Goal: Task Accomplishment & Management: Use online tool/utility

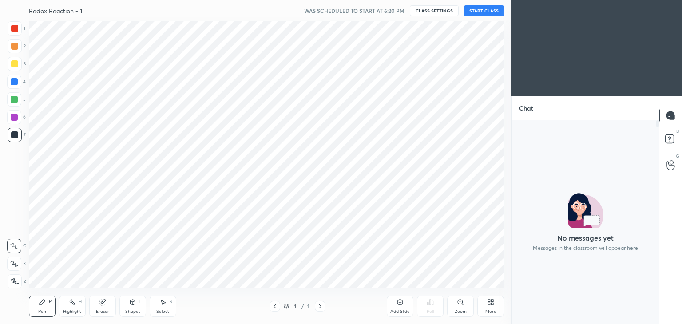
scroll to position [267, 476]
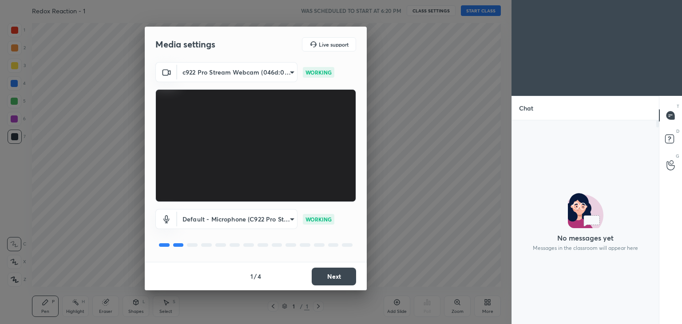
click at [331, 276] on button "Next" at bounding box center [334, 277] width 44 height 18
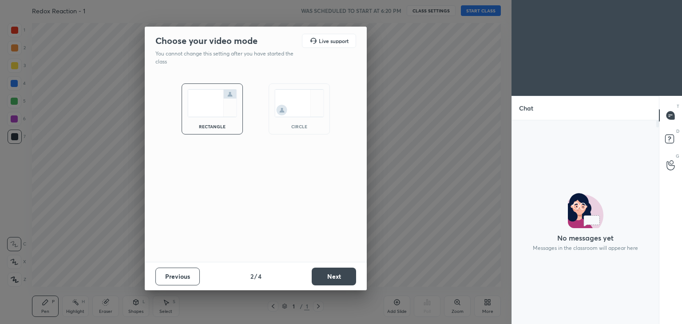
click at [334, 276] on button "Next" at bounding box center [334, 277] width 44 height 18
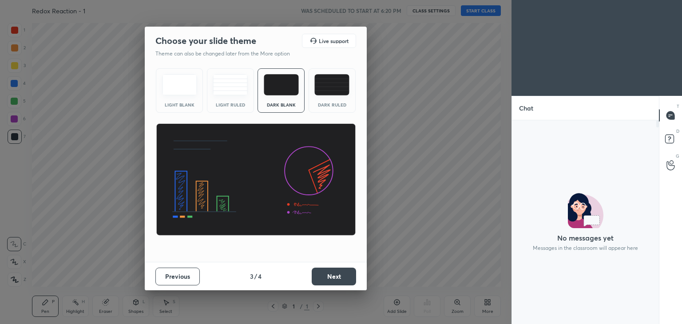
click at [333, 276] on button "Next" at bounding box center [334, 277] width 44 height 18
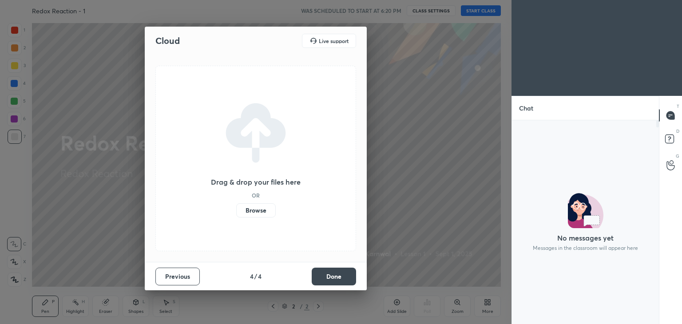
click at [256, 209] on label "Browse" at bounding box center [255, 210] width 39 height 14
click at [236, 209] on input "Browse" at bounding box center [236, 210] width 0 height 14
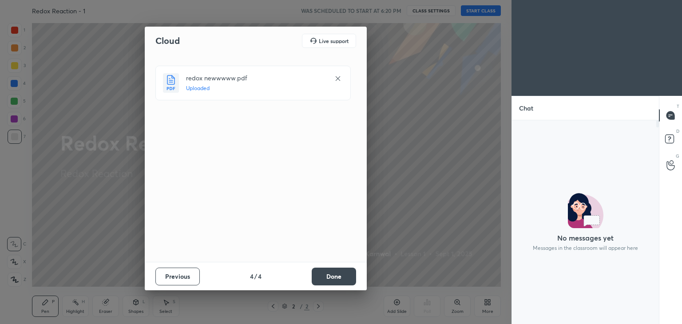
click at [332, 275] on button "Done" at bounding box center [334, 277] width 44 height 18
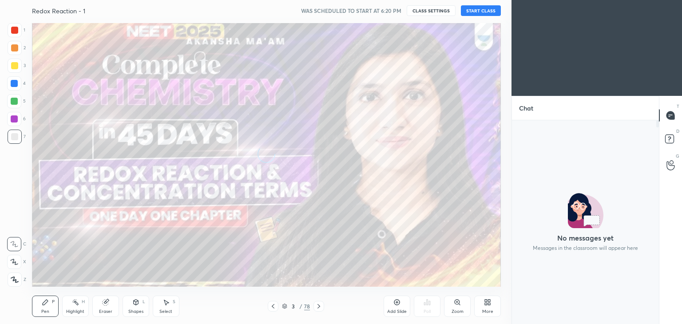
click at [273, 306] on icon at bounding box center [272, 306] width 7 height 7
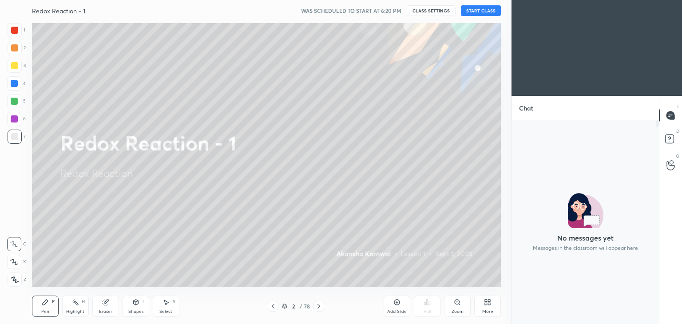
click at [286, 304] on icon at bounding box center [284, 306] width 5 height 5
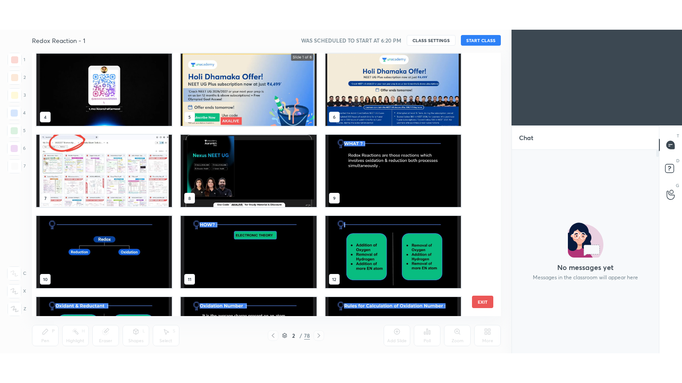
scroll to position [87, 0]
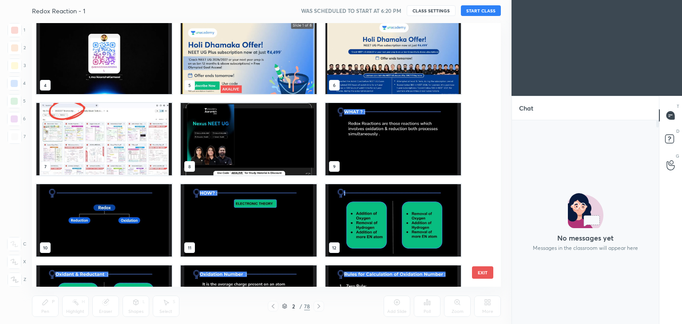
click at [358, 154] on img "grid" at bounding box center [392, 139] width 135 height 72
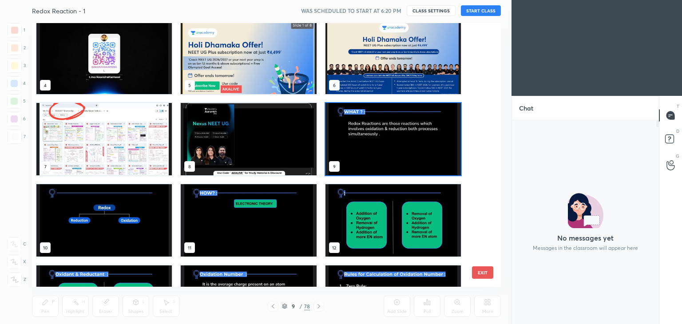
click at [364, 157] on img "grid" at bounding box center [392, 139] width 135 height 72
click at [373, 160] on img "grid" at bounding box center [392, 139] width 135 height 72
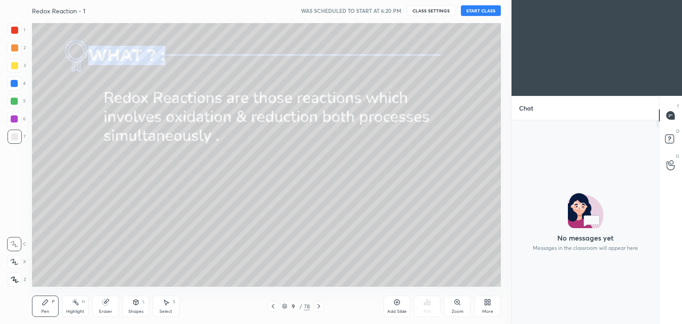
click at [78, 308] on div "Highlight H" at bounding box center [75, 306] width 27 height 21
click at [489, 304] on icon at bounding box center [489, 304] width 2 height 2
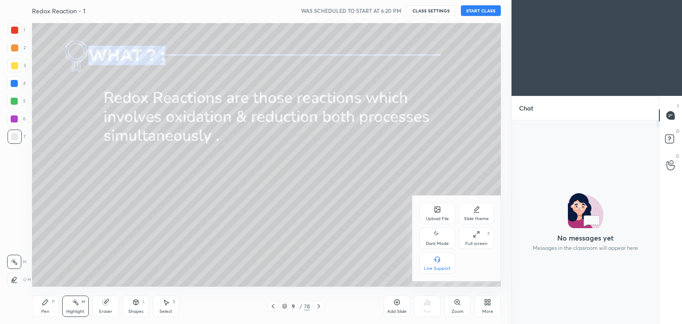
click at [478, 241] on div "Full screen" at bounding box center [476, 243] width 22 height 4
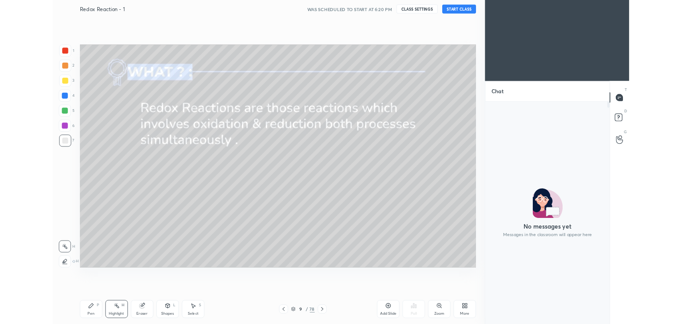
scroll to position [260, 144]
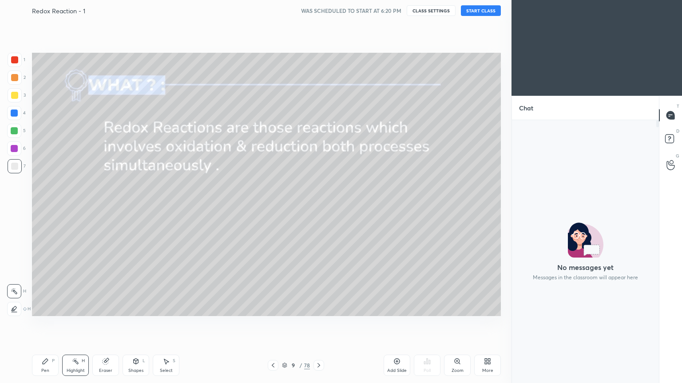
click at [485, 324] on icon at bounding box center [486, 363] width 2 height 2
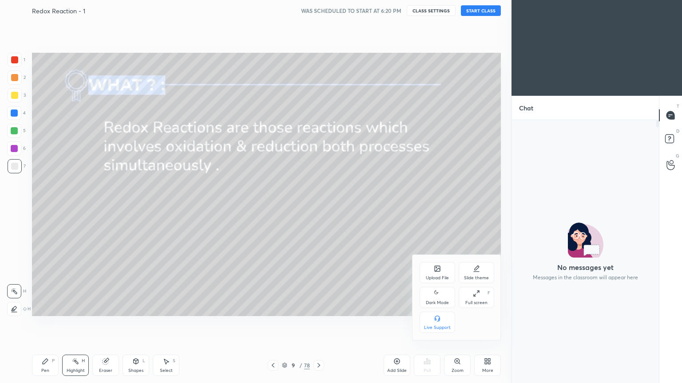
click at [435, 298] on icon at bounding box center [437, 293] width 7 height 11
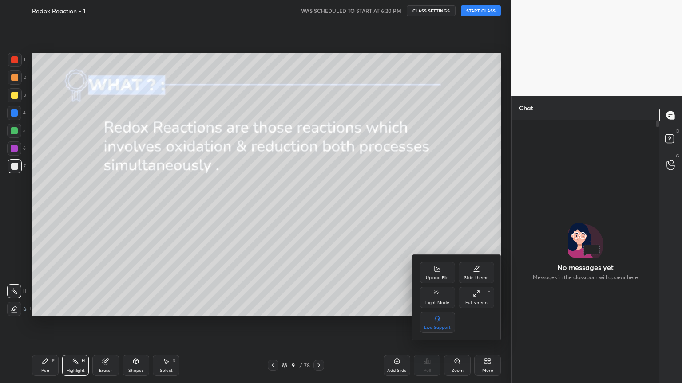
click at [474, 297] on icon at bounding box center [476, 293] width 7 height 7
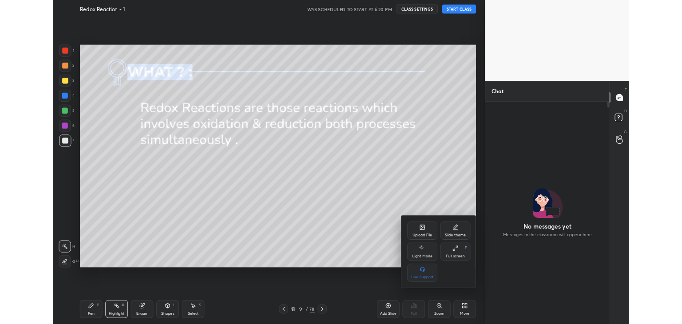
scroll to position [44109, 43901]
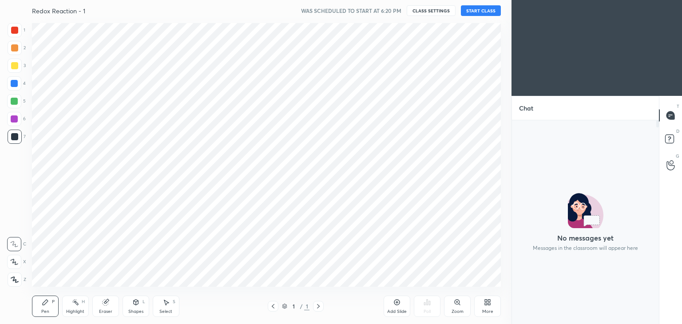
scroll to position [267, 476]
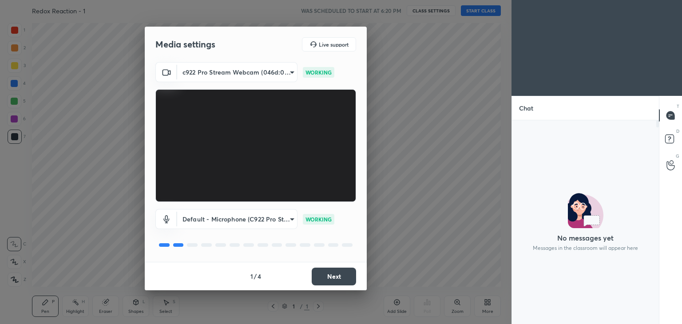
click at [341, 278] on button "Next" at bounding box center [334, 277] width 44 height 18
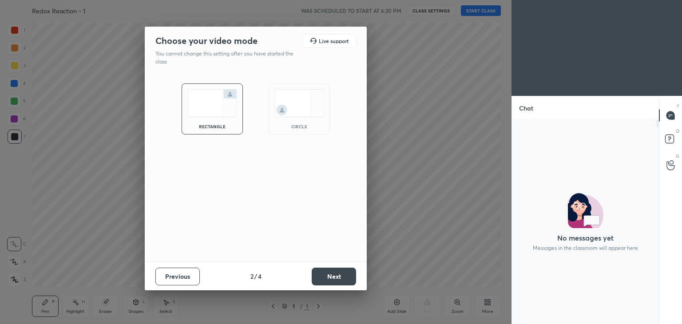
click at [340, 279] on button "Next" at bounding box center [334, 277] width 44 height 18
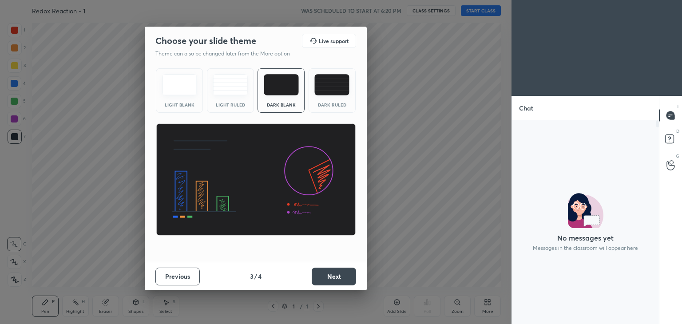
click at [339, 279] on button "Next" at bounding box center [334, 277] width 44 height 18
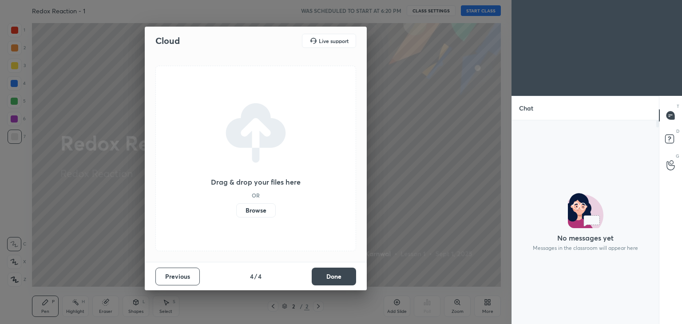
click at [265, 214] on label "Browse" at bounding box center [255, 210] width 39 height 14
click at [236, 214] on input "Browse" at bounding box center [236, 210] width 0 height 14
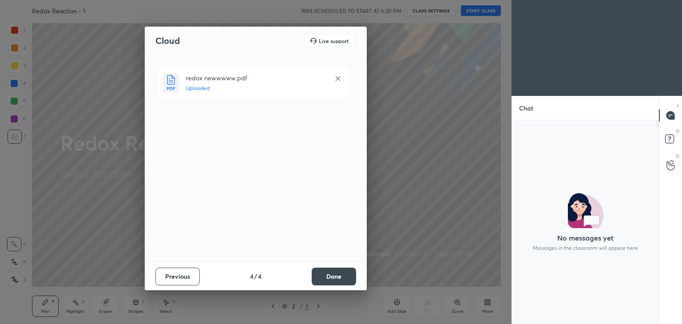
click at [329, 279] on button "Done" at bounding box center [334, 277] width 44 height 18
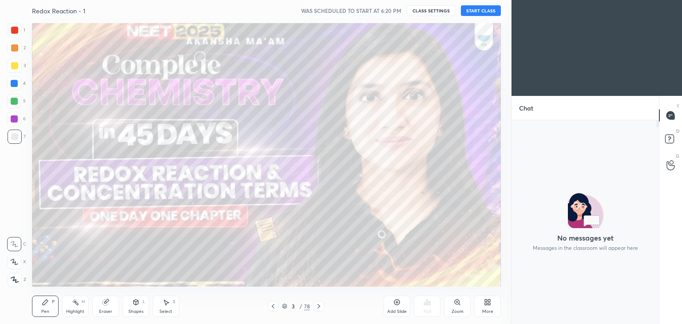
click at [319, 305] on icon at bounding box center [318, 306] width 7 height 7
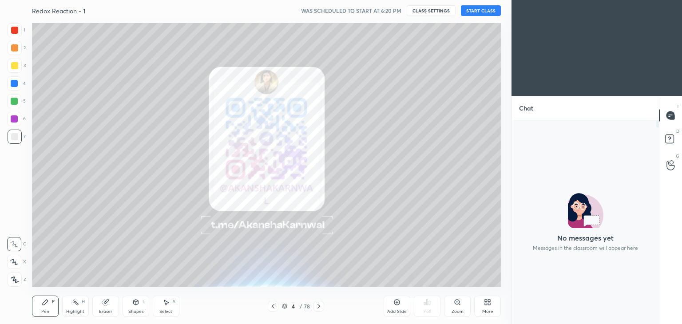
click at [319, 306] on icon at bounding box center [318, 306] width 3 height 4
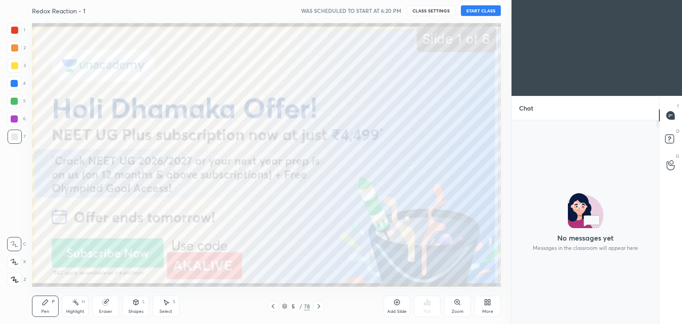
click at [318, 305] on icon at bounding box center [318, 306] width 3 height 4
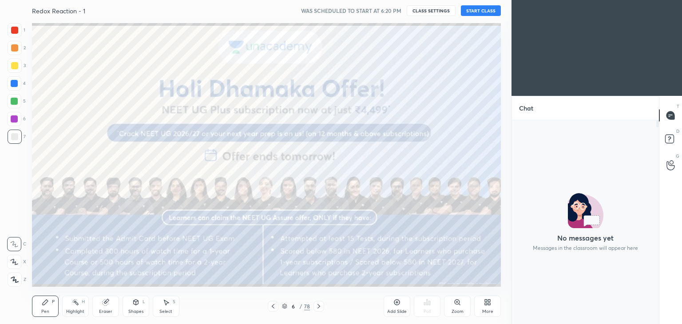
click at [319, 306] on icon at bounding box center [318, 306] width 3 height 4
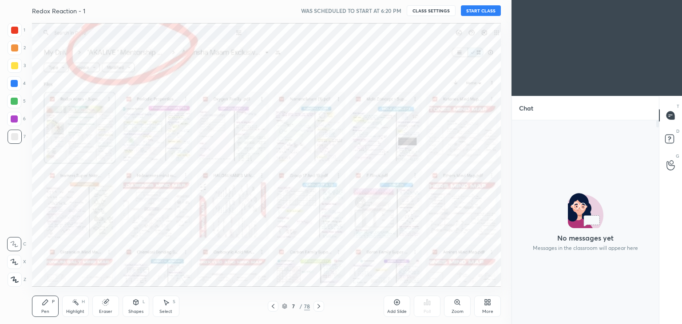
click at [318, 306] on icon at bounding box center [318, 306] width 7 height 7
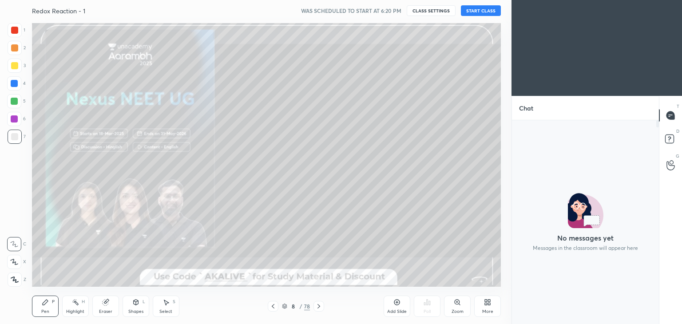
click at [318, 306] on icon at bounding box center [318, 306] width 7 height 7
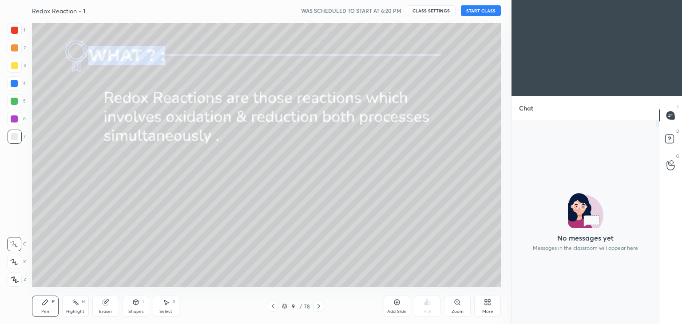
click at [113, 305] on div "Eraser" at bounding box center [105, 306] width 27 height 21
click at [11, 267] on div at bounding box center [14, 262] width 14 height 14
click at [78, 308] on div "Highlight H" at bounding box center [75, 306] width 27 height 21
click at [19, 124] on div at bounding box center [14, 119] width 14 height 14
click at [140, 304] on div "Shapes L" at bounding box center [135, 306] width 27 height 21
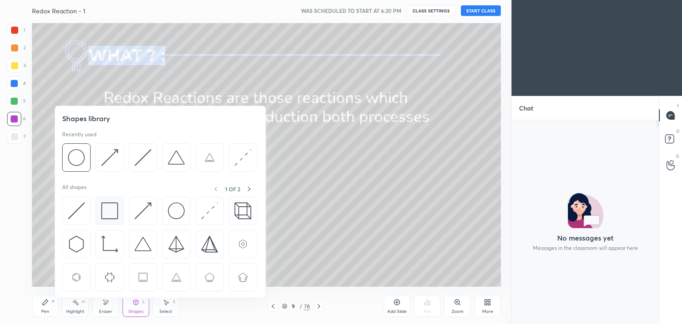
click at [115, 216] on img at bounding box center [109, 210] width 17 height 17
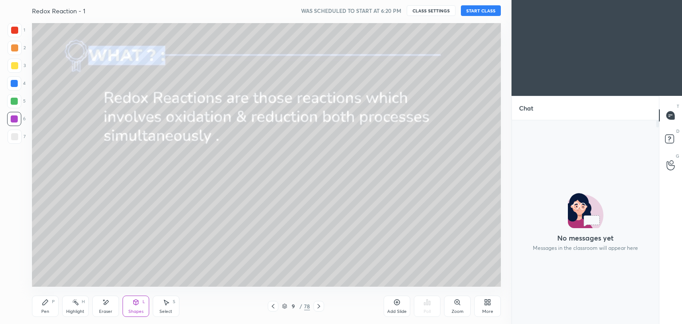
click at [103, 305] on icon at bounding box center [105, 303] width 7 height 8
click at [50, 308] on div "Pen P" at bounding box center [45, 306] width 27 height 21
click at [17, 84] on div at bounding box center [14, 83] width 7 height 7
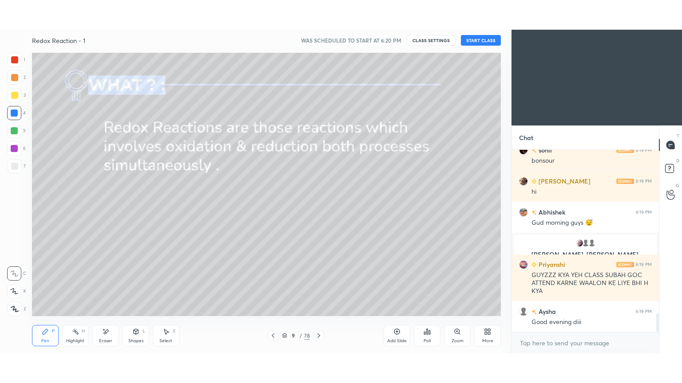
scroll to position [1677, 0]
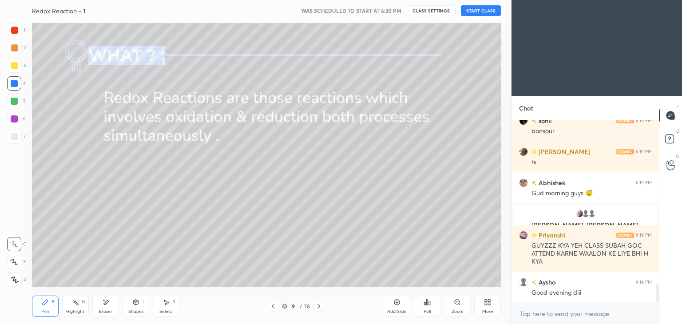
click at [481, 304] on div "More" at bounding box center [487, 306] width 27 height 21
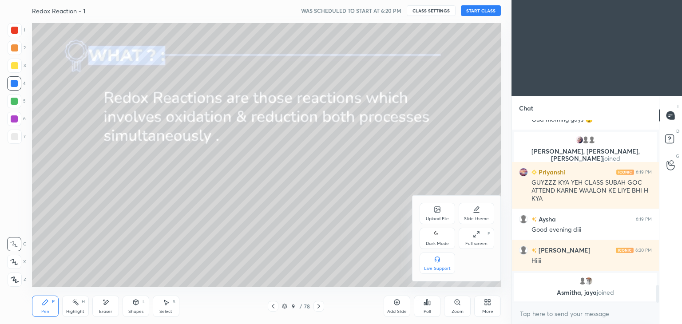
click at [474, 240] on div "Full screen F" at bounding box center [476, 238] width 36 height 21
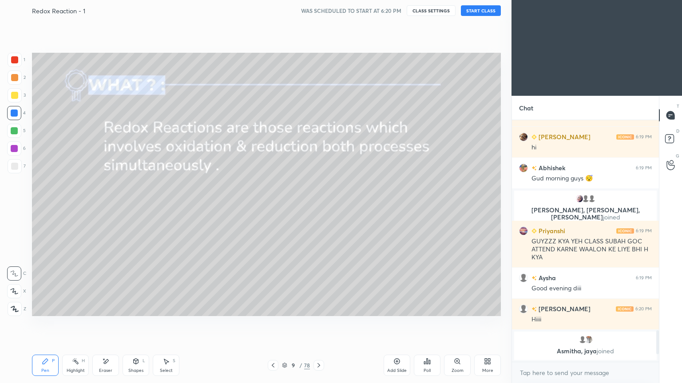
scroll to position [0, 0]
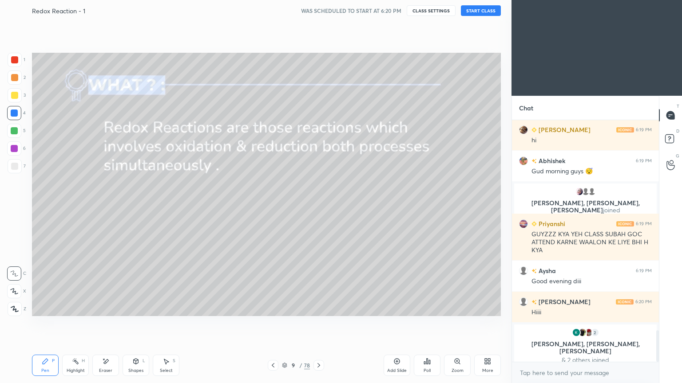
click at [488, 324] on icon at bounding box center [489, 363] width 2 height 2
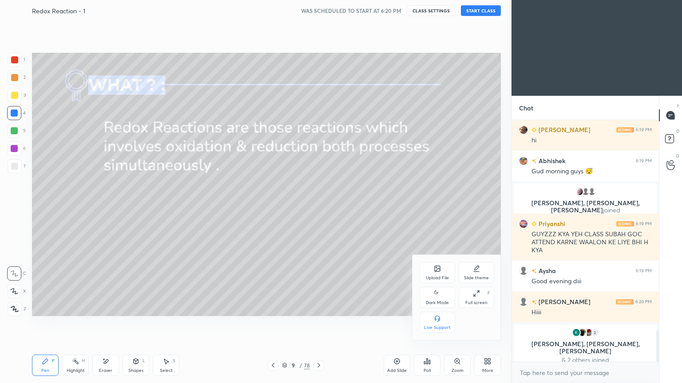
click at [440, 298] on icon at bounding box center [437, 293] width 7 height 11
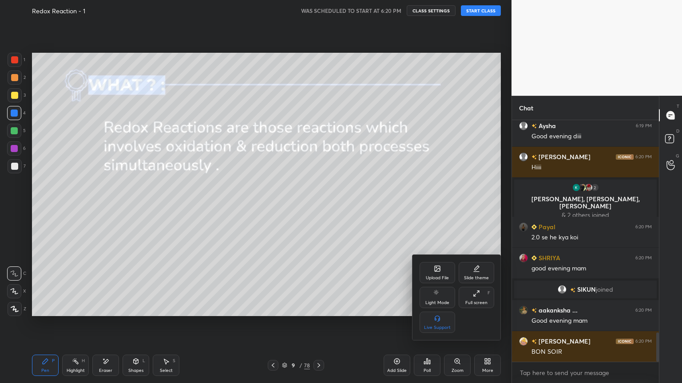
click at [324, 279] on div at bounding box center [341, 191] width 682 height 383
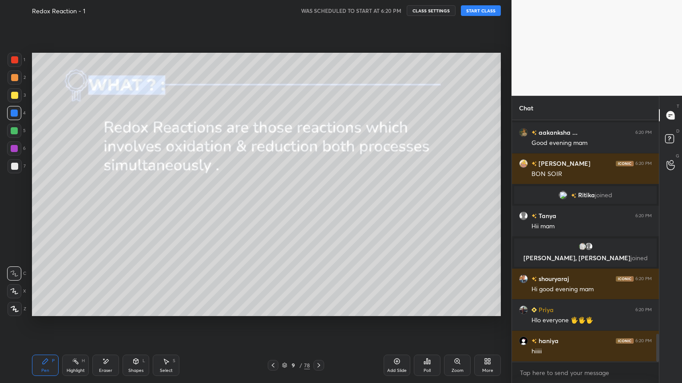
click at [115, 324] on div "Eraser" at bounding box center [105, 365] width 27 height 21
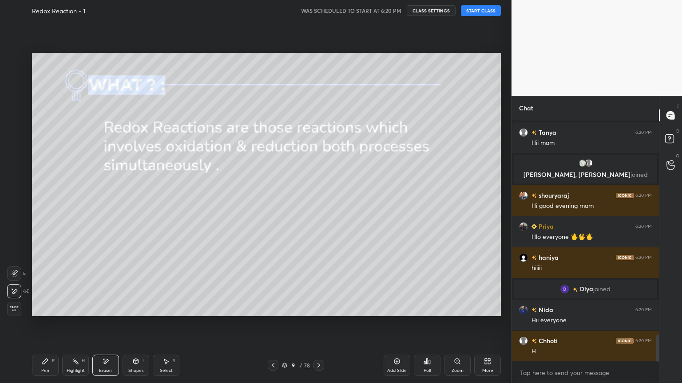
click at [78, 324] on icon at bounding box center [75, 361] width 7 height 7
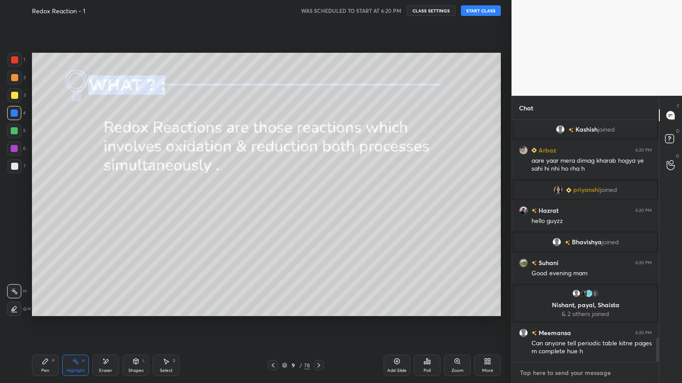
click at [548, 324] on textarea at bounding box center [585, 373] width 133 height 14
type textarea "x"
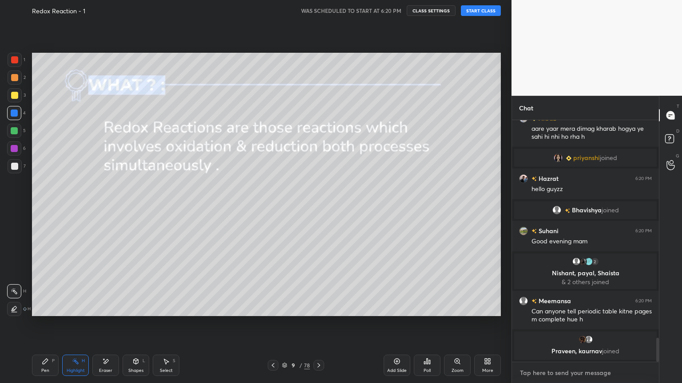
paste textarea "[URL][DOMAIN_NAME]"
type textarea "[URL][DOMAIN_NAME]"
type textarea "x"
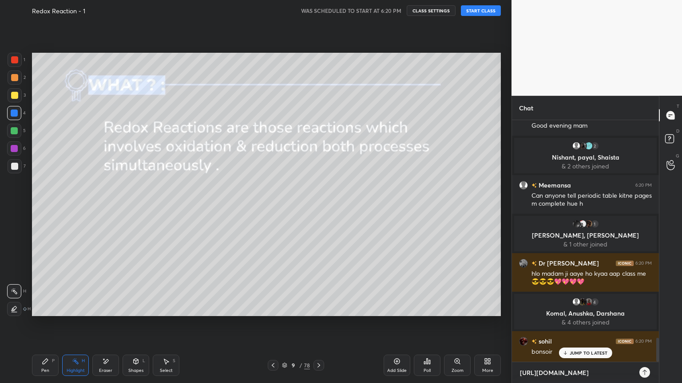
type textarea "[URL][DOMAIN_NAME]"
click at [647, 324] on icon at bounding box center [644, 372] width 7 height 7
click at [593, 324] on div "Diya joined Nida 6:20 PM Hii everyone Chhoti 6:20 PM H Kashish joined Arbaz 6:2…" at bounding box center [585, 241] width 147 height 242
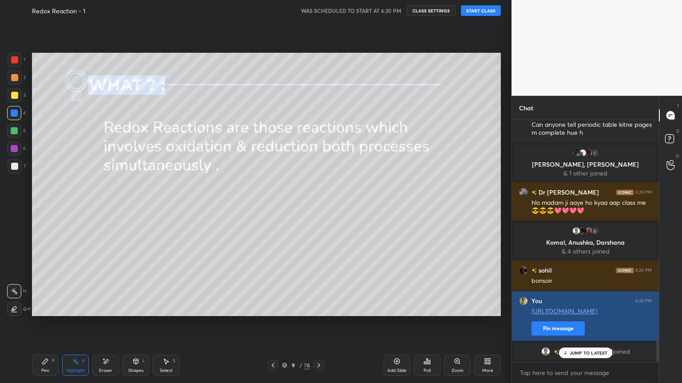
click at [552, 324] on button "Pin message" at bounding box center [557, 329] width 53 height 14
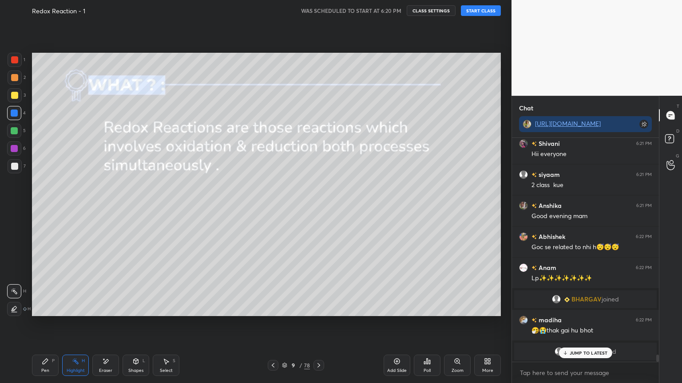
click at [481, 11] on button "START CLASS" at bounding box center [481, 10] width 40 height 11
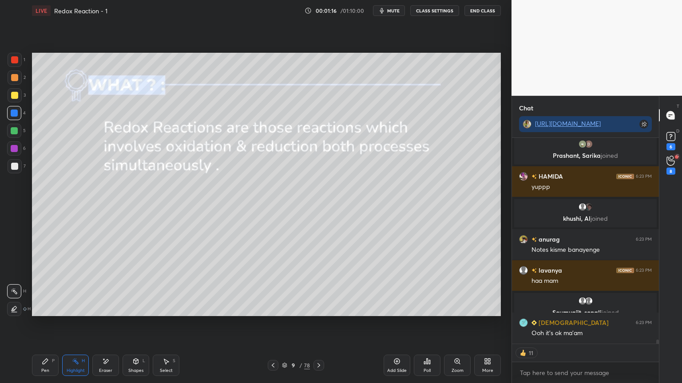
click at [429, 11] on button "CLASS SETTINGS" at bounding box center [434, 10] width 49 height 11
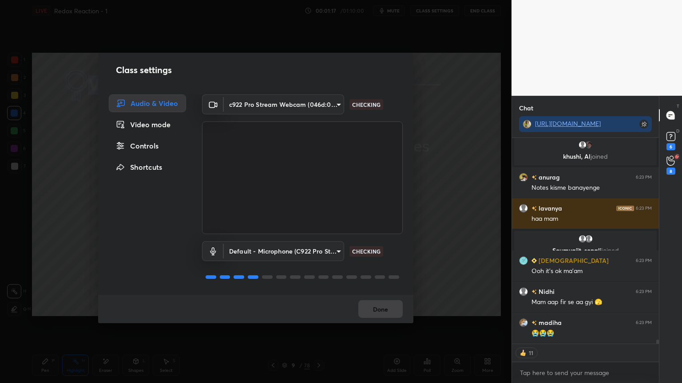
click at [148, 144] on div "Controls" at bounding box center [147, 146] width 77 height 18
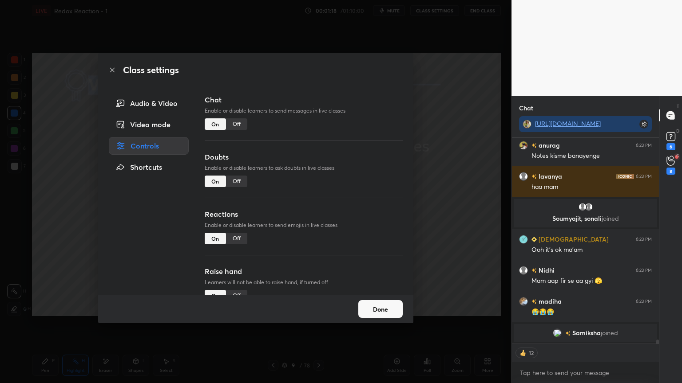
click at [114, 66] on div "Class settings" at bounding box center [255, 70] width 315 height 35
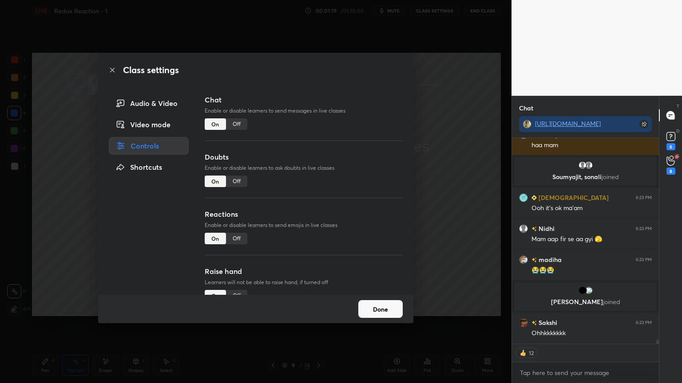
click at [112, 70] on icon at bounding box center [112, 70] width 4 height 4
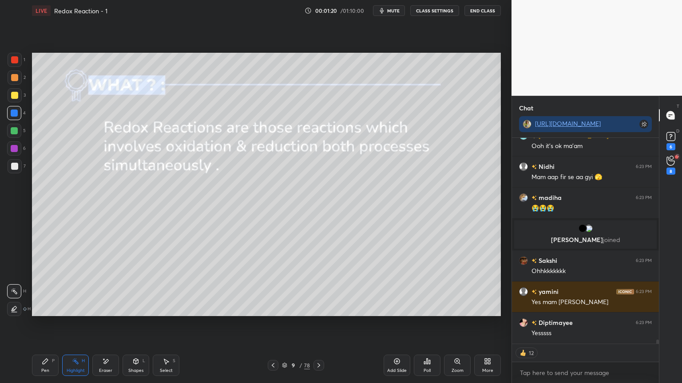
click at [488, 324] on icon at bounding box center [489, 363] width 2 height 2
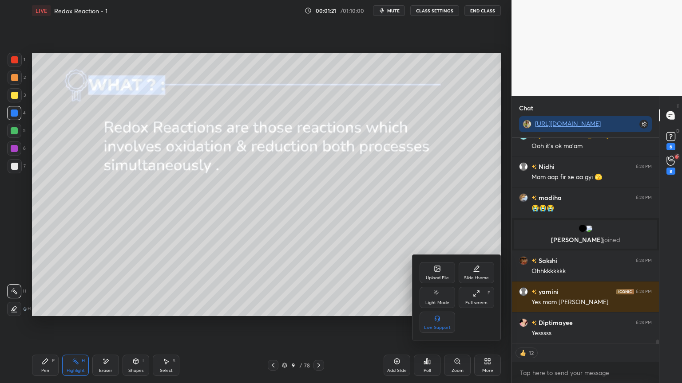
click at [471, 302] on div "Full screen" at bounding box center [476, 303] width 22 height 4
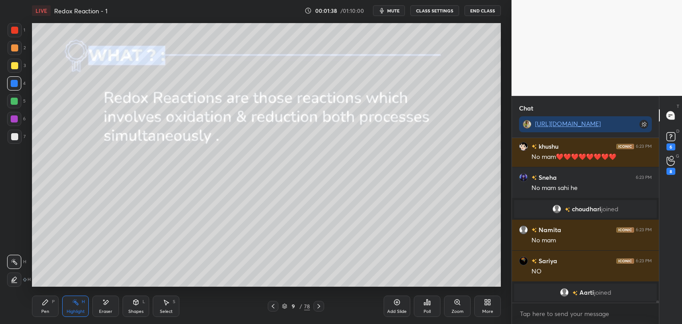
click at [432, 12] on button "CLASS SETTINGS" at bounding box center [434, 10] width 49 height 11
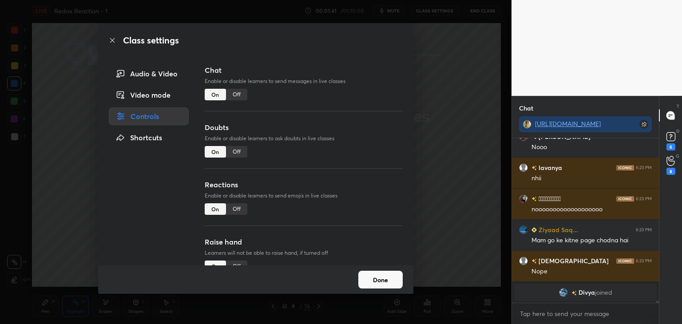
click at [170, 70] on div "Audio & Video" at bounding box center [149, 74] width 80 height 18
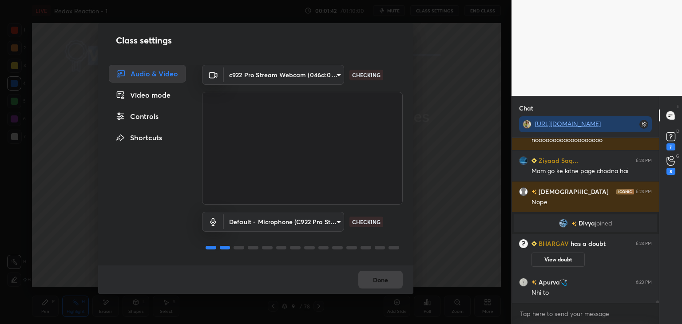
click at [282, 223] on body "1 2 3 4 5 6 7 C X Z E E Erase all H H LIVE Redox Reaction - 1 00:01:42 / 01:10:…" at bounding box center [341, 162] width 682 height 324
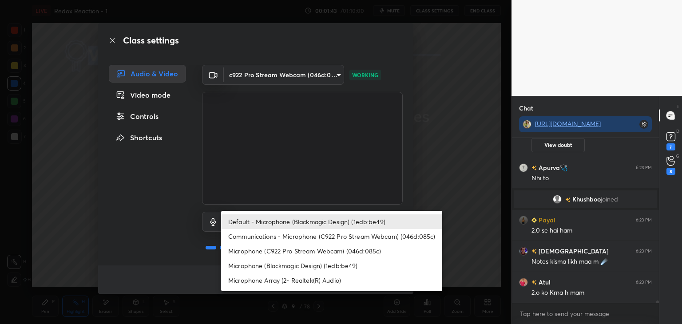
click at [296, 223] on li "Default - Microphone (Blackmagic Design) (1edb:be49)" at bounding box center [331, 221] width 221 height 15
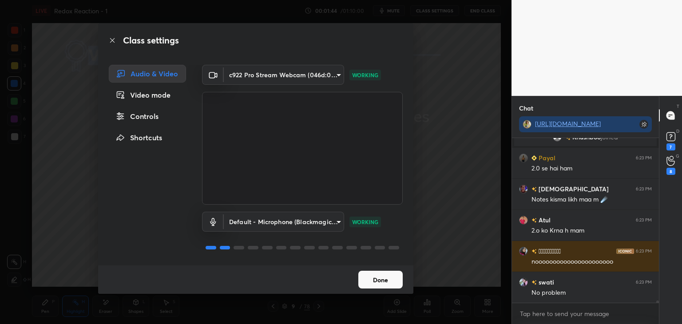
click at [378, 280] on button "Done" at bounding box center [380, 280] width 44 height 18
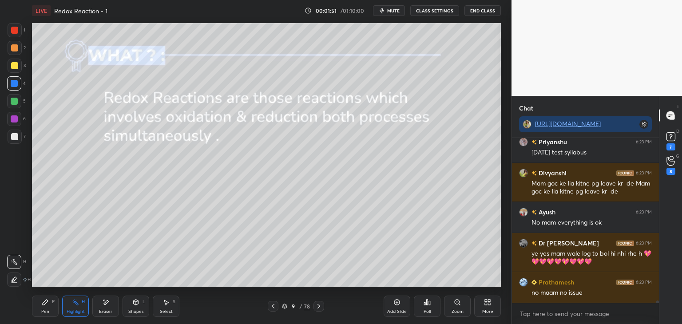
click at [435, 10] on button "CLASS SETTINGS" at bounding box center [434, 10] width 49 height 11
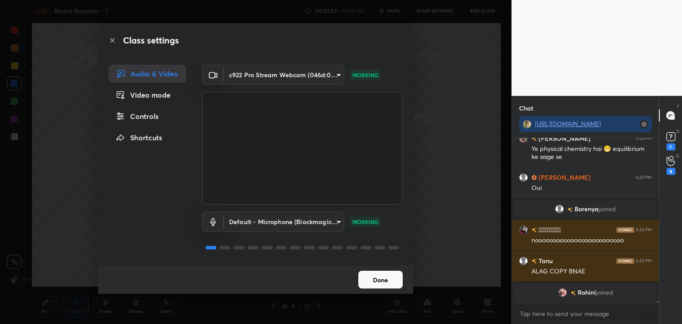
click at [392, 278] on button "Done" at bounding box center [380, 280] width 44 height 18
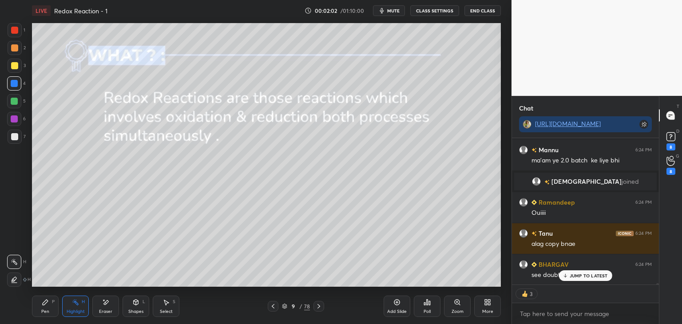
click at [484, 304] on icon at bounding box center [487, 302] width 7 height 7
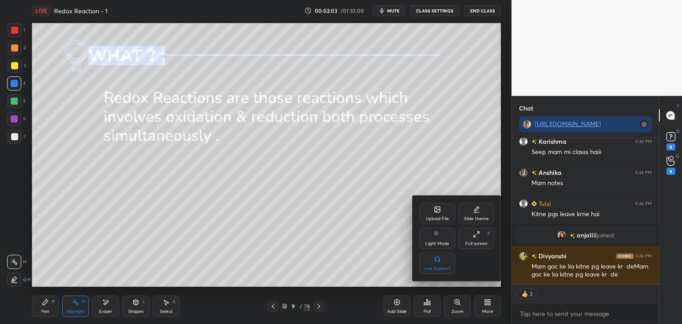
click at [477, 245] on div "Full screen" at bounding box center [476, 243] width 22 height 4
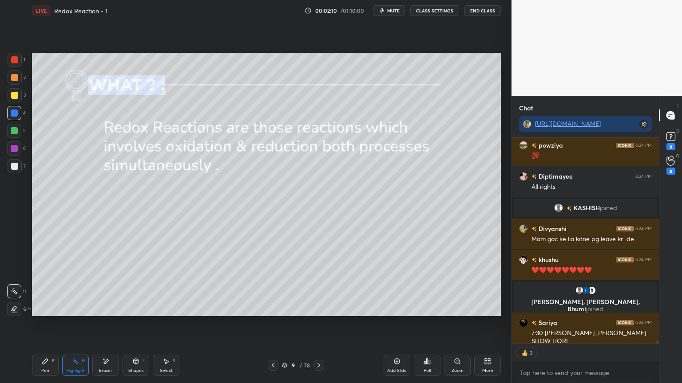
click at [432, 9] on button "CLASS SETTINGS" at bounding box center [434, 10] width 49 height 11
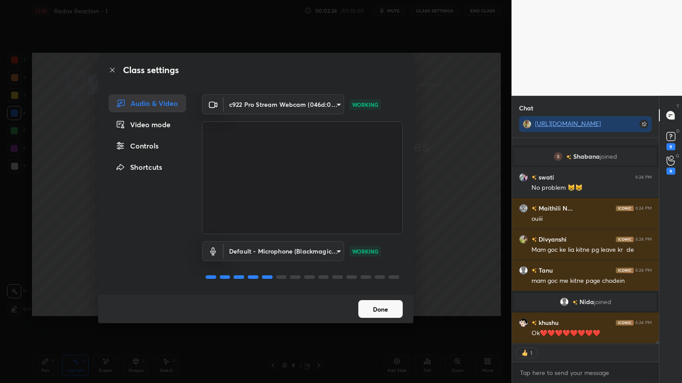
click at [384, 318] on button "Done" at bounding box center [380, 309] width 44 height 18
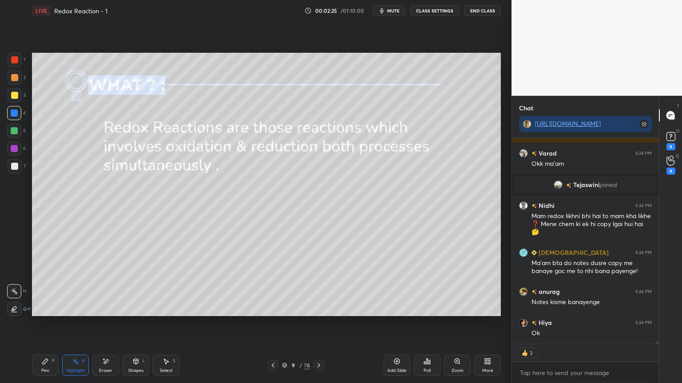
click at [68, 324] on div "Highlight H" at bounding box center [75, 365] width 27 height 21
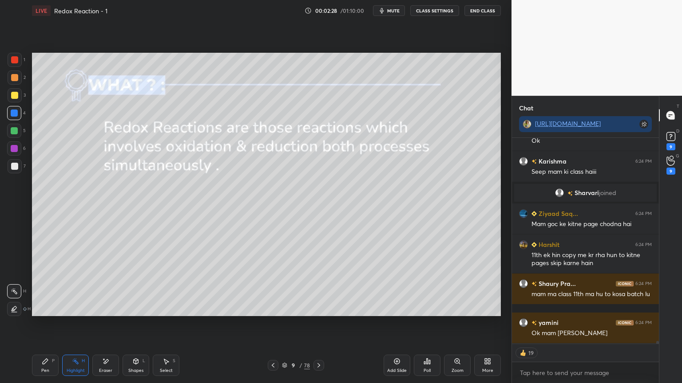
click at [487, 324] on icon at bounding box center [487, 361] width 7 height 7
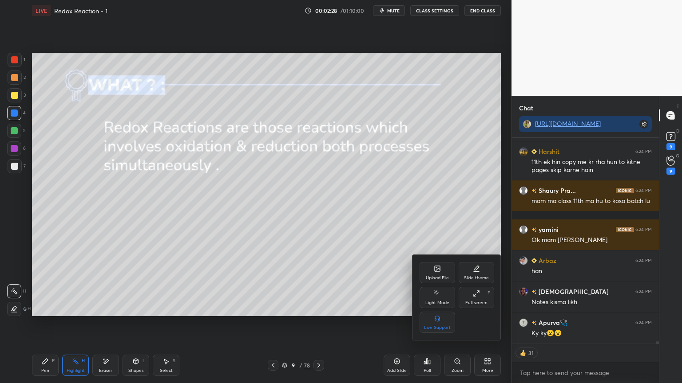
click at [476, 298] on div "Full screen F" at bounding box center [476, 297] width 36 height 21
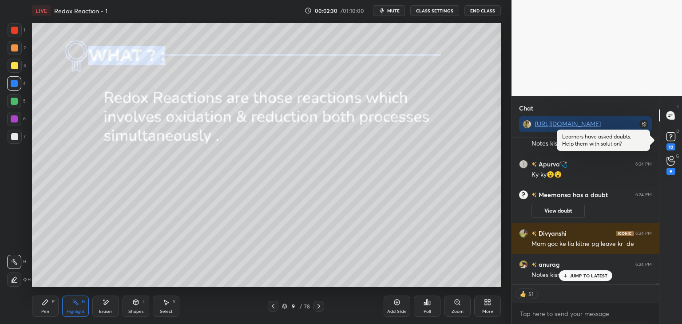
type textarea "x"
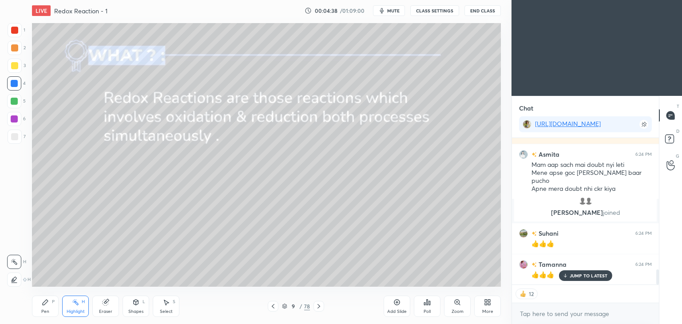
scroll to position [1436, 0]
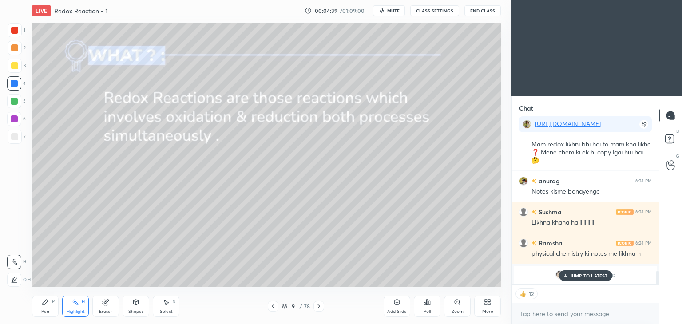
click at [486, 308] on div "More" at bounding box center [487, 306] width 27 height 21
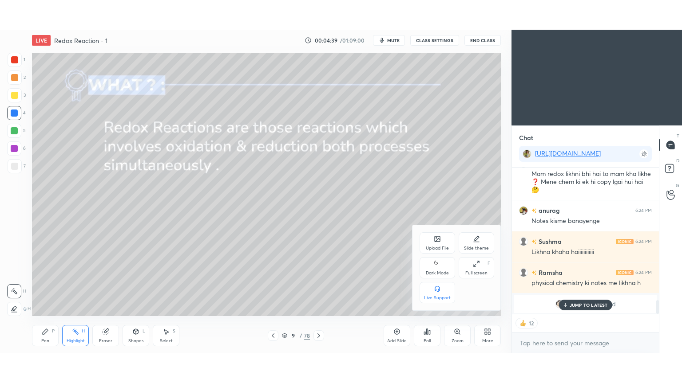
scroll to position [1498, 0]
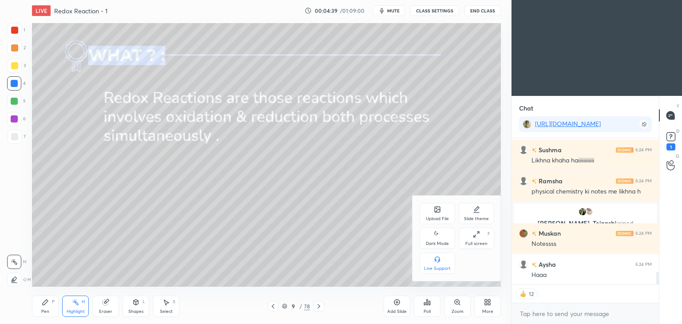
click at [481, 242] on div "Full screen" at bounding box center [476, 243] width 22 height 4
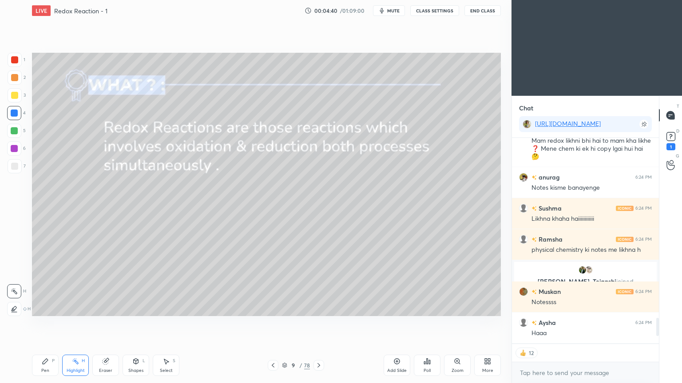
scroll to position [44050, 43901]
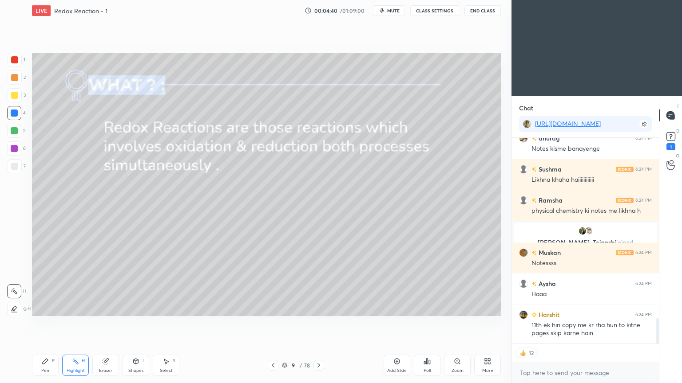
click at [483, 324] on div "More" at bounding box center [487, 365] width 27 height 21
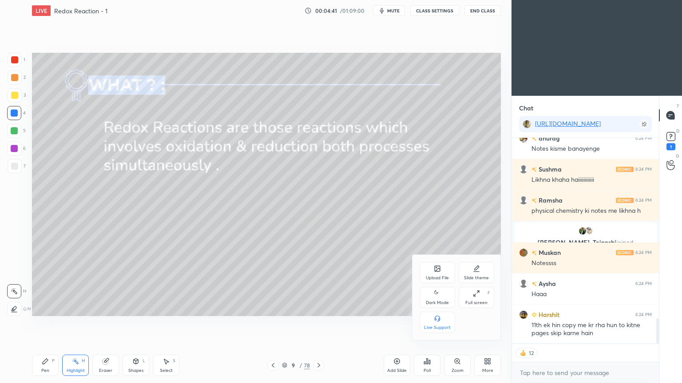
click at [437, 298] on icon at bounding box center [437, 293] width 7 height 11
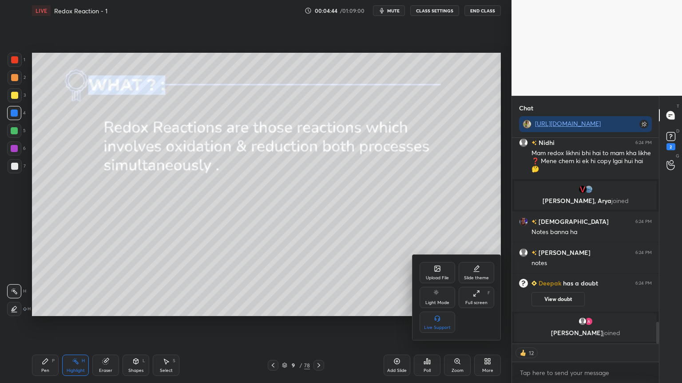
click at [12, 284] on div at bounding box center [341, 191] width 682 height 383
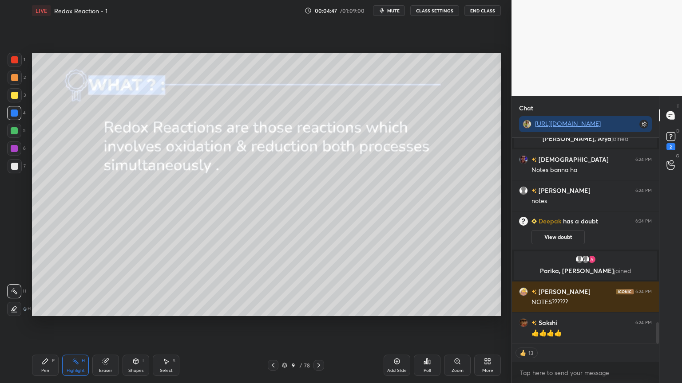
click at [431, 12] on button "CLASS SETTINGS" at bounding box center [434, 10] width 49 height 11
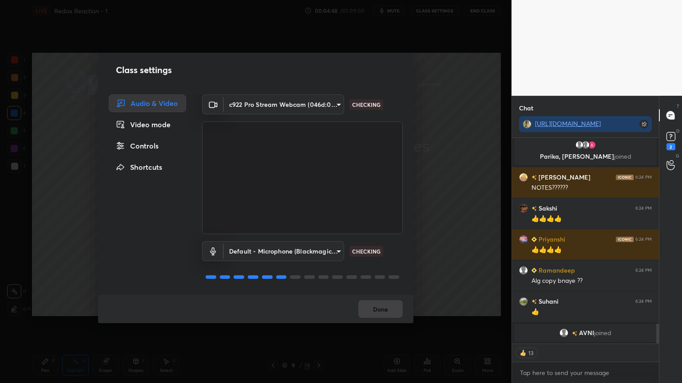
click at [152, 151] on div "Controls" at bounding box center [147, 146] width 77 height 18
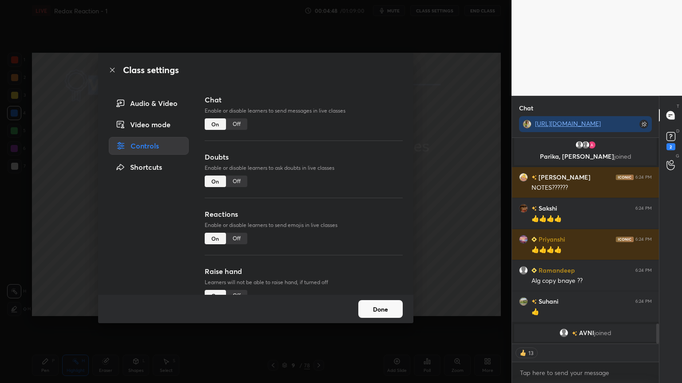
type textarea "x"
click at [235, 126] on div "Off" at bounding box center [236, 124] width 21 height 12
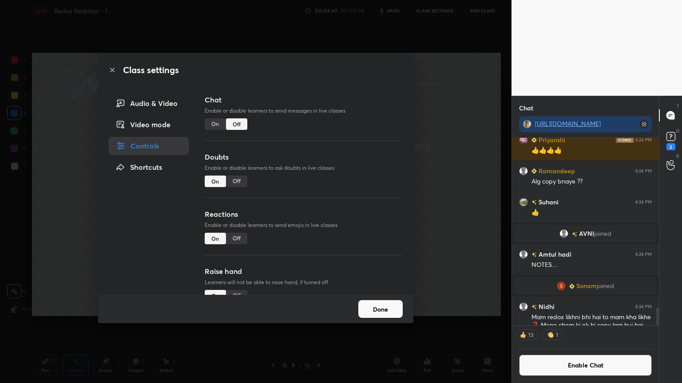
click at [236, 185] on div "Off" at bounding box center [236, 182] width 21 height 12
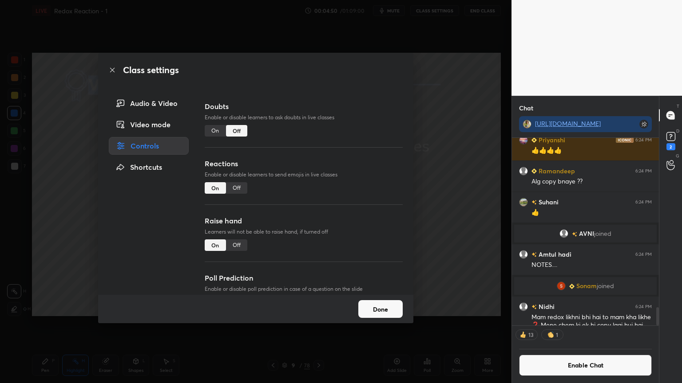
click at [238, 189] on div "Off" at bounding box center [236, 188] width 21 height 12
click at [239, 248] on div "Off" at bounding box center [236, 246] width 21 height 12
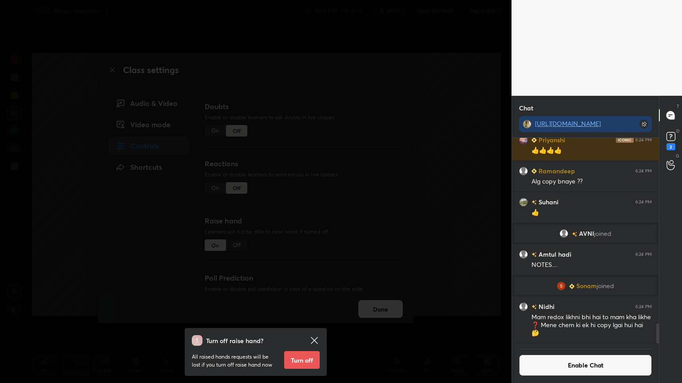
click at [308, 324] on button "Turn off" at bounding box center [302, 360] width 36 height 18
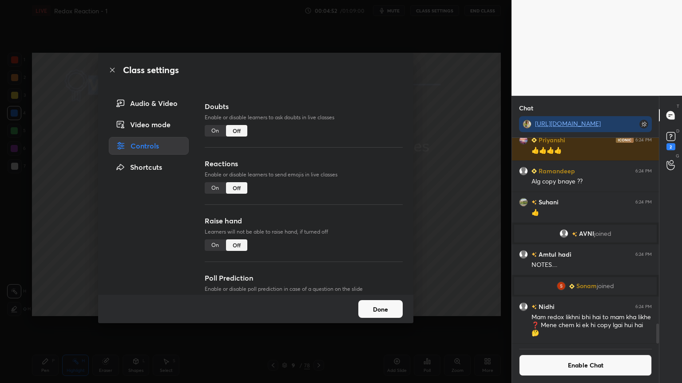
click at [384, 310] on button "Done" at bounding box center [380, 309] width 44 height 18
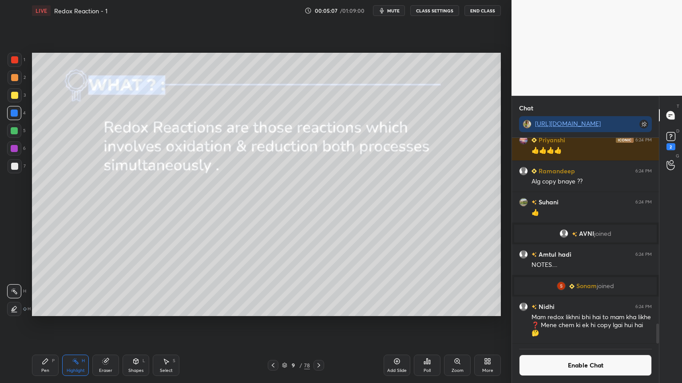
click at [554, 324] on button "Enable Chat" at bounding box center [585, 365] width 133 height 21
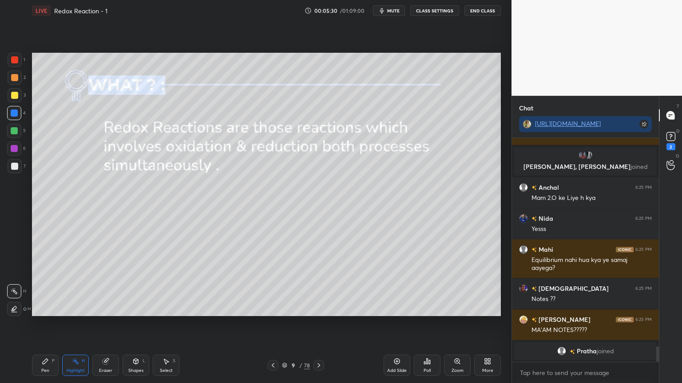
click at [423, 14] on button "CLASS SETTINGS" at bounding box center [434, 10] width 49 height 11
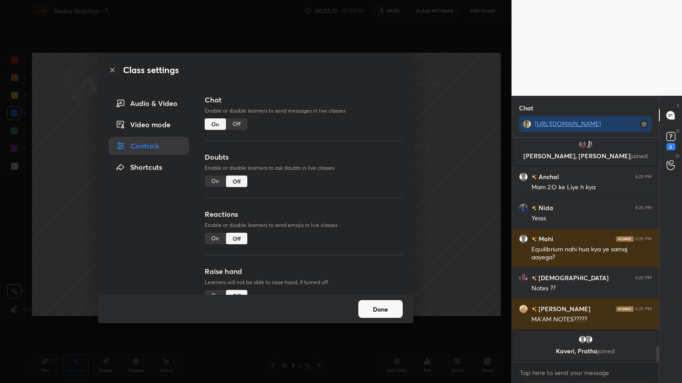
click at [238, 126] on div "Off" at bounding box center [236, 124] width 21 height 12
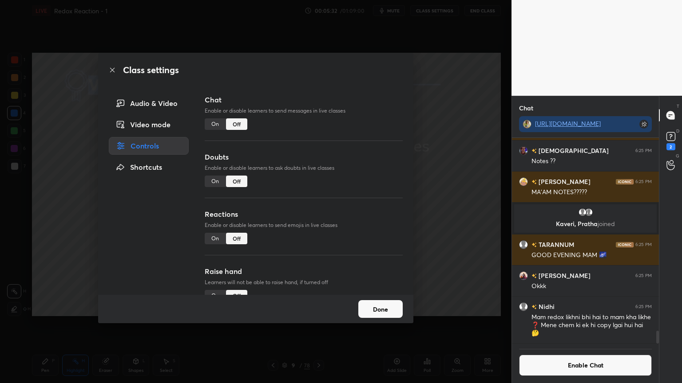
click at [386, 312] on button "Done" at bounding box center [380, 309] width 44 height 18
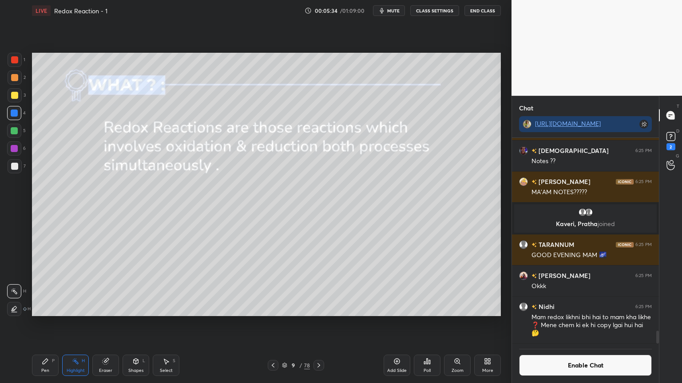
click at [135, 324] on icon at bounding box center [136, 361] width 5 height 5
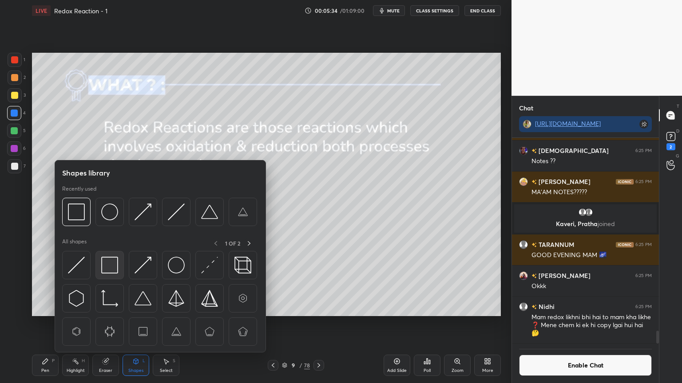
click at [112, 270] on img at bounding box center [109, 265] width 17 height 17
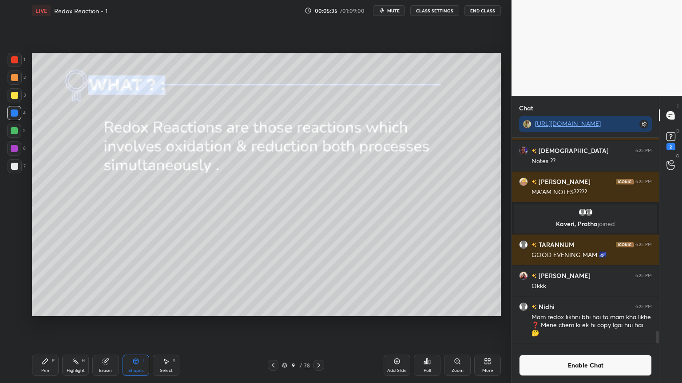
click at [18, 80] on div at bounding box center [15, 78] width 14 height 14
click at [85, 324] on div "Highlight H" at bounding box center [75, 365] width 27 height 21
click at [32, 324] on div "LIVE Redox Reaction - 1 00:05:39 / 01:09:00 mute CLASS SETTINGS End Class Setti…" at bounding box center [266, 191] width 476 height 383
click at [44, 324] on div "Pen P" at bounding box center [45, 365] width 27 height 21
click at [17, 293] on icon at bounding box center [14, 291] width 7 height 5
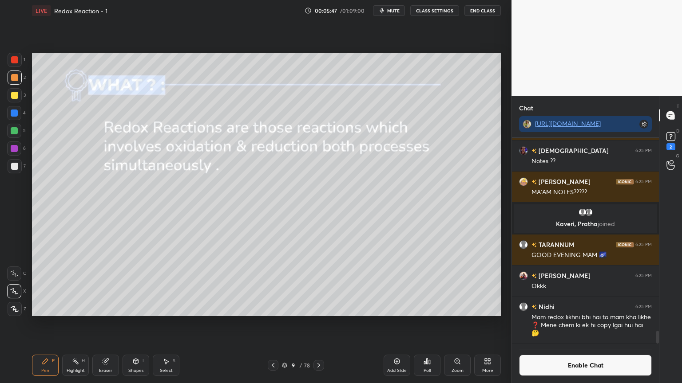
click at [140, 324] on div "Shapes" at bounding box center [135, 371] width 15 height 4
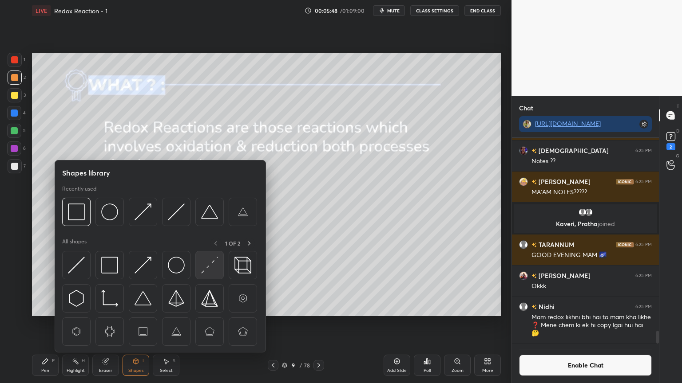
click at [213, 266] on img at bounding box center [209, 265] width 17 height 17
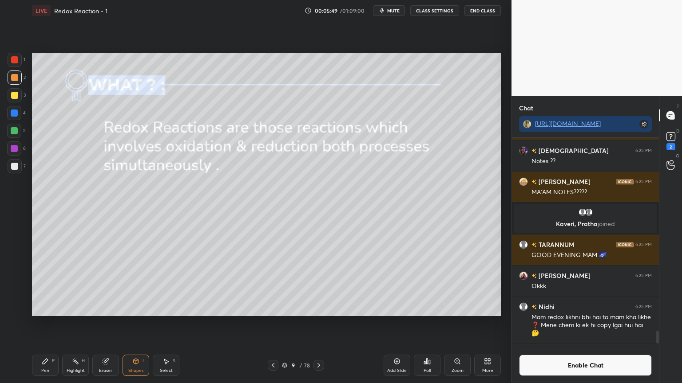
click at [17, 116] on div at bounding box center [14, 113] width 7 height 7
click at [48, 324] on div "Pen" at bounding box center [45, 371] width 8 height 4
click at [15, 134] on div at bounding box center [14, 130] width 7 height 7
click at [79, 324] on div "Highlight" at bounding box center [76, 371] width 18 height 4
click at [15, 113] on div at bounding box center [14, 113] width 7 height 7
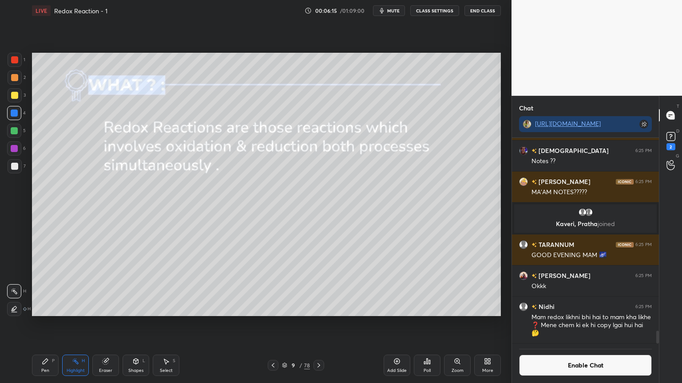
click at [16, 130] on div at bounding box center [14, 130] width 7 height 7
click at [318, 324] on icon at bounding box center [318, 365] width 7 height 7
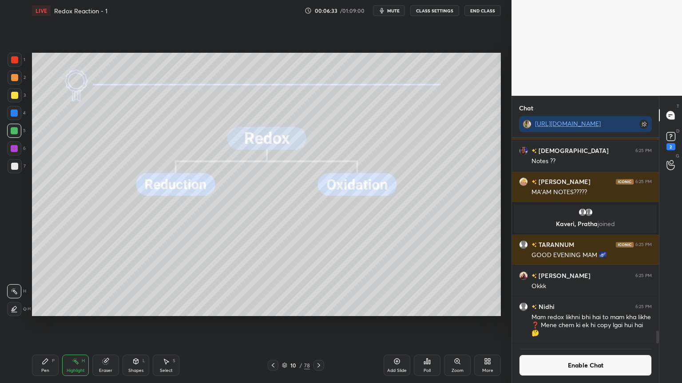
click at [319, 324] on icon at bounding box center [318, 365] width 7 height 7
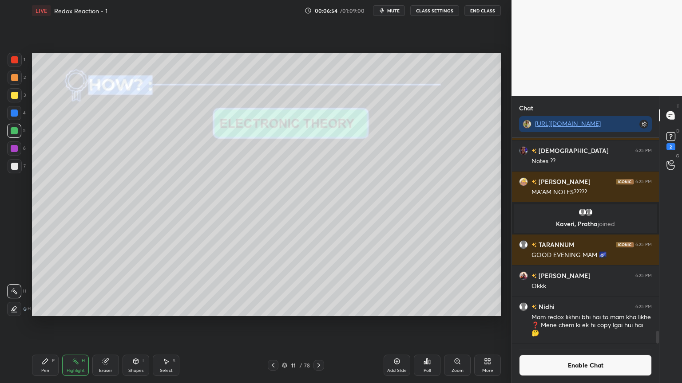
click at [16, 149] on div at bounding box center [14, 148] width 7 height 7
click at [49, 324] on div "Pen P" at bounding box center [45, 365] width 27 height 21
click at [69, 324] on div "Highlight" at bounding box center [76, 371] width 18 height 4
click at [80, 324] on div "Highlight H" at bounding box center [75, 365] width 27 height 21
click at [11, 131] on div at bounding box center [14, 130] width 7 height 7
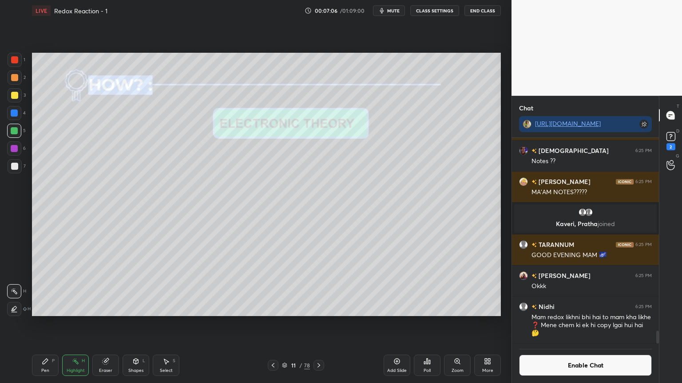
click at [17, 94] on div at bounding box center [14, 95] width 7 height 7
click at [11, 81] on div at bounding box center [15, 78] width 14 height 14
click at [51, 324] on div "Pen P" at bounding box center [45, 365] width 27 height 21
click at [16, 166] on div at bounding box center [14, 166] width 7 height 7
click at [167, 324] on icon at bounding box center [165, 361] width 7 height 7
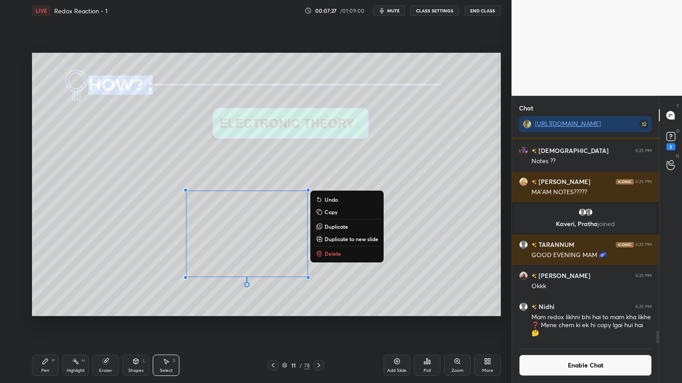
click at [47, 324] on div "Pen" at bounding box center [45, 371] width 8 height 4
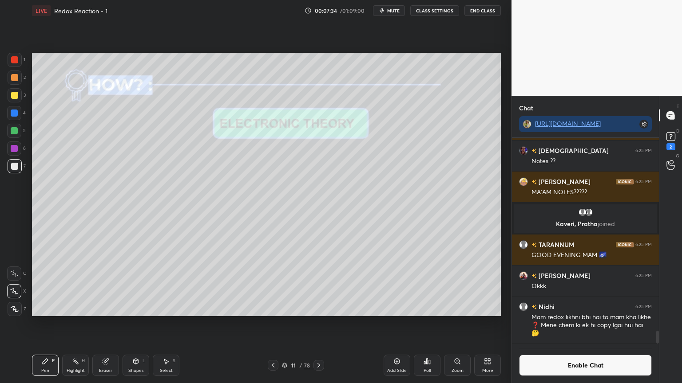
click at [13, 82] on div at bounding box center [15, 78] width 14 height 14
click at [15, 132] on div at bounding box center [14, 130] width 7 height 7
click at [16, 95] on div at bounding box center [14, 95] width 7 height 7
click at [15, 167] on div at bounding box center [14, 166] width 7 height 7
click at [12, 95] on div at bounding box center [14, 95] width 7 height 7
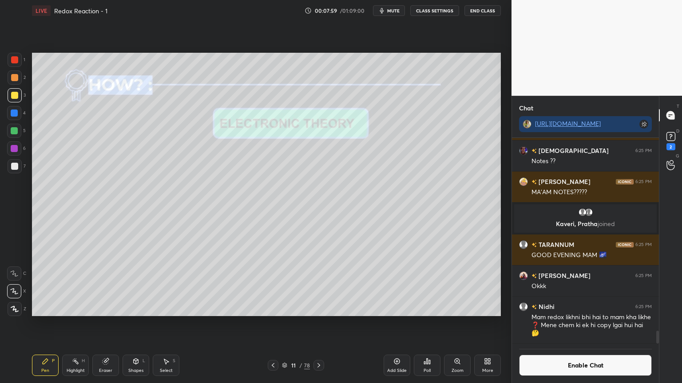
click at [19, 166] on div at bounding box center [15, 166] width 14 height 14
click at [137, 324] on icon at bounding box center [136, 361] width 5 height 5
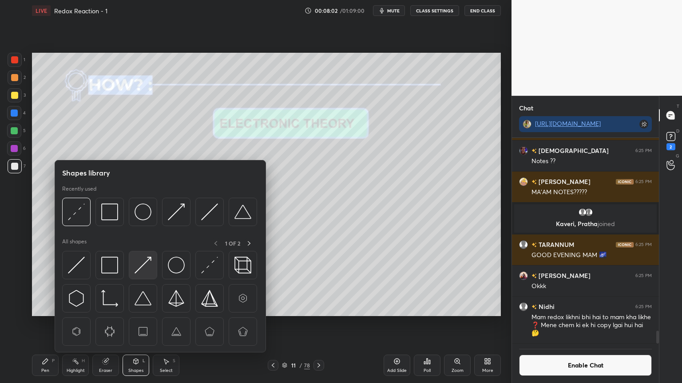
click at [148, 264] on img at bounding box center [142, 265] width 17 height 17
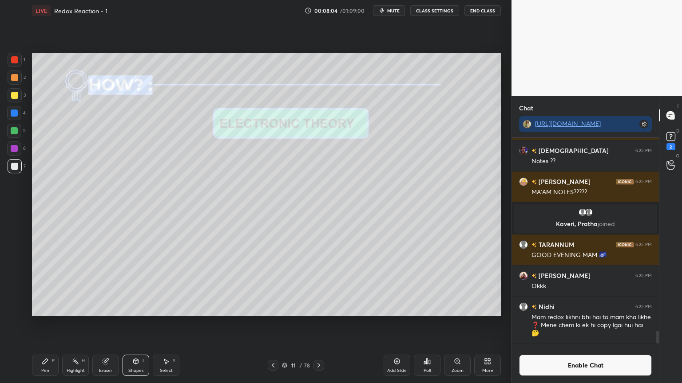
click at [46, 324] on div "Pen" at bounding box center [45, 371] width 8 height 4
click at [16, 79] on div at bounding box center [14, 77] width 7 height 7
click at [85, 324] on div "Highlight H" at bounding box center [75, 365] width 27 height 21
click at [46, 324] on div "Pen P" at bounding box center [45, 365] width 27 height 21
click at [21, 163] on div at bounding box center [15, 166] width 14 height 14
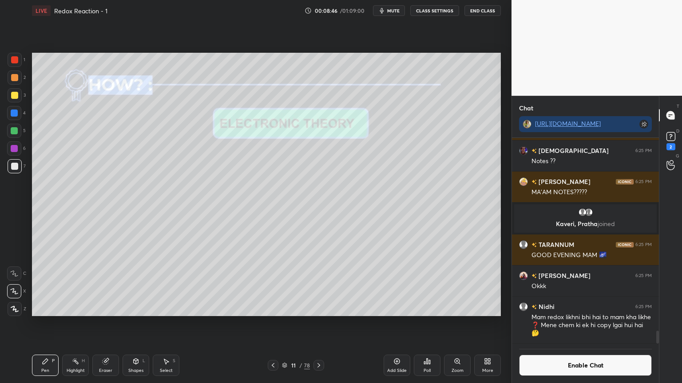
click at [11, 82] on div at bounding box center [15, 78] width 14 height 14
click at [19, 169] on div at bounding box center [15, 166] width 14 height 14
click at [169, 324] on div "Select S" at bounding box center [166, 365] width 27 height 21
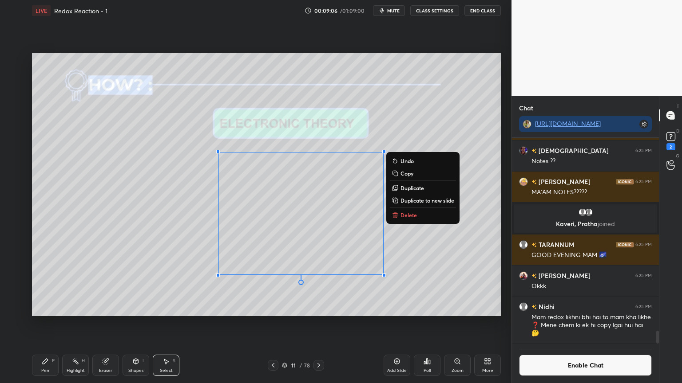
click at [412, 304] on div "0 ° Undo Copy Duplicate Duplicate to new slide Delete" at bounding box center [266, 185] width 469 height 264
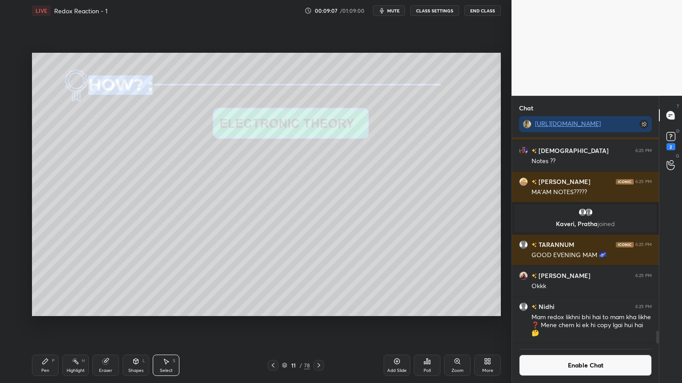
click at [75, 324] on div "Highlight" at bounding box center [76, 371] width 18 height 4
click at [320, 324] on icon at bounding box center [318, 365] width 7 height 7
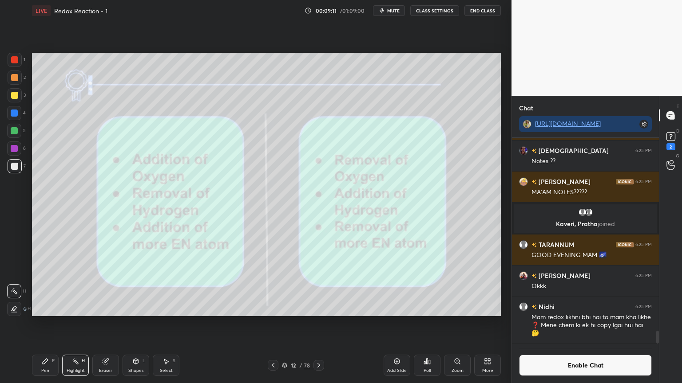
click at [271, 324] on icon at bounding box center [272, 365] width 7 height 7
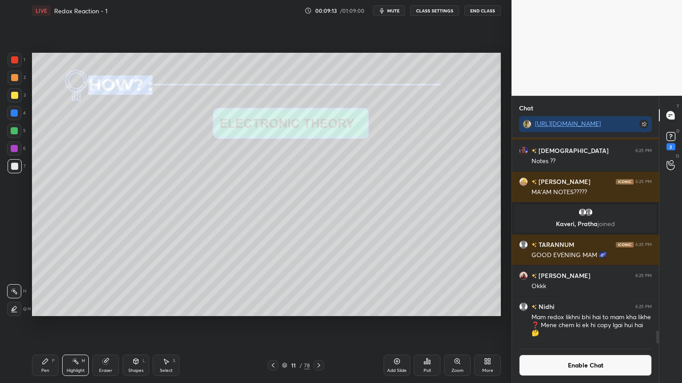
click at [320, 324] on icon at bounding box center [318, 365] width 3 height 4
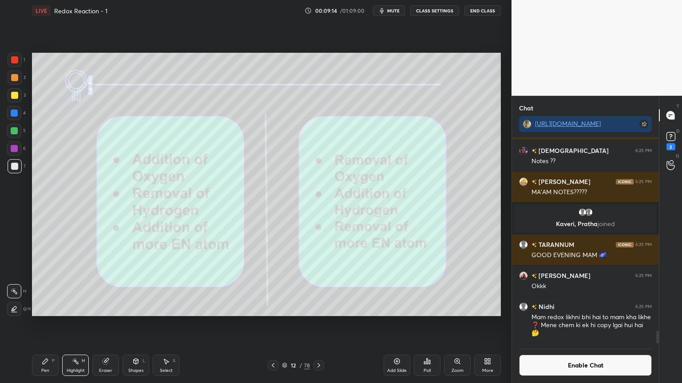
click at [274, 324] on icon at bounding box center [272, 365] width 7 height 7
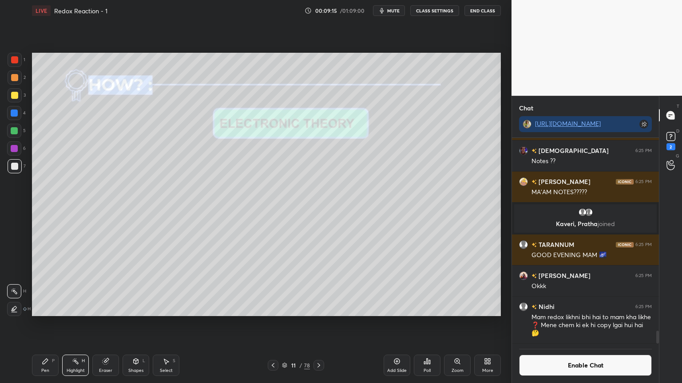
click at [17, 114] on div at bounding box center [14, 113] width 7 height 7
click at [164, 324] on icon at bounding box center [165, 361] width 7 height 7
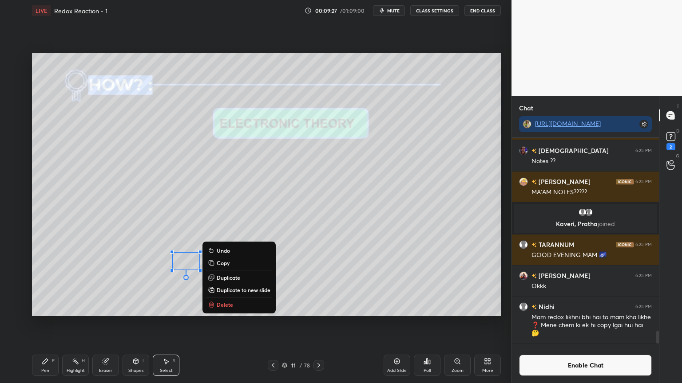
click at [101, 324] on div "Eraser" at bounding box center [105, 365] width 27 height 21
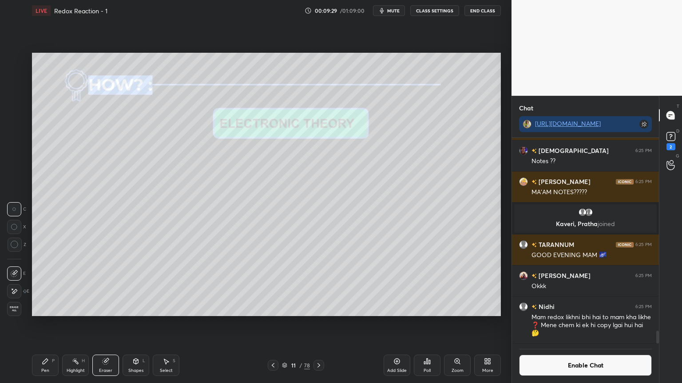
click at [47, 324] on div "Pen" at bounding box center [45, 371] width 8 height 4
click at [15, 164] on div at bounding box center [14, 166] width 7 height 7
click at [318, 324] on icon at bounding box center [318, 365] width 7 height 7
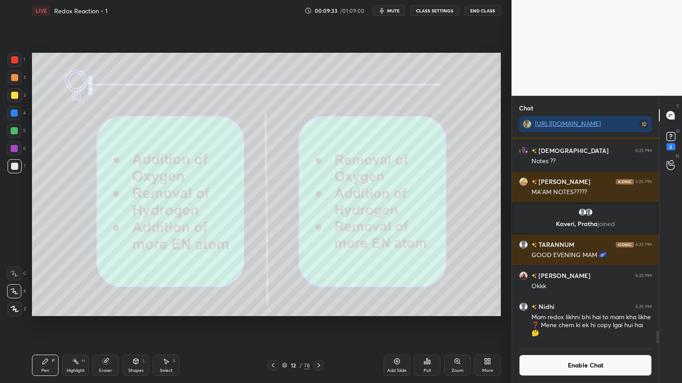
click at [72, 324] on icon at bounding box center [75, 361] width 7 height 7
click at [16, 150] on div at bounding box center [14, 148] width 7 height 7
click at [48, 324] on div "Pen" at bounding box center [45, 371] width 8 height 4
click at [79, 324] on div "Highlight H" at bounding box center [75, 365] width 27 height 21
click at [46, 324] on div "Pen P" at bounding box center [45, 365] width 27 height 21
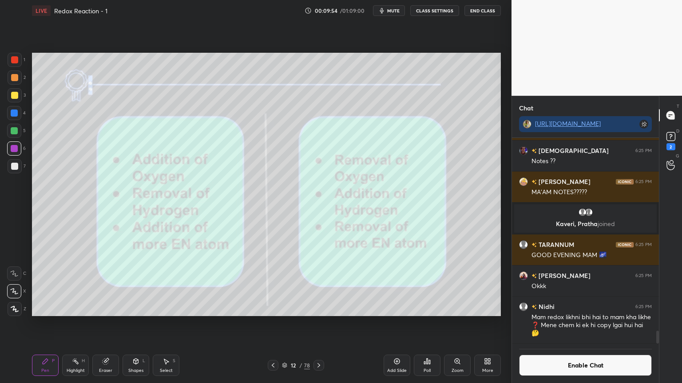
click at [18, 166] on div at bounding box center [14, 166] width 7 height 7
click at [14, 115] on div at bounding box center [14, 113] width 7 height 7
click at [107, 324] on icon at bounding box center [106, 361] width 5 height 4
click at [18, 295] on div at bounding box center [14, 291] width 14 height 14
click at [54, 324] on div "P" at bounding box center [53, 361] width 3 height 4
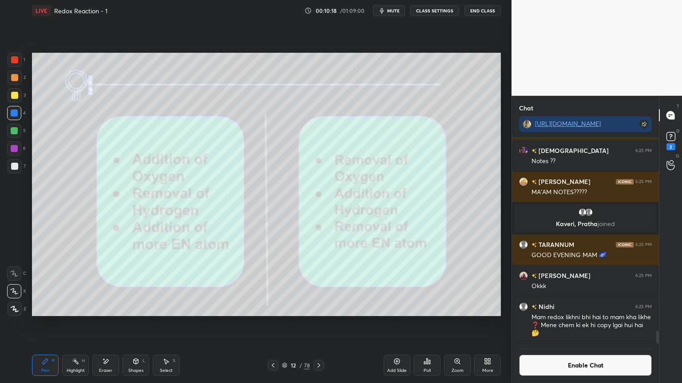
click at [77, 324] on icon at bounding box center [75, 361] width 7 height 7
click at [401, 324] on div "Add Slide" at bounding box center [397, 371] width 20 height 4
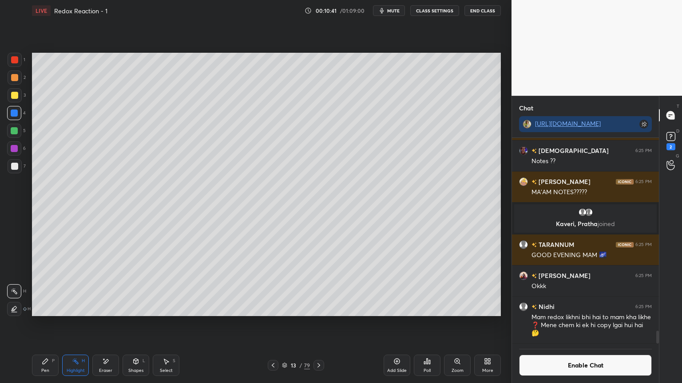
click at [44, 324] on div "Pen" at bounding box center [45, 371] width 8 height 4
click at [17, 172] on div at bounding box center [15, 166] width 14 height 14
click at [82, 324] on div "Highlight H" at bounding box center [75, 365] width 27 height 21
click at [14, 131] on div at bounding box center [14, 130] width 7 height 7
click at [17, 309] on icon at bounding box center [14, 309] width 7 height 7
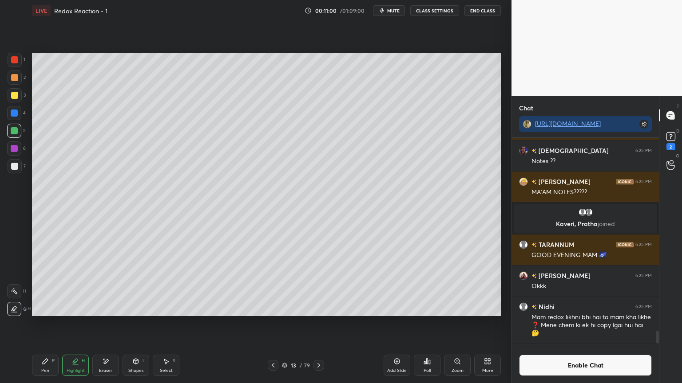
click at [16, 294] on rect at bounding box center [15, 292] width 4 height 4
click at [52, 324] on div "P" at bounding box center [53, 361] width 3 height 4
click at [12, 114] on div at bounding box center [14, 113] width 7 height 7
click at [109, 324] on div "Eraser" at bounding box center [105, 365] width 27 height 21
click at [41, 324] on div "Pen P" at bounding box center [45, 365] width 27 height 21
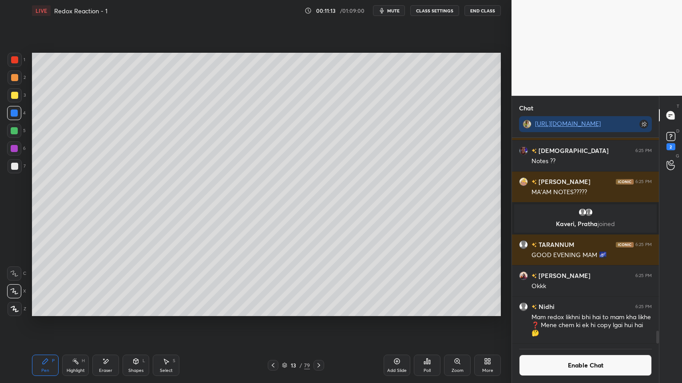
click at [67, 324] on div "Highlight H" at bounding box center [75, 365] width 27 height 21
click at [75, 324] on div "Highlight H" at bounding box center [75, 365] width 27 height 21
click at [275, 324] on div at bounding box center [273, 365] width 11 height 11
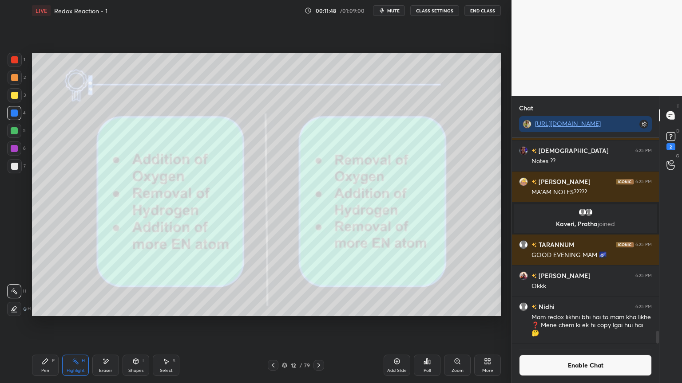
click at [138, 324] on icon at bounding box center [136, 361] width 5 height 5
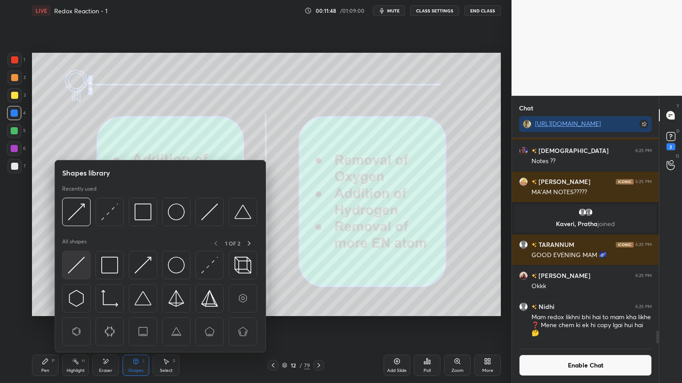
click at [81, 270] on img at bounding box center [76, 265] width 17 height 17
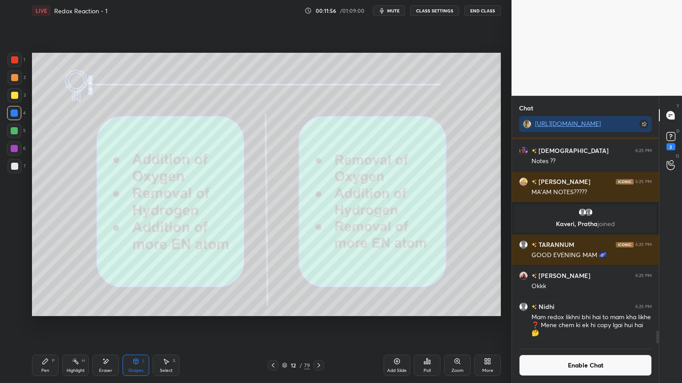
click at [273, 324] on icon at bounding box center [273, 365] width 3 height 4
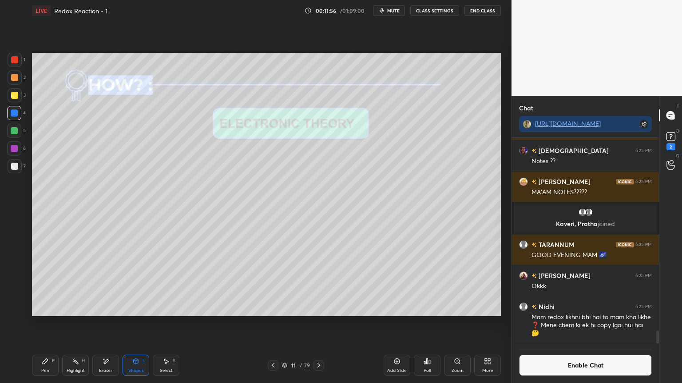
click at [79, 324] on icon at bounding box center [75, 361] width 7 height 7
click at [318, 324] on icon at bounding box center [318, 365] width 7 height 7
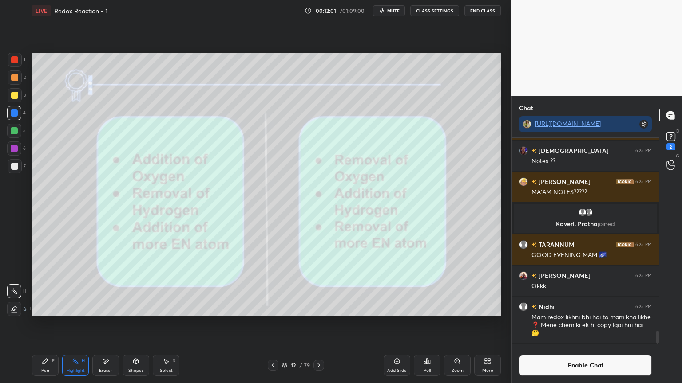
click at [320, 324] on icon at bounding box center [318, 365] width 7 height 7
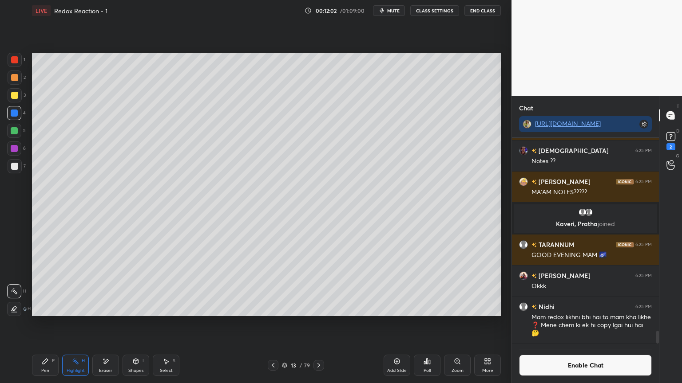
click at [319, 324] on icon at bounding box center [318, 365] width 7 height 7
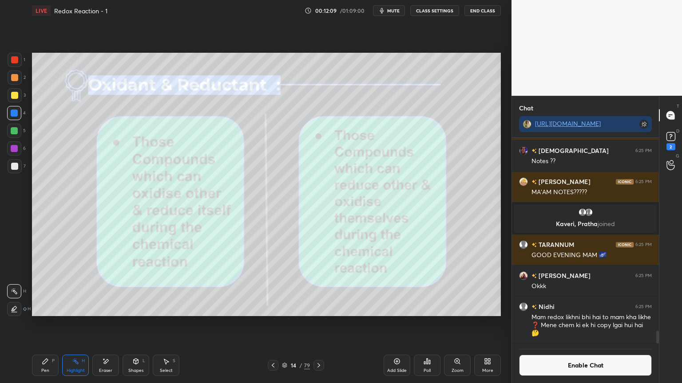
click at [48, 324] on div "Pen" at bounding box center [45, 371] width 8 height 4
click at [13, 77] on div at bounding box center [14, 77] width 7 height 7
click at [105, 324] on icon at bounding box center [105, 362] width 7 height 8
click at [39, 324] on div "Pen P" at bounding box center [45, 365] width 27 height 21
click at [110, 324] on div "Eraser" at bounding box center [105, 365] width 27 height 21
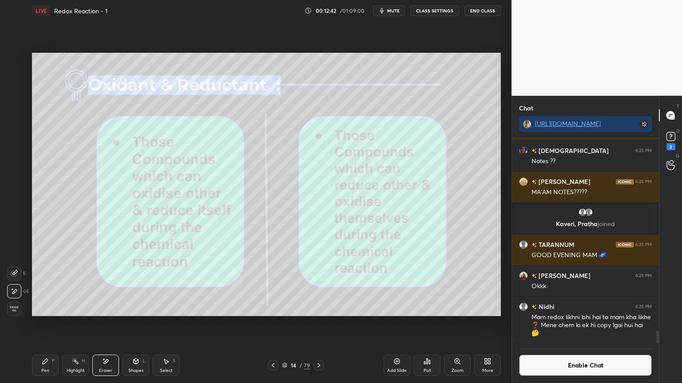
click at [47, 324] on div "Pen" at bounding box center [45, 371] width 8 height 4
click at [105, 324] on div "Eraser" at bounding box center [105, 371] width 13 height 4
click at [43, 324] on div "Pen P" at bounding box center [45, 365] width 27 height 21
click at [83, 324] on div "Highlight H" at bounding box center [75, 365] width 27 height 21
click at [15, 151] on div at bounding box center [14, 148] width 7 height 7
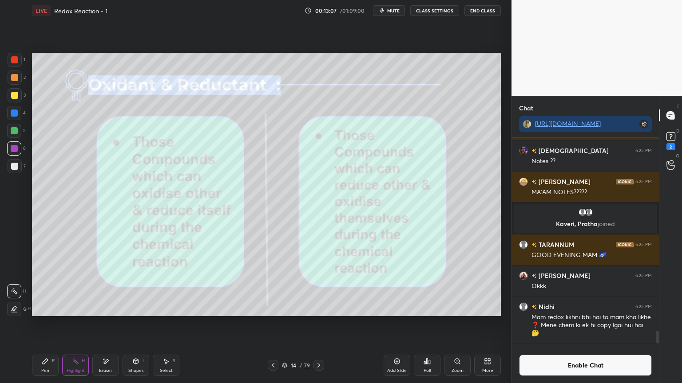
click at [402, 324] on div "Add Slide" at bounding box center [396, 365] width 27 height 21
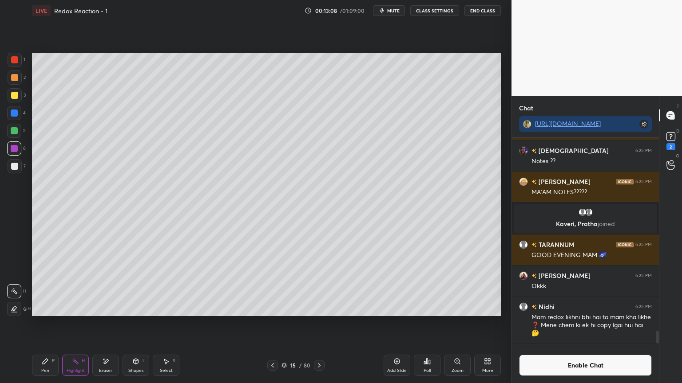
click at [38, 324] on div "Pen P" at bounding box center [45, 365] width 27 height 21
click at [83, 324] on div "H" at bounding box center [83, 361] width 3 height 4
click at [17, 126] on div at bounding box center [14, 131] width 14 height 14
click at [50, 324] on div "Pen P" at bounding box center [45, 365] width 27 height 21
click at [271, 324] on icon at bounding box center [272, 365] width 7 height 7
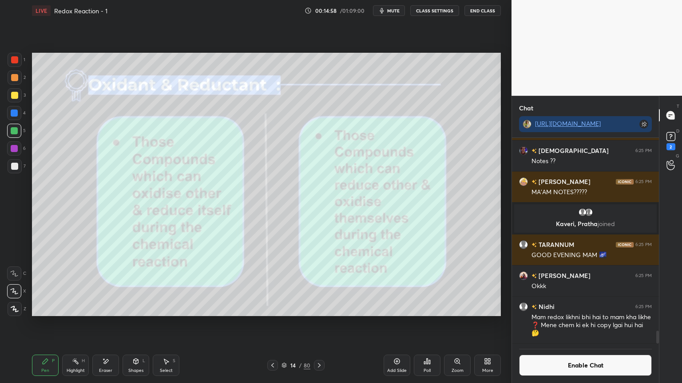
click at [270, 324] on icon at bounding box center [272, 365] width 7 height 7
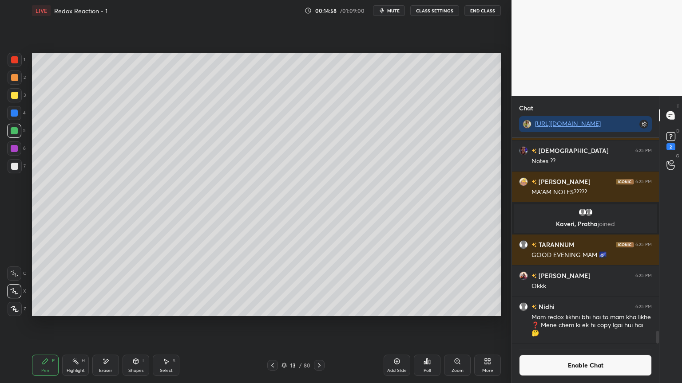
click at [272, 324] on icon at bounding box center [272, 365] width 3 height 4
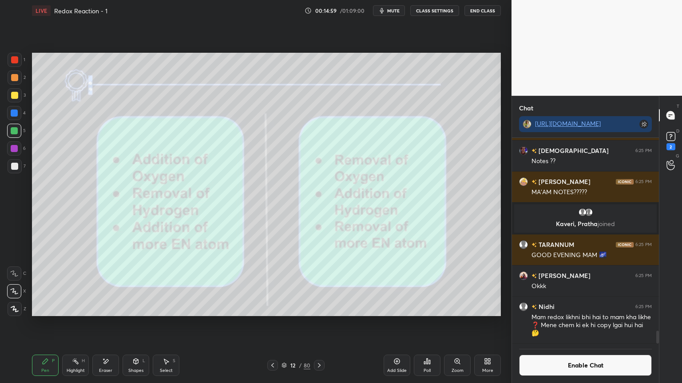
click at [275, 324] on icon at bounding box center [272, 365] width 7 height 7
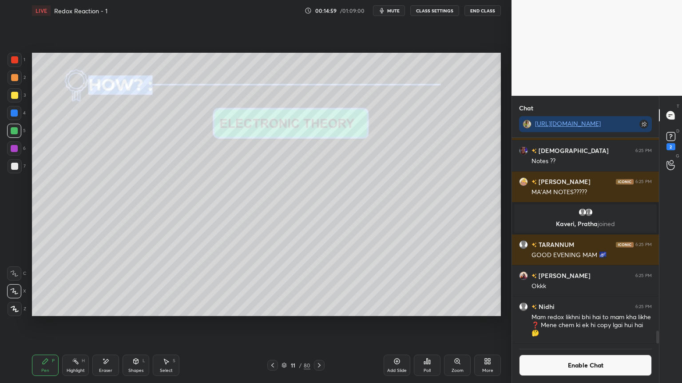
click at [273, 324] on icon at bounding box center [272, 365] width 7 height 7
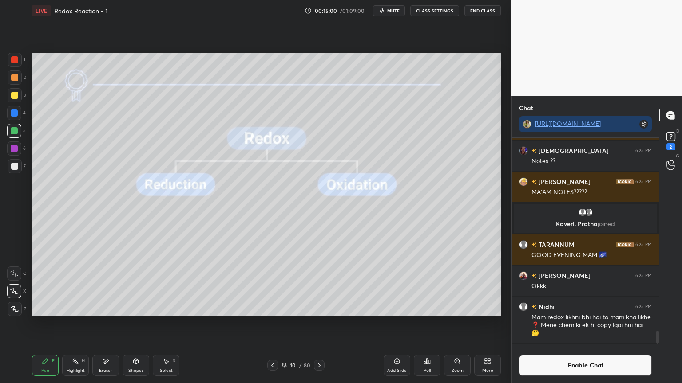
click at [276, 324] on div at bounding box center [272, 365] width 11 height 11
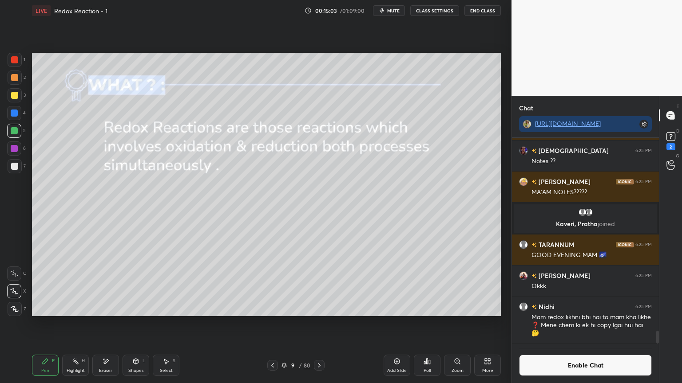
click at [551, 324] on button "Enable Chat" at bounding box center [585, 365] width 133 height 21
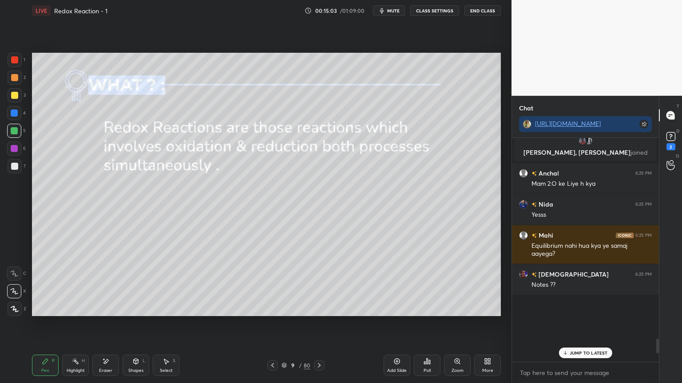
scroll to position [221, 144]
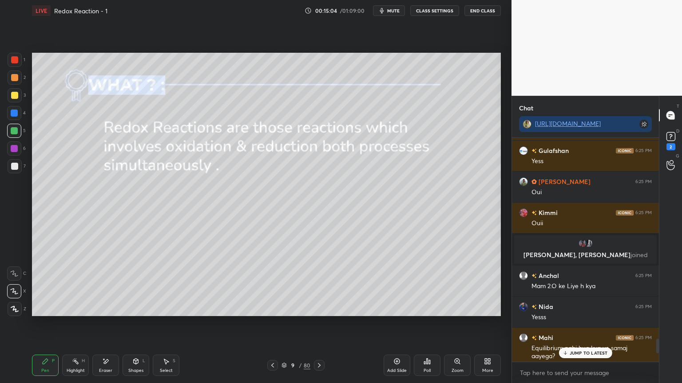
click at [576, 324] on p "JUMP TO LATEST" at bounding box center [588, 353] width 38 height 5
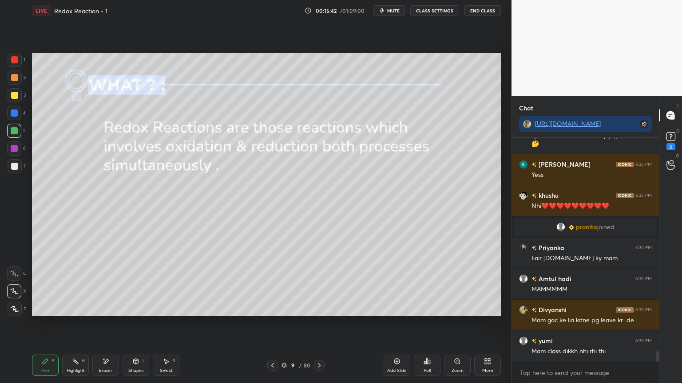
scroll to position [4438, 0]
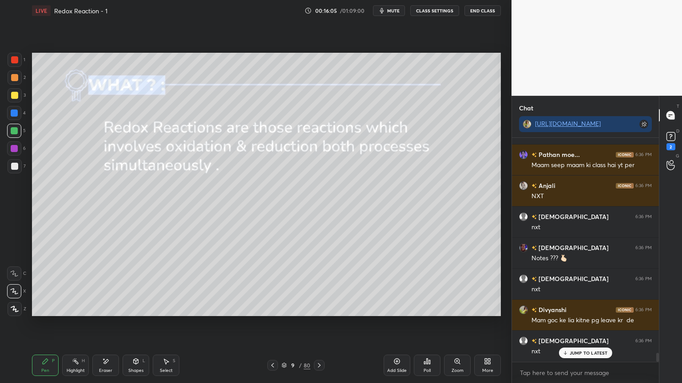
click at [437, 12] on button "CLASS SETTINGS" at bounding box center [434, 10] width 49 height 11
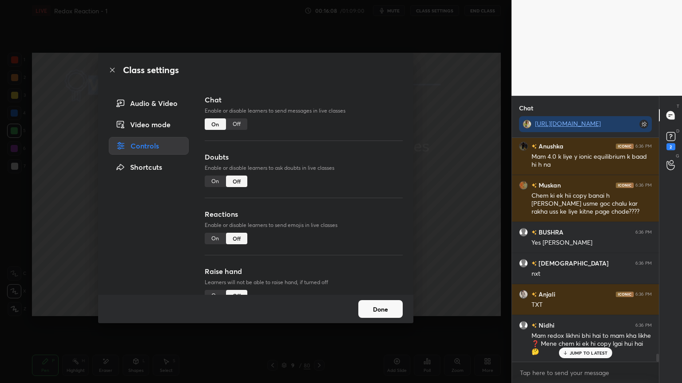
click at [389, 313] on button "Done" at bounding box center [380, 309] width 44 height 18
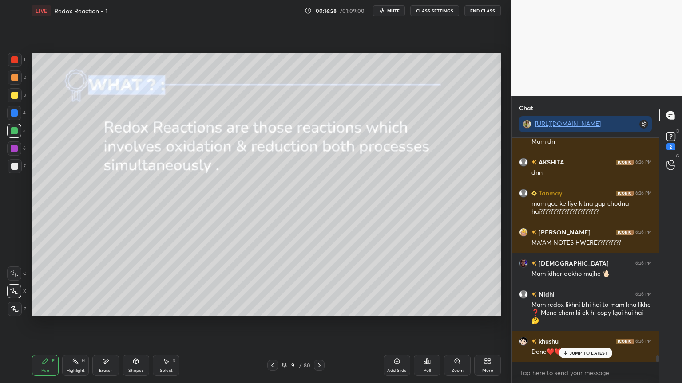
click at [318, 324] on icon at bounding box center [319, 365] width 7 height 7
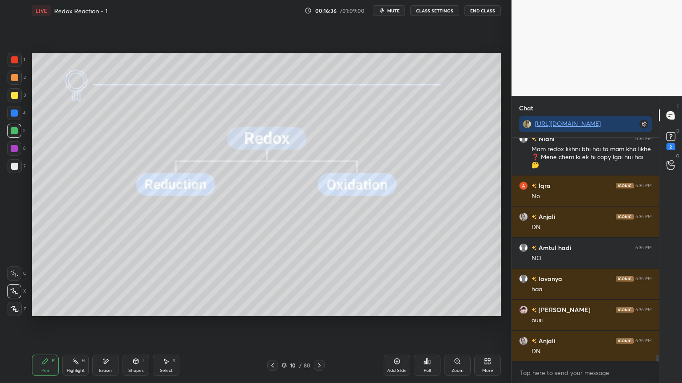
click at [112, 324] on div "Eraser" at bounding box center [105, 371] width 13 height 4
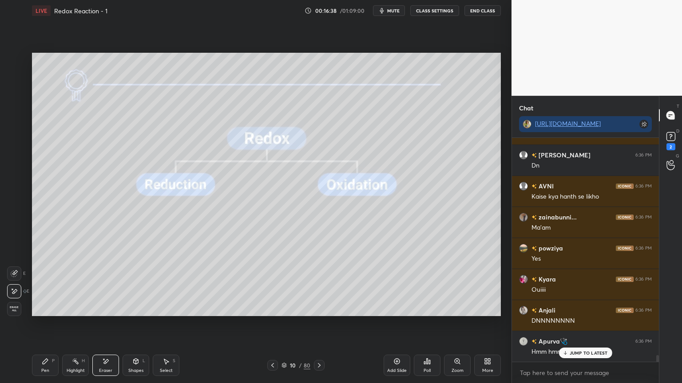
click at [72, 324] on icon at bounding box center [75, 361] width 7 height 7
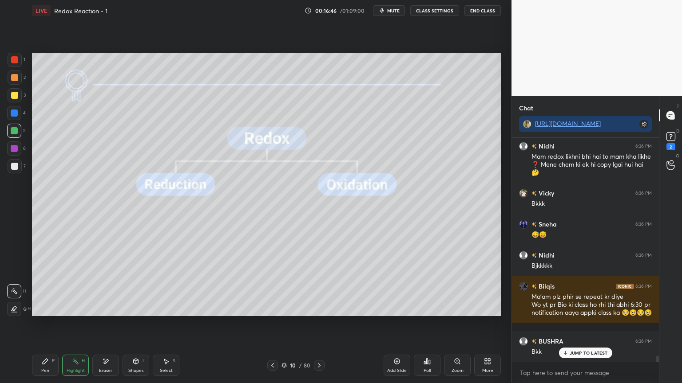
click at [318, 324] on icon at bounding box center [319, 365] width 7 height 7
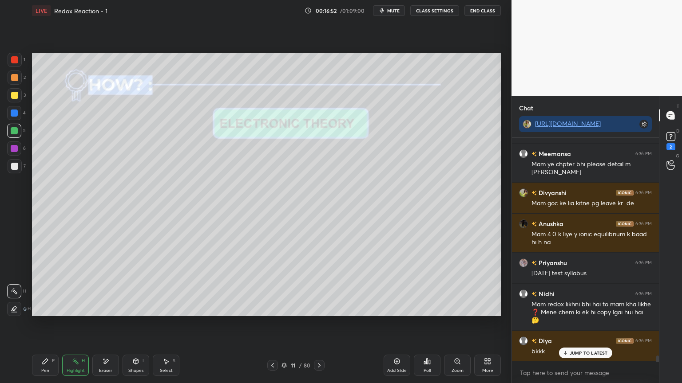
click at [564, 204] on div "[PERSON_NAME] 6:36 PM Bkkk Sneha 6:36 PM 😅😅 [PERSON_NAME] 6:36 PM Bjkkkkk Bilqi…" at bounding box center [585, 250] width 147 height 224
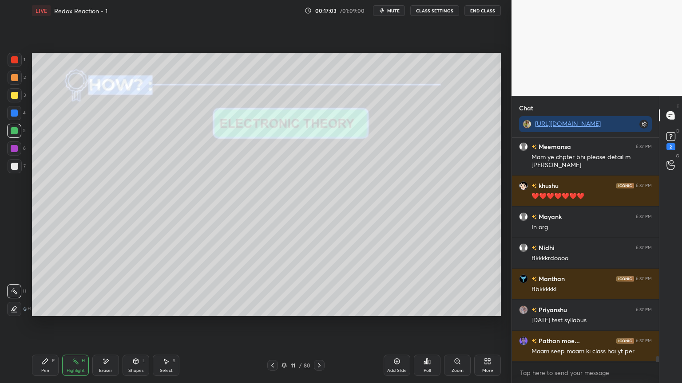
click at [51, 324] on div "Pen P" at bounding box center [45, 365] width 27 height 21
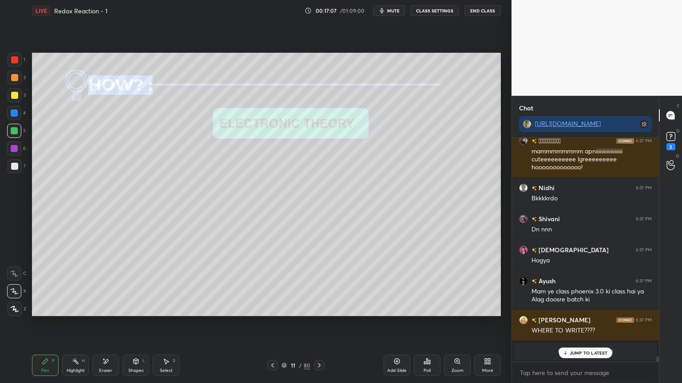
click at [110, 324] on div "Eraser" at bounding box center [105, 365] width 27 height 21
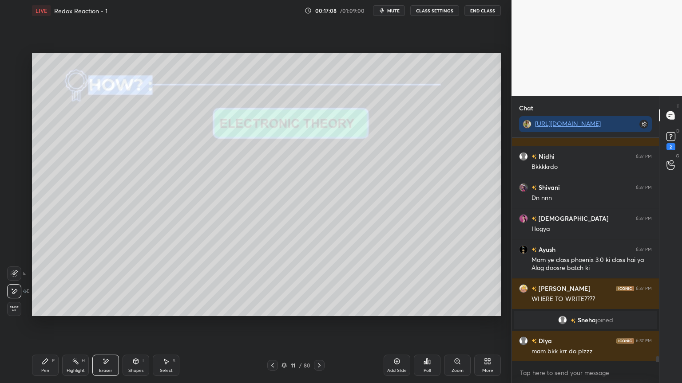
click at [53, 324] on div "Pen P Highlight H Eraser Shapes L Select S 11 / 80 Add Slide Poll Zoom More" at bounding box center [266, 366] width 469 height 36
click at [46, 324] on div "Pen P" at bounding box center [45, 365] width 27 height 21
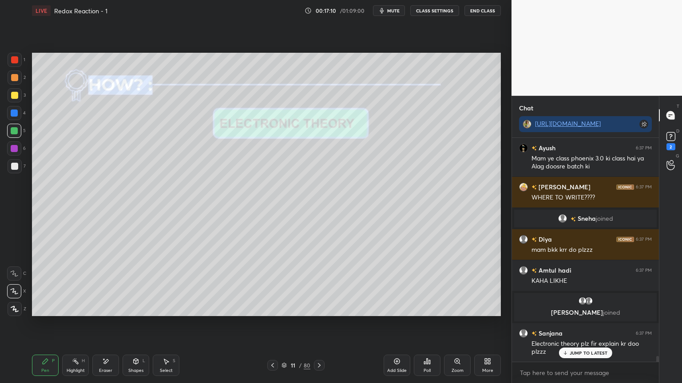
click at [112, 324] on div "Eraser" at bounding box center [105, 365] width 27 height 21
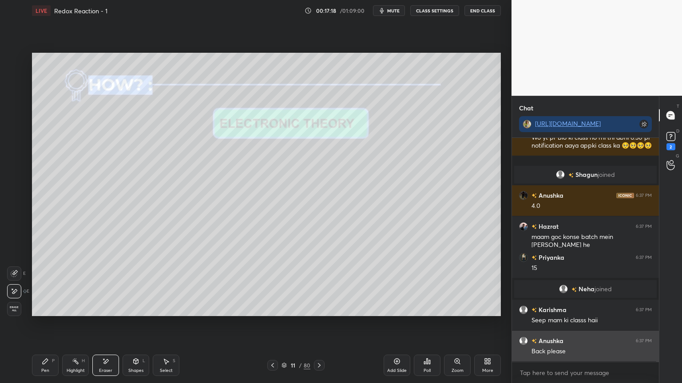
click at [584, 324] on div "Back please" at bounding box center [591, 351] width 120 height 9
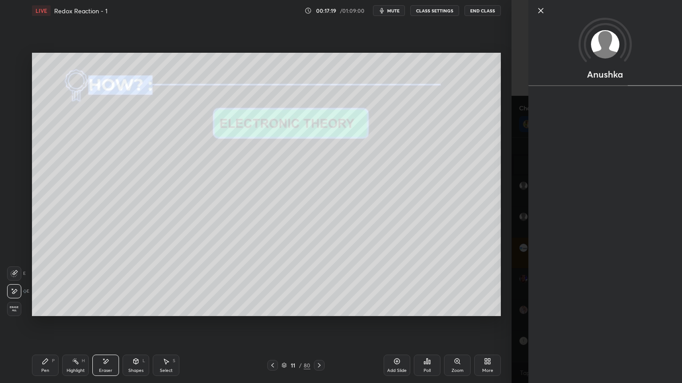
click at [45, 324] on icon at bounding box center [45, 361] width 5 height 5
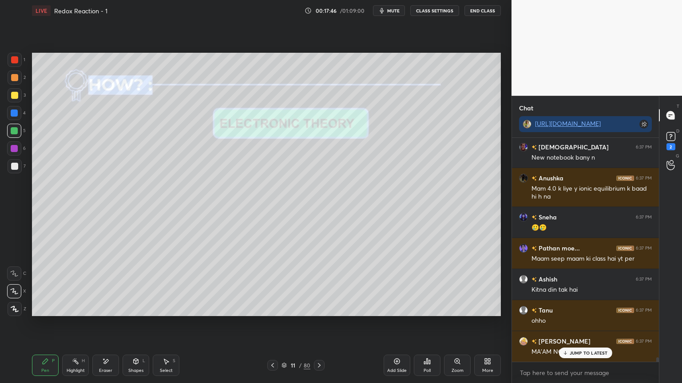
click at [102, 324] on div "Eraser" at bounding box center [105, 371] width 13 height 4
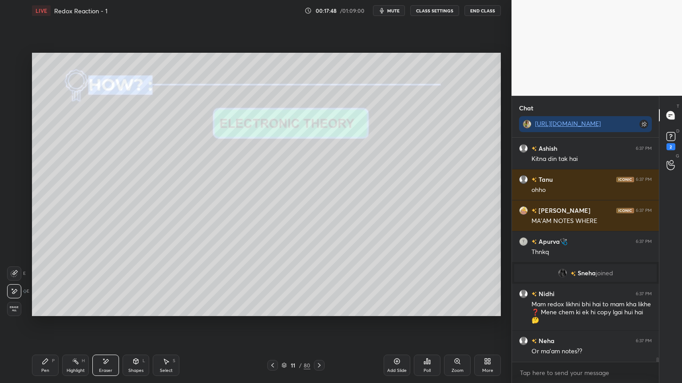
click at [77, 324] on rect at bounding box center [76, 362] width 4 height 4
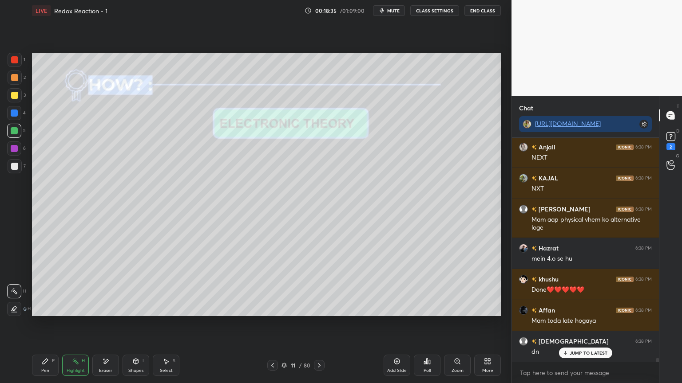
click at [320, 324] on icon at bounding box center [319, 365] width 7 height 7
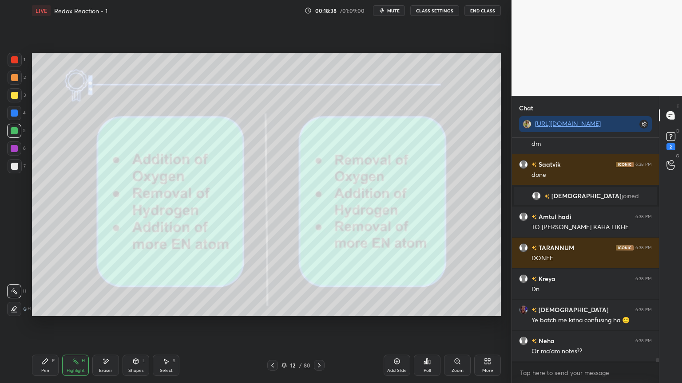
click at [273, 324] on icon at bounding box center [272, 365] width 7 height 7
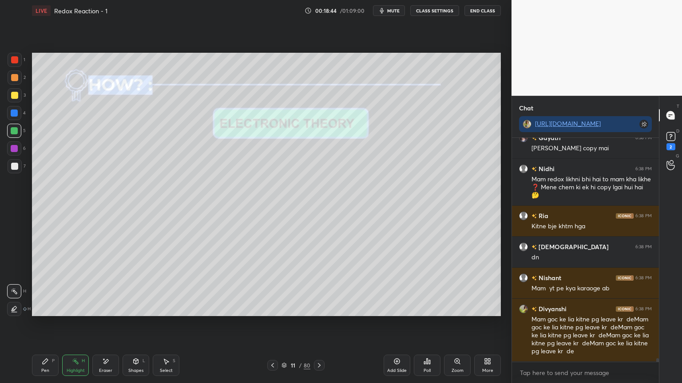
click at [320, 324] on icon at bounding box center [319, 365] width 7 height 7
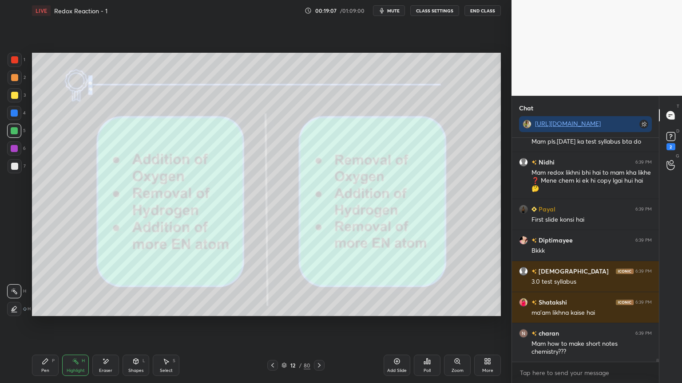
click at [17, 115] on div at bounding box center [14, 113] width 7 height 7
click at [20, 144] on div at bounding box center [14, 149] width 14 height 14
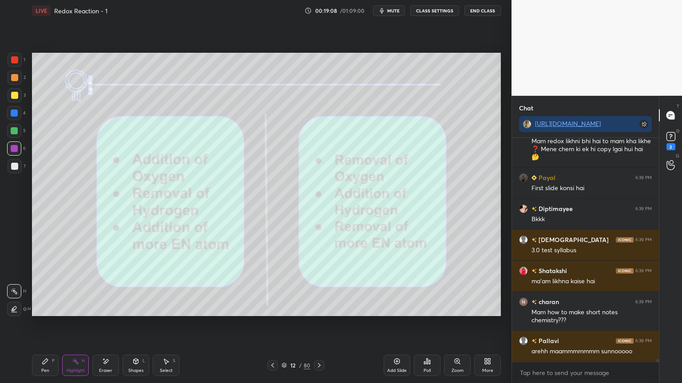
click at [14, 83] on div at bounding box center [15, 78] width 14 height 14
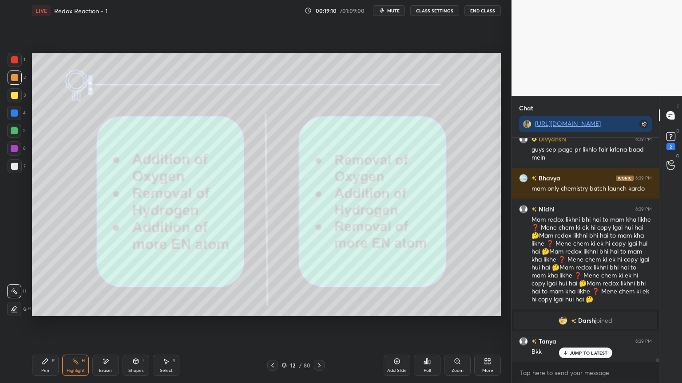
click at [134, 324] on div "Shapes L" at bounding box center [135, 365] width 27 height 21
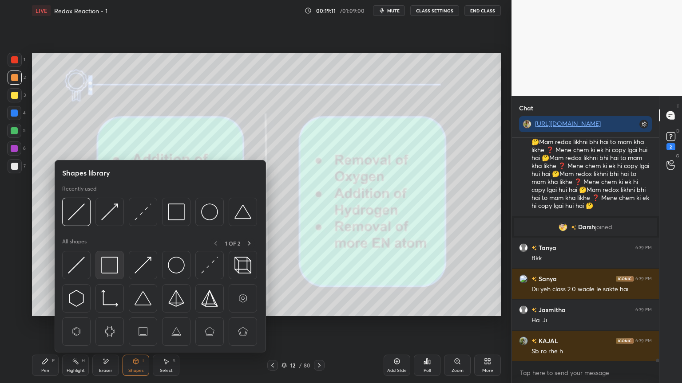
click at [109, 264] on img at bounding box center [109, 265] width 17 height 17
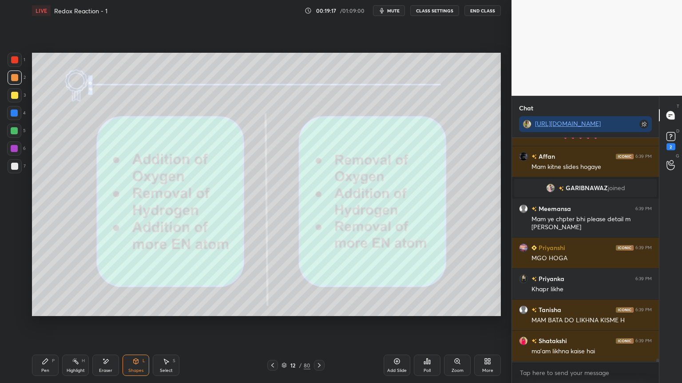
click at [76, 324] on icon at bounding box center [75, 361] width 7 height 7
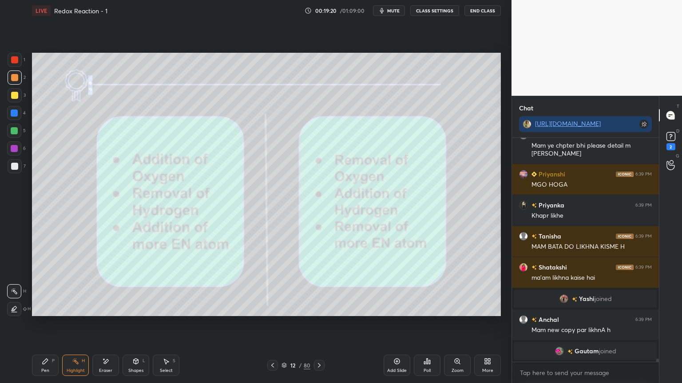
click at [19, 147] on div at bounding box center [14, 149] width 14 height 14
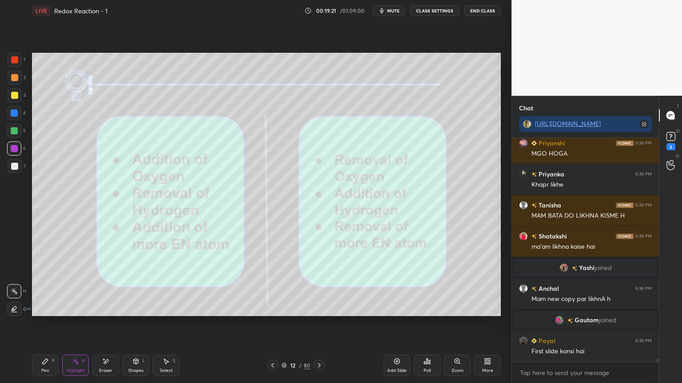
click at [12, 307] on icon at bounding box center [14, 309] width 7 height 7
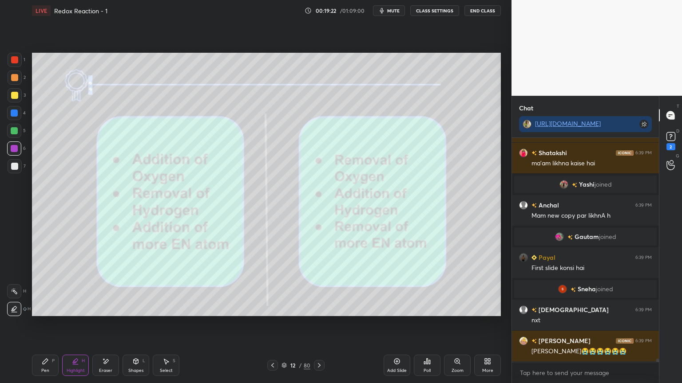
click at [13, 79] on div at bounding box center [14, 77] width 7 height 7
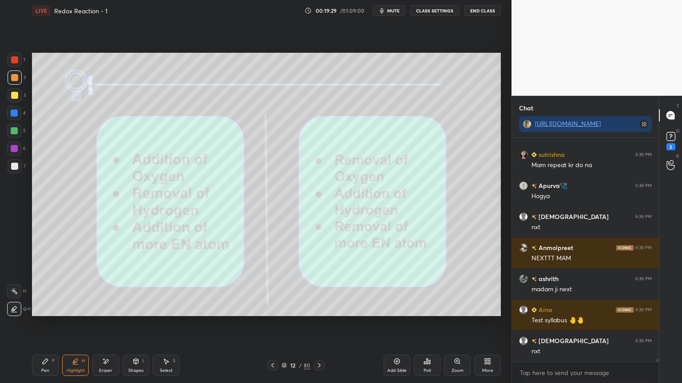
click at [14, 284] on div "H H" at bounding box center [19, 299] width 24 height 36
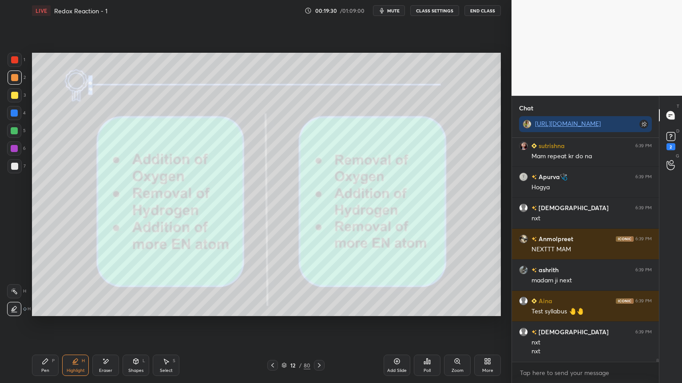
click at [19, 293] on div at bounding box center [14, 291] width 14 height 14
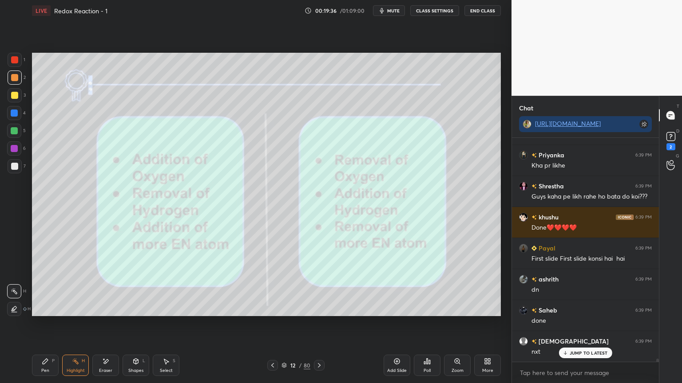
click at [320, 324] on icon at bounding box center [319, 365] width 7 height 7
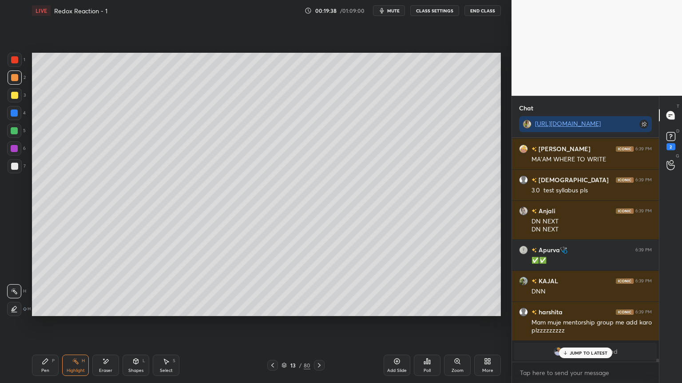
click at [49, 324] on div "Pen" at bounding box center [45, 371] width 8 height 4
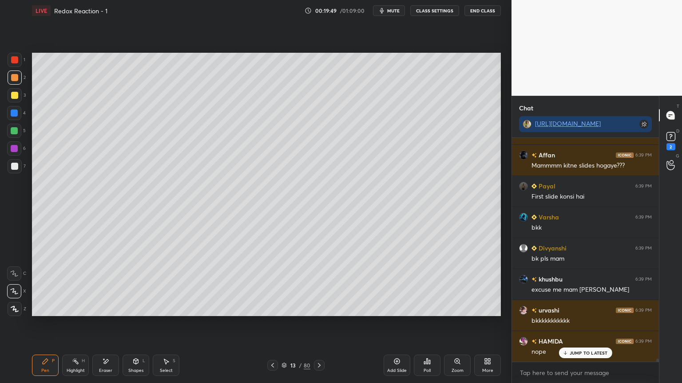
click at [274, 324] on icon at bounding box center [272, 365] width 7 height 7
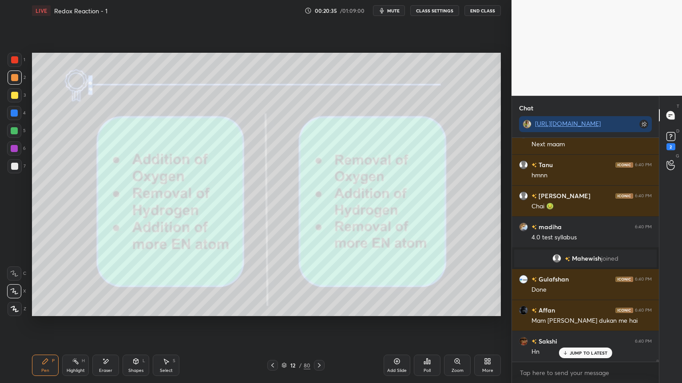
click at [320, 324] on icon at bounding box center [319, 365] width 7 height 7
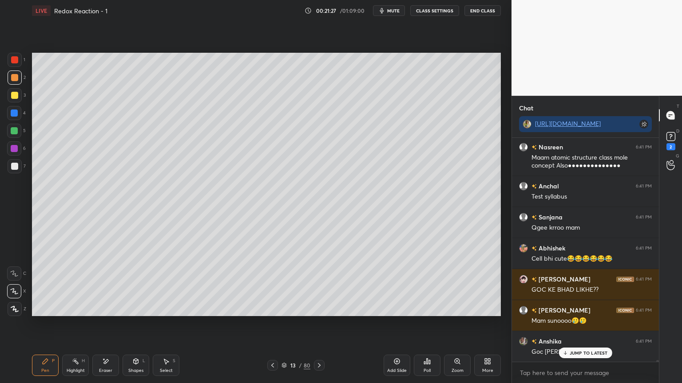
click at [321, 324] on icon at bounding box center [319, 365] width 7 height 7
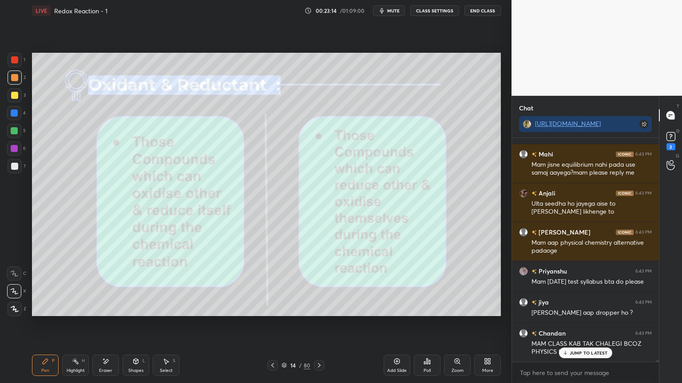
click at [437, 7] on button "CLASS SETTINGS" at bounding box center [434, 10] width 49 height 11
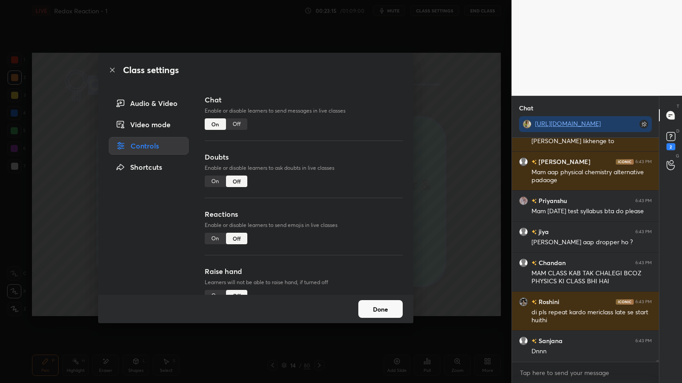
click at [238, 122] on div "Off" at bounding box center [236, 124] width 21 height 12
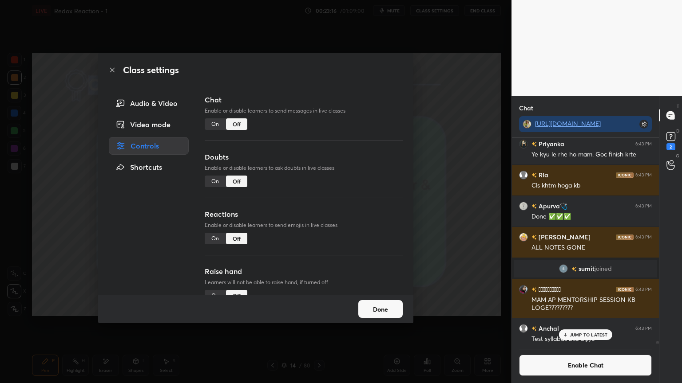
click at [385, 313] on button "Done" at bounding box center [380, 309] width 44 height 18
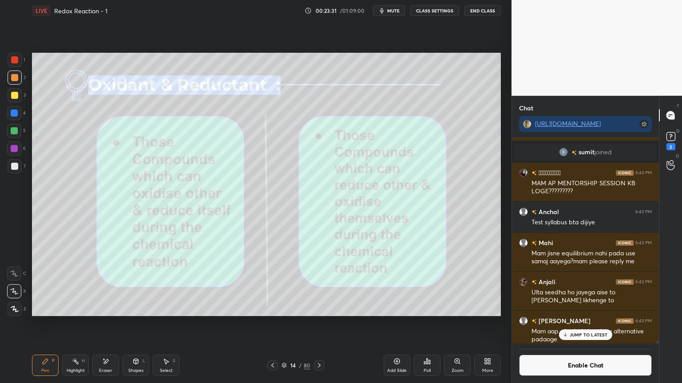
scroll to position [26985, 0]
click at [118, 324] on div "Eraser" at bounding box center [105, 365] width 27 height 21
click at [76, 324] on div "Highlight H" at bounding box center [75, 365] width 27 height 21
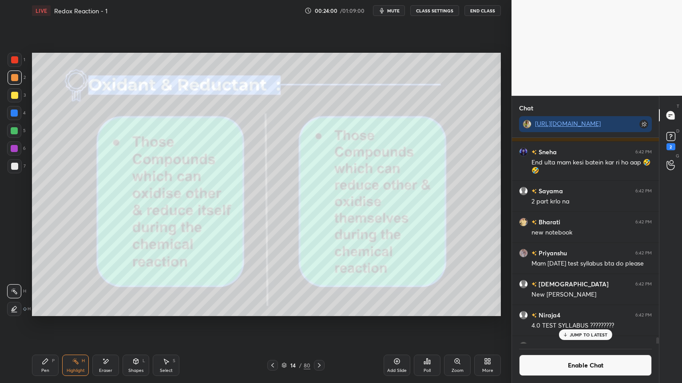
scroll to position [26090, 0]
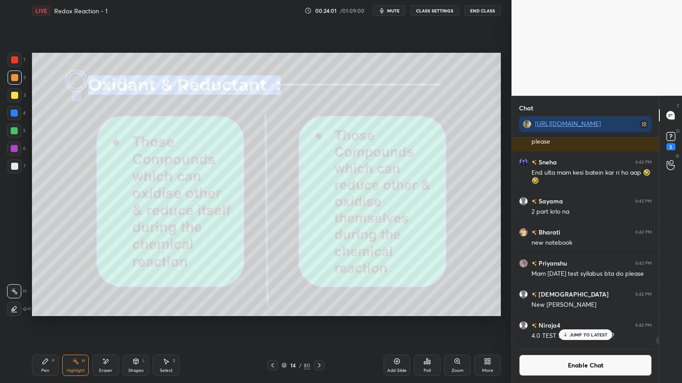
click at [586, 324] on div "JUMP TO LATEST" at bounding box center [584, 335] width 53 height 11
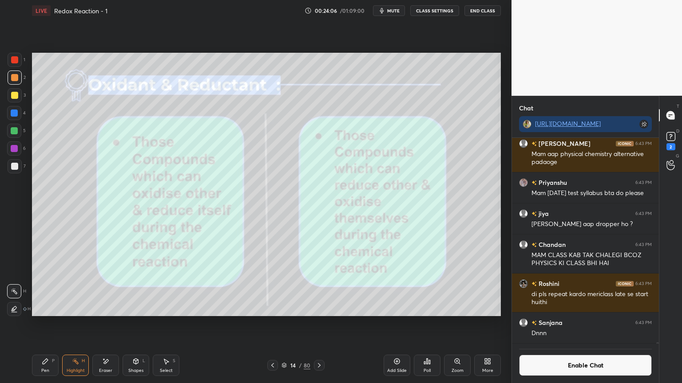
click at [318, 324] on div at bounding box center [319, 365] width 11 height 11
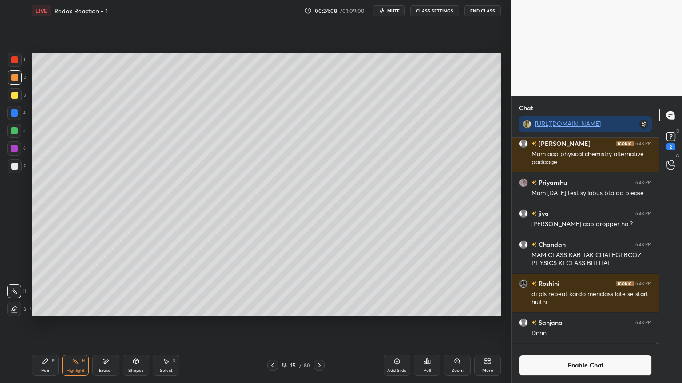
click at [398, 324] on div "Add Slide" at bounding box center [397, 371] width 20 height 4
click at [54, 324] on div "Pen P" at bounding box center [45, 365] width 27 height 21
click at [17, 165] on div at bounding box center [14, 166] width 7 height 7
click at [73, 324] on div "Highlight H" at bounding box center [75, 365] width 27 height 21
click at [12, 117] on div at bounding box center [14, 113] width 14 height 14
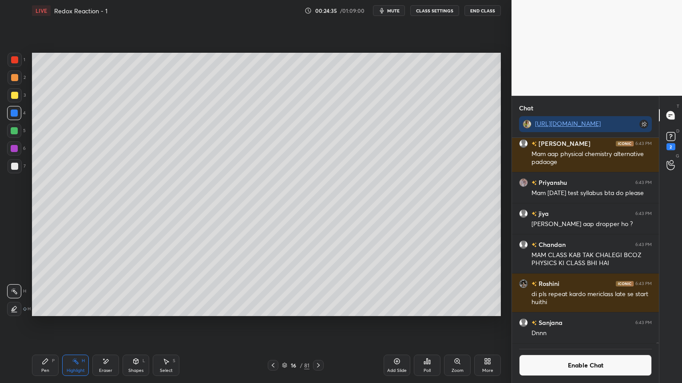
click at [130, 324] on div "Shapes L" at bounding box center [135, 365] width 27 height 21
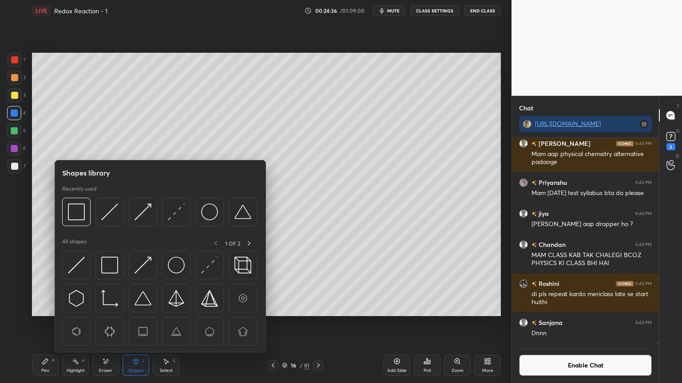
click at [113, 249] on div "All shapes 1 OF 2" at bounding box center [160, 243] width 196 height 11
click at [116, 268] on img at bounding box center [109, 265] width 17 height 17
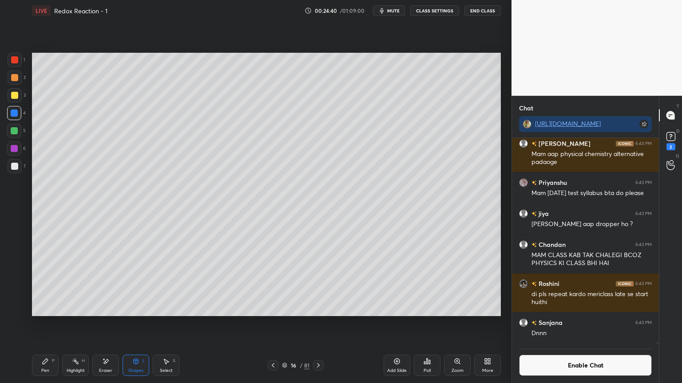
click at [73, 324] on div "Highlight" at bounding box center [76, 371] width 18 height 4
click at [541, 324] on button "Enable Chat" at bounding box center [585, 365] width 133 height 21
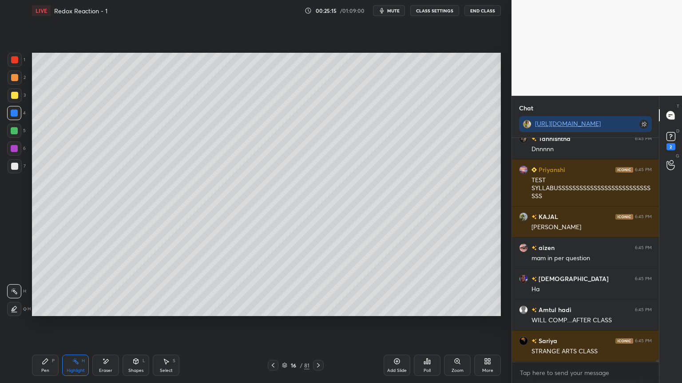
scroll to position [29574, 0]
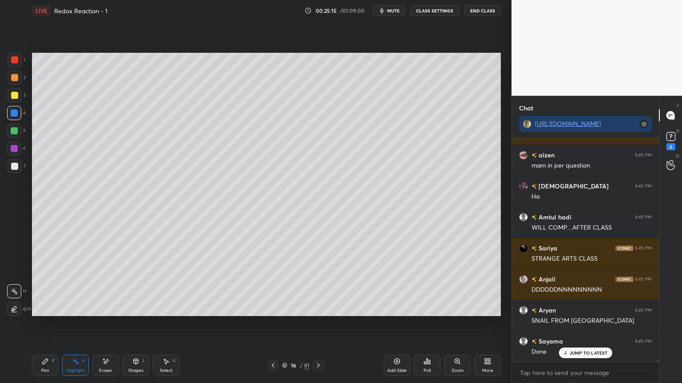
click at [318, 324] on div at bounding box center [318, 365] width 11 height 11
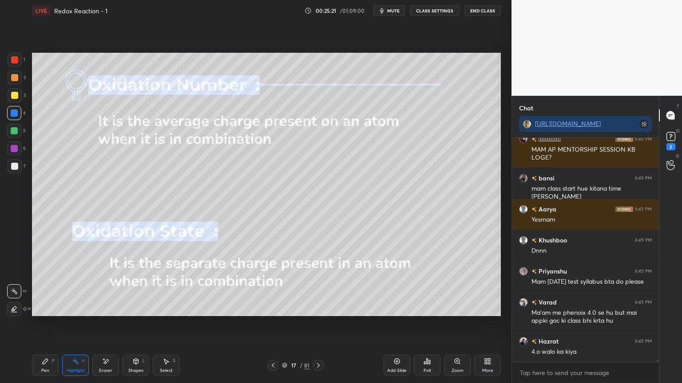
scroll to position [29995, 0]
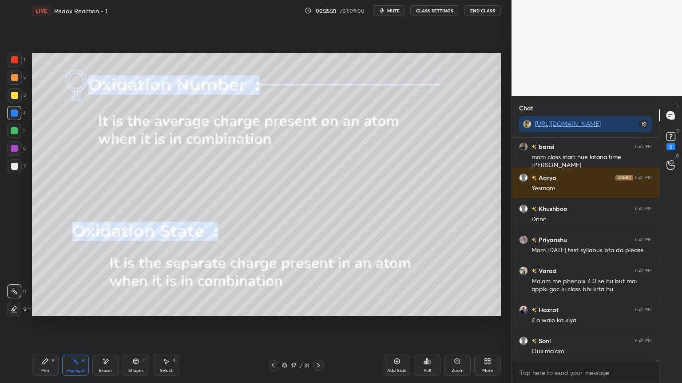
click at [275, 324] on icon at bounding box center [272, 365] width 7 height 7
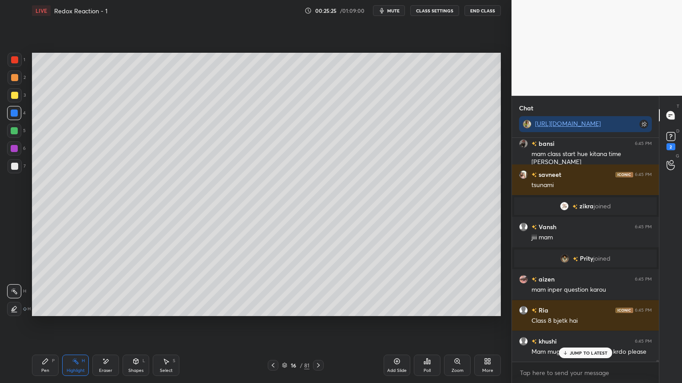
scroll to position [29389, 0]
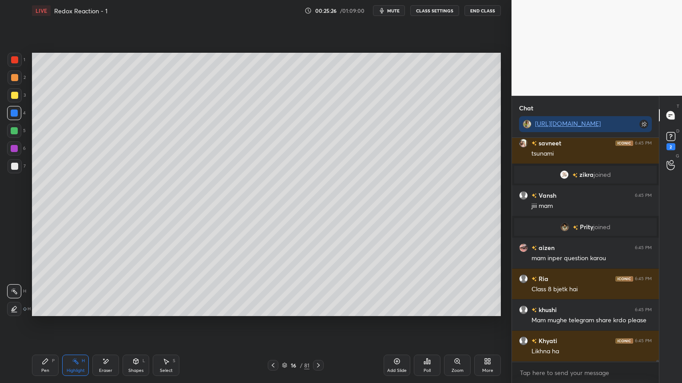
click at [73, 324] on div "Highlight H" at bounding box center [75, 365] width 27 height 21
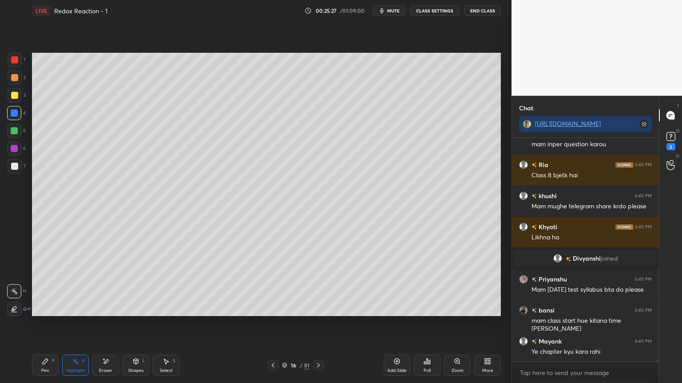
click at [16, 78] on div at bounding box center [14, 77] width 7 height 7
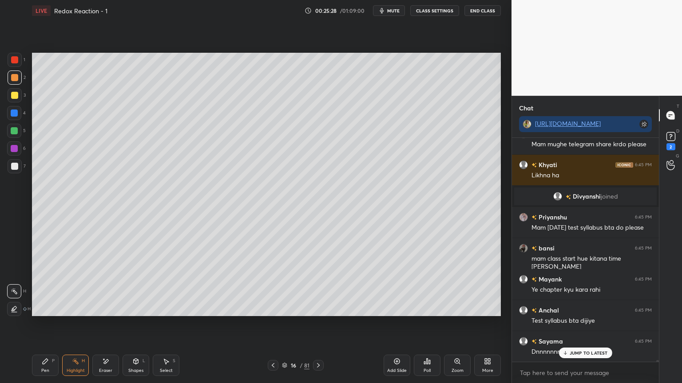
click at [272, 324] on div at bounding box center [273, 365] width 11 height 11
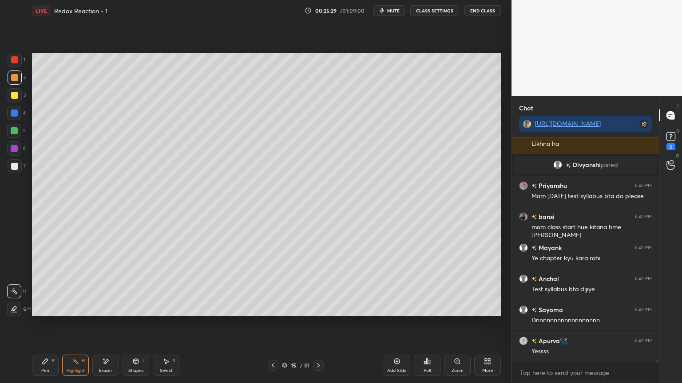
click at [273, 324] on icon at bounding box center [272, 365] width 7 height 7
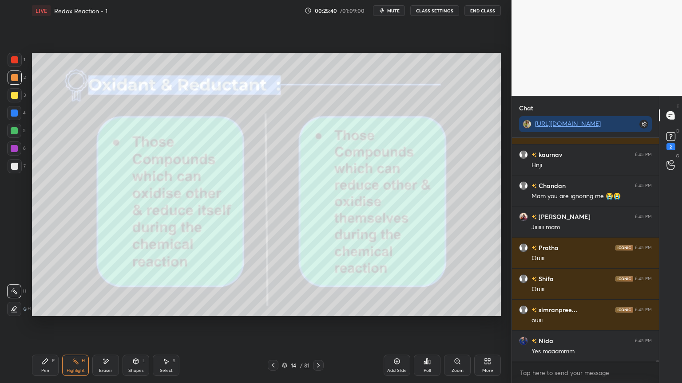
click at [320, 324] on icon at bounding box center [318, 365] width 7 height 7
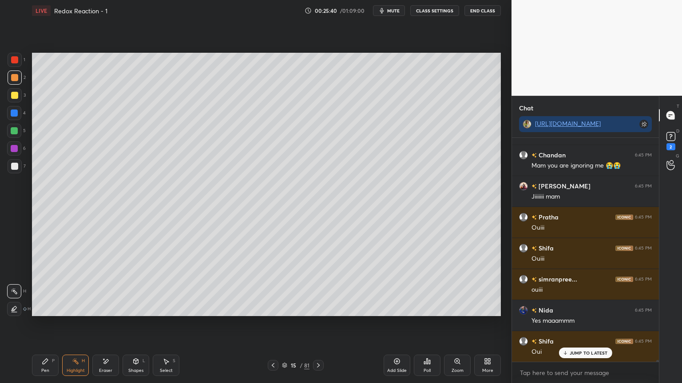
click at [316, 324] on icon at bounding box center [318, 365] width 7 height 7
click at [318, 324] on icon at bounding box center [318, 365] width 7 height 7
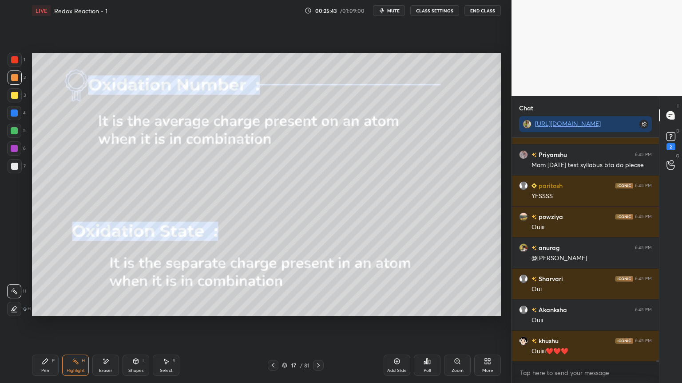
click at [423, 16] on button "CLASS SETTINGS" at bounding box center [434, 10] width 49 height 11
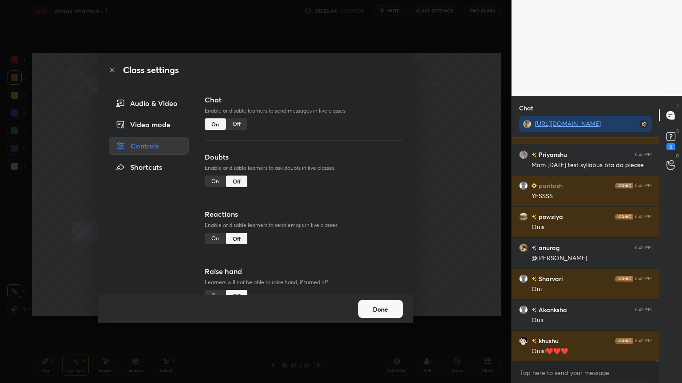
click at [234, 124] on div "Off" at bounding box center [236, 124] width 21 height 12
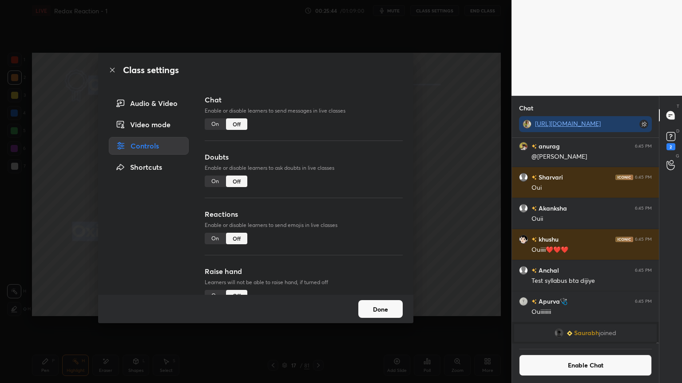
click at [380, 309] on button "Done" at bounding box center [380, 309] width 44 height 18
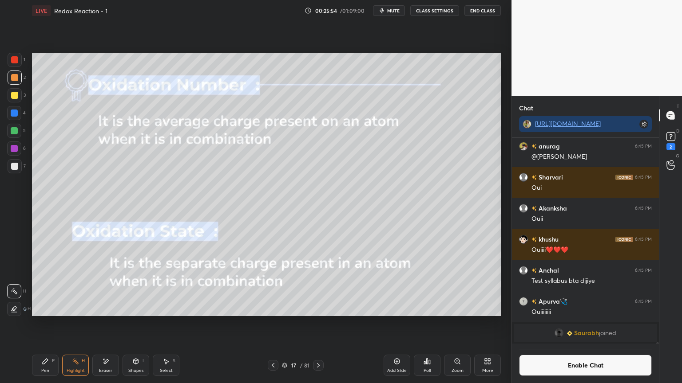
click at [48, 324] on div "Pen P" at bounding box center [45, 365] width 27 height 21
click at [74, 324] on div "Highlight H" at bounding box center [75, 365] width 27 height 21
click at [13, 134] on div at bounding box center [14, 130] width 7 height 7
click at [46, 324] on div "Pen P" at bounding box center [45, 365] width 27 height 21
click at [71, 324] on div "Highlight H" at bounding box center [75, 365] width 27 height 21
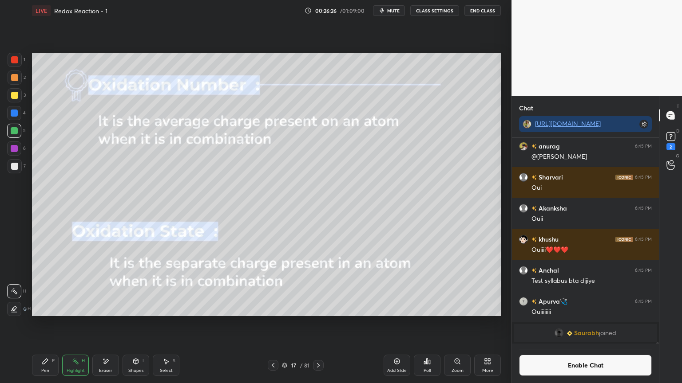
click at [99, 324] on div "Eraser" at bounding box center [105, 365] width 27 height 21
click at [76, 324] on rect at bounding box center [76, 362] width 4 height 4
click at [320, 324] on icon at bounding box center [318, 365] width 7 height 7
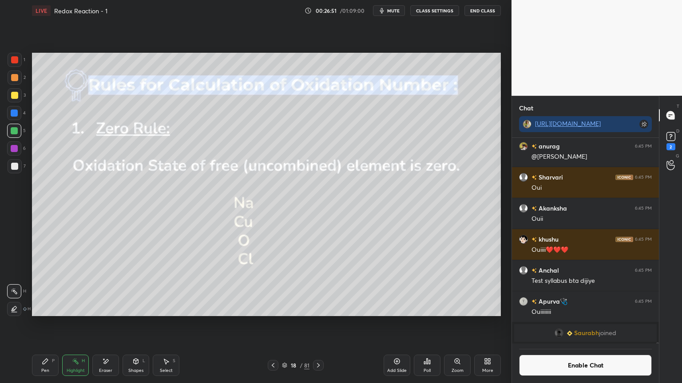
click at [20, 149] on div at bounding box center [14, 149] width 14 height 14
click at [141, 324] on div "Shapes L" at bounding box center [135, 365] width 27 height 21
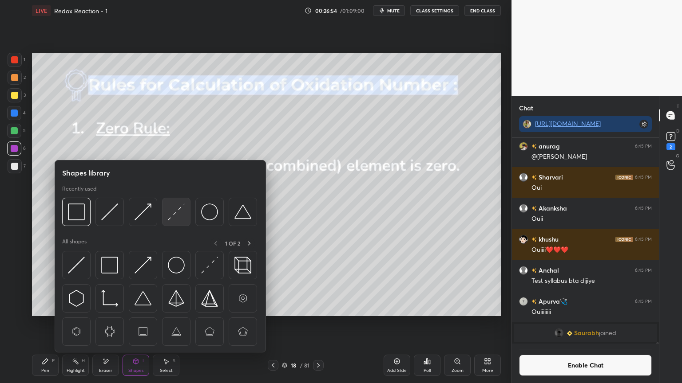
click at [177, 211] on img at bounding box center [176, 212] width 17 height 17
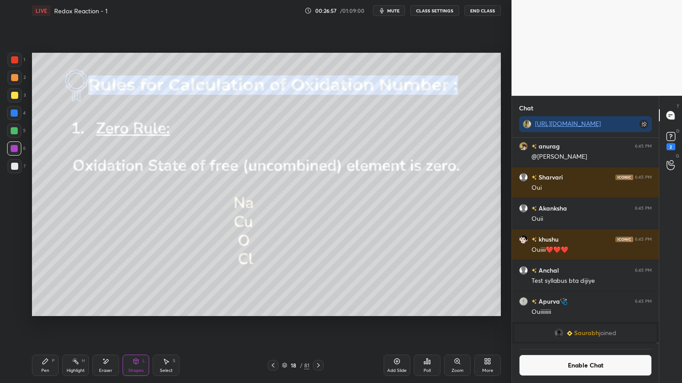
click at [82, 324] on div "Highlight H" at bounding box center [75, 365] width 27 height 21
click at [14, 308] on icon at bounding box center [14, 309] width 7 height 7
click at [16, 132] on div at bounding box center [14, 130] width 7 height 7
click at [146, 324] on div "Shapes L" at bounding box center [135, 365] width 27 height 21
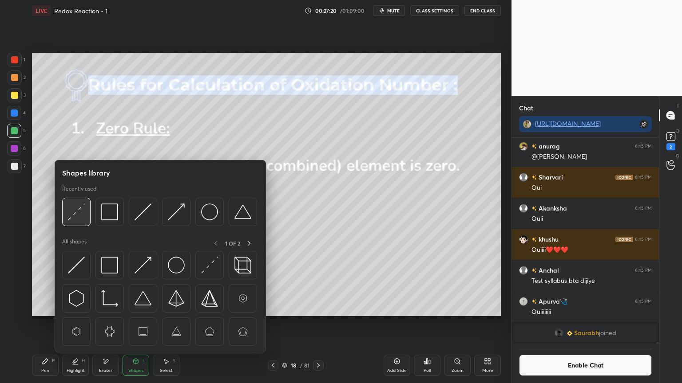
click at [72, 213] on img at bounding box center [76, 212] width 17 height 17
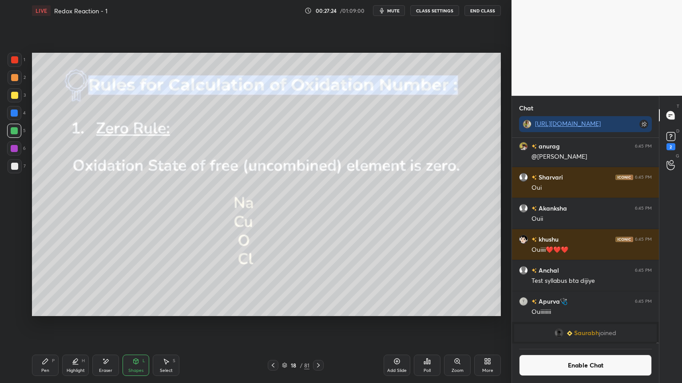
click at [44, 324] on icon at bounding box center [45, 361] width 5 height 5
click at [126, 324] on div "Shapes L" at bounding box center [135, 365] width 27 height 21
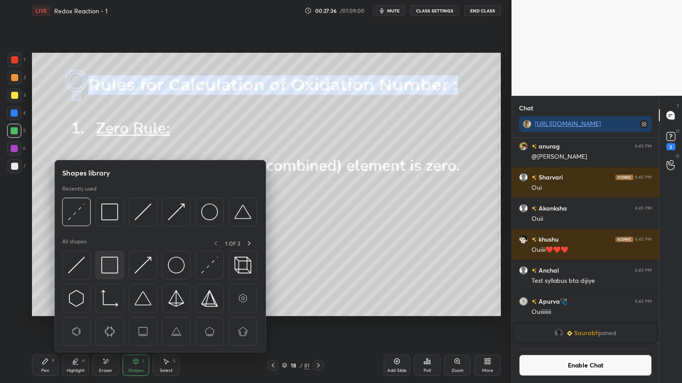
click at [109, 265] on img at bounding box center [109, 265] width 17 height 17
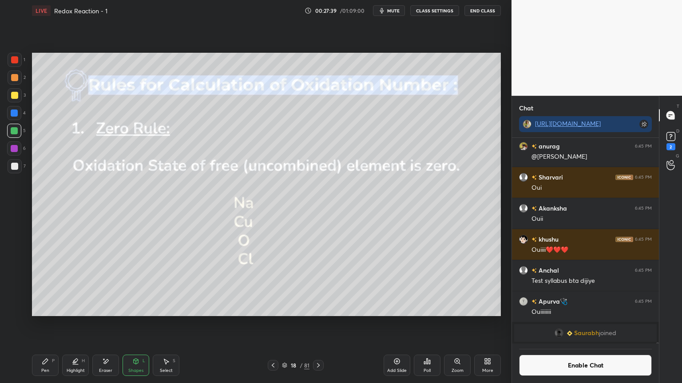
click at [79, 324] on icon at bounding box center [75, 361] width 7 height 7
click at [14, 289] on icon at bounding box center [14, 291] width 7 height 7
click at [316, 324] on icon at bounding box center [318, 365] width 7 height 7
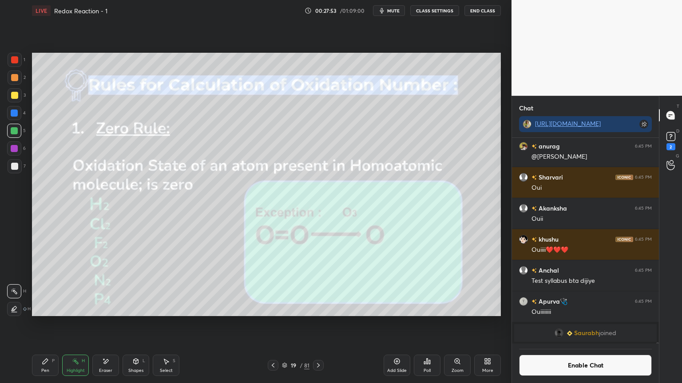
click at [41, 324] on div "Pen P" at bounding box center [45, 365] width 27 height 21
click at [122, 324] on div "Shapes L" at bounding box center [135, 365] width 27 height 21
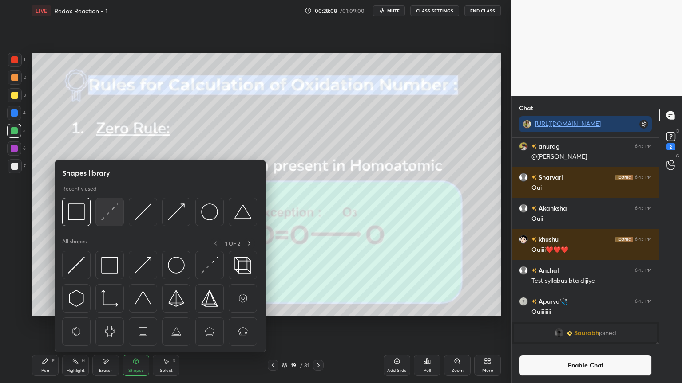
click at [115, 216] on img at bounding box center [109, 212] width 17 height 17
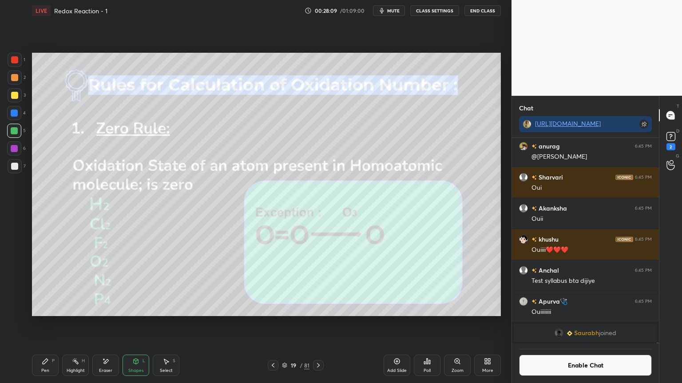
click at [12, 148] on div at bounding box center [14, 148] width 7 height 7
click at [50, 324] on div "Pen P" at bounding box center [45, 365] width 27 height 21
click at [18, 167] on div at bounding box center [15, 166] width 14 height 14
click at [14, 151] on div at bounding box center [14, 148] width 7 height 7
click at [89, 324] on div "Pen P Highlight H Eraser Shapes L Select S" at bounding box center [120, 365] width 176 height 21
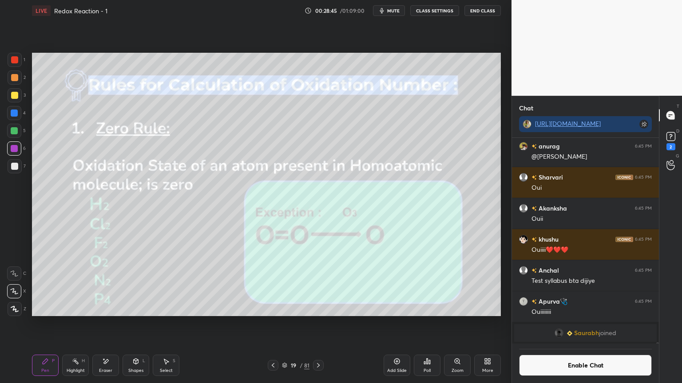
click at [75, 324] on div "Highlight" at bounding box center [76, 371] width 18 height 4
click at [16, 112] on div at bounding box center [14, 113] width 7 height 7
click at [42, 324] on div "Pen P" at bounding box center [45, 365] width 27 height 21
click at [395, 324] on icon at bounding box center [396, 361] width 7 height 7
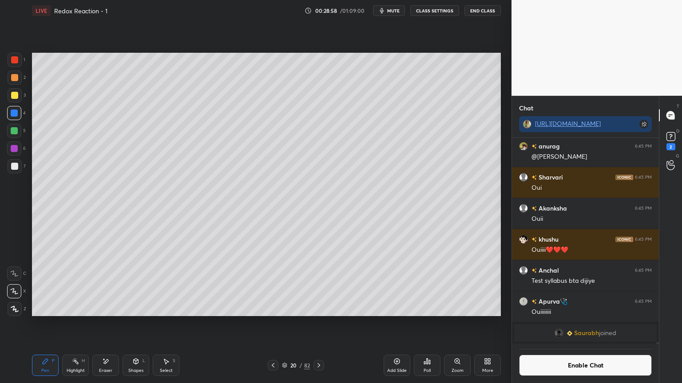
click at [16, 163] on div at bounding box center [14, 166] width 7 height 7
click at [579, 324] on button "Enable Chat" at bounding box center [585, 365] width 133 height 21
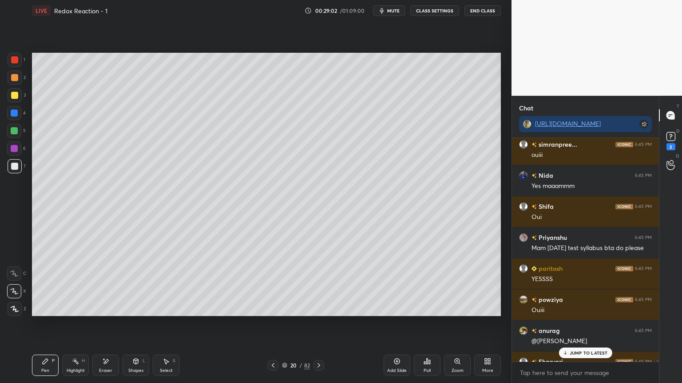
click at [585, 324] on p "JUMP TO LATEST" at bounding box center [588, 353] width 38 height 5
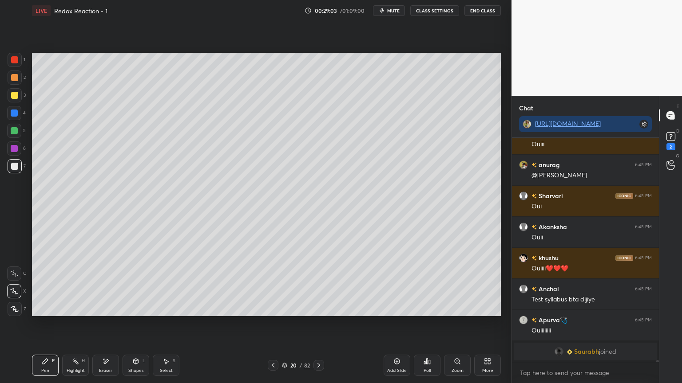
scroll to position [31279, 0]
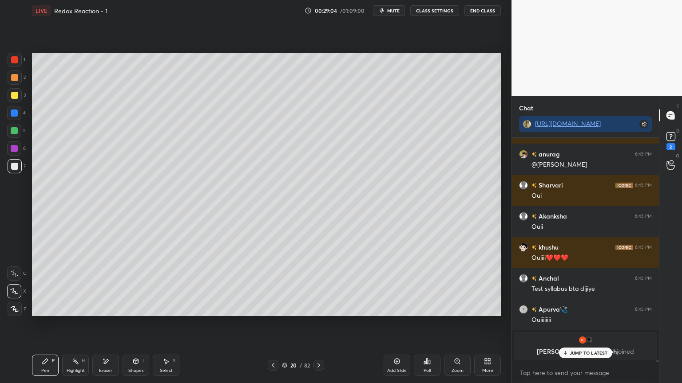
click at [83, 324] on div "Highlight H" at bounding box center [75, 365] width 27 height 21
click at [19, 148] on div at bounding box center [14, 149] width 14 height 14
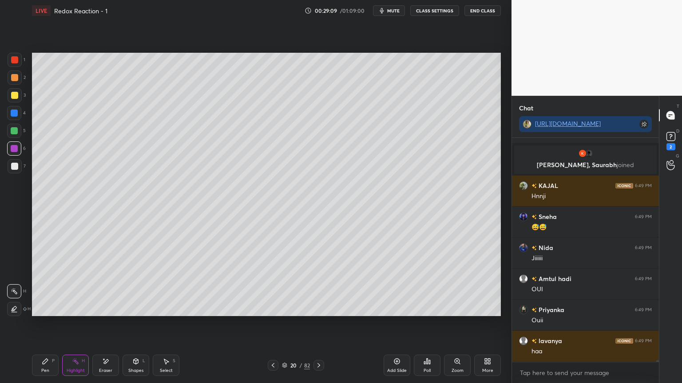
scroll to position [31479, 0]
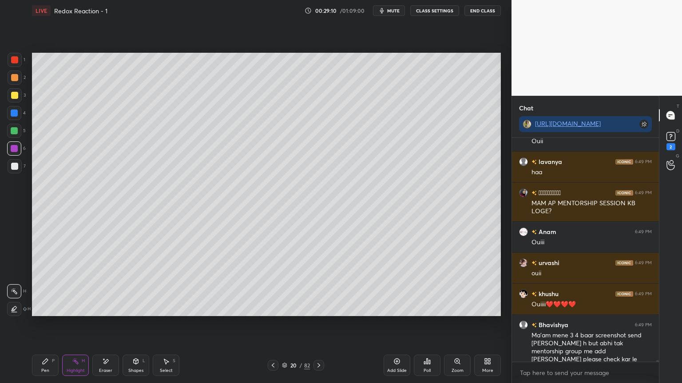
click at [107, 324] on icon at bounding box center [106, 361] width 5 height 4
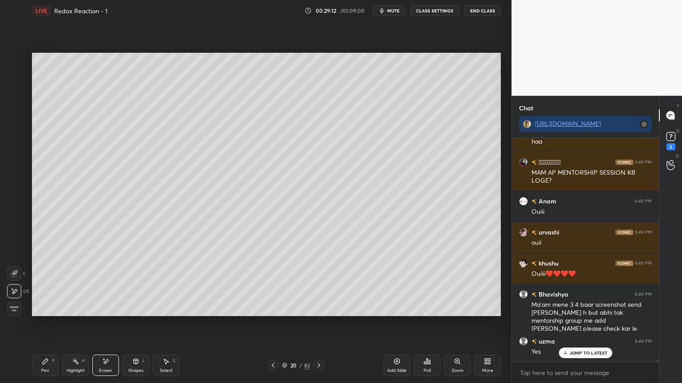
scroll to position [31650, 0]
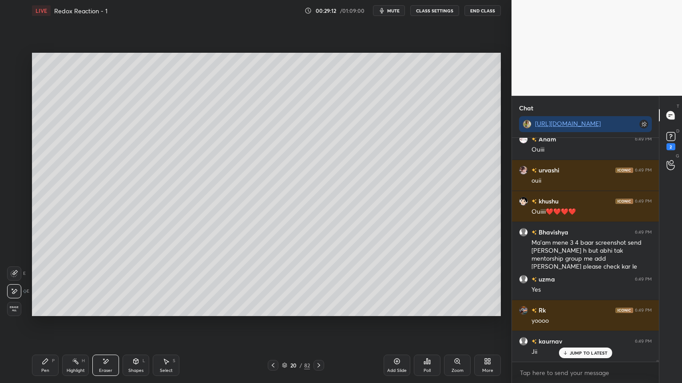
click at [50, 324] on div "Pen P" at bounding box center [45, 365] width 27 height 21
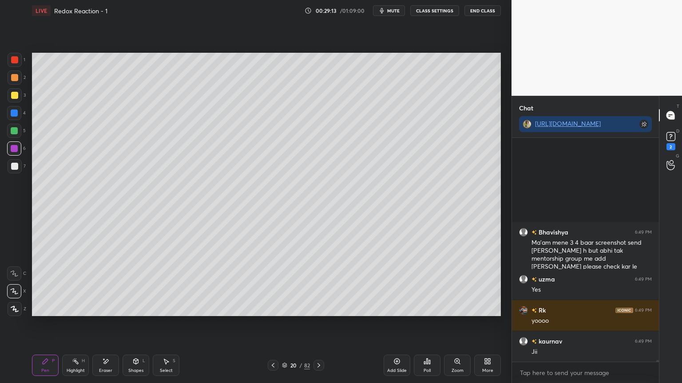
scroll to position [31782, 0]
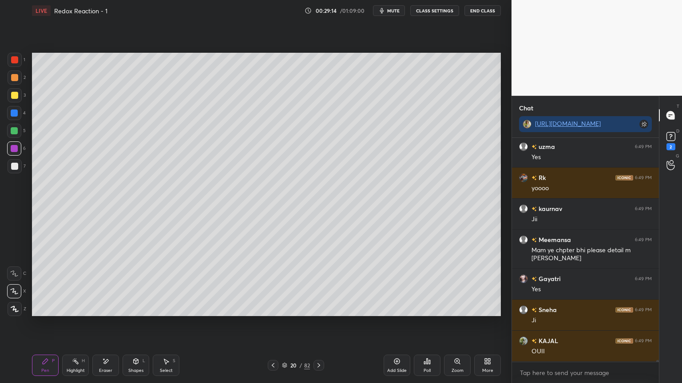
click at [75, 324] on div "Highlight" at bounding box center [76, 371] width 18 height 4
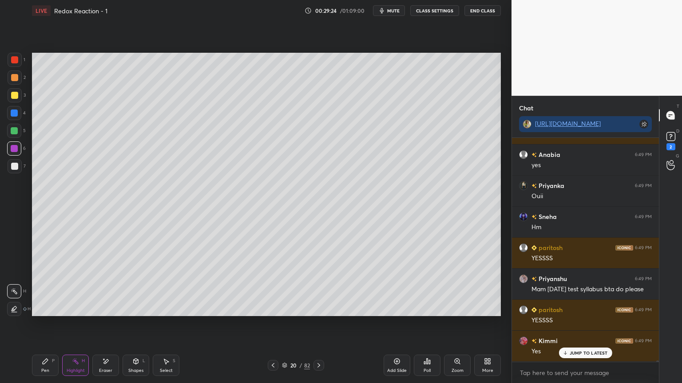
scroll to position [32248, 0]
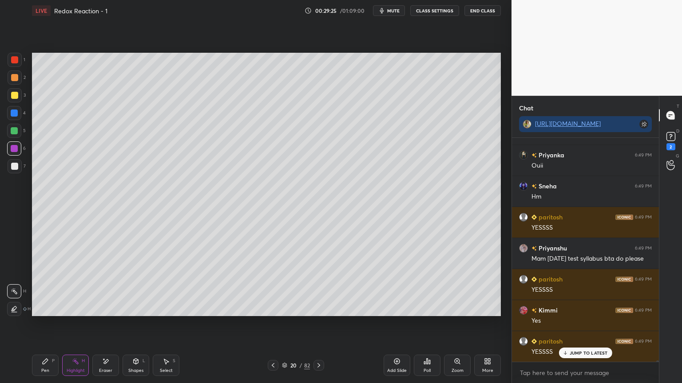
click at [105, 324] on icon at bounding box center [106, 361] width 5 height 4
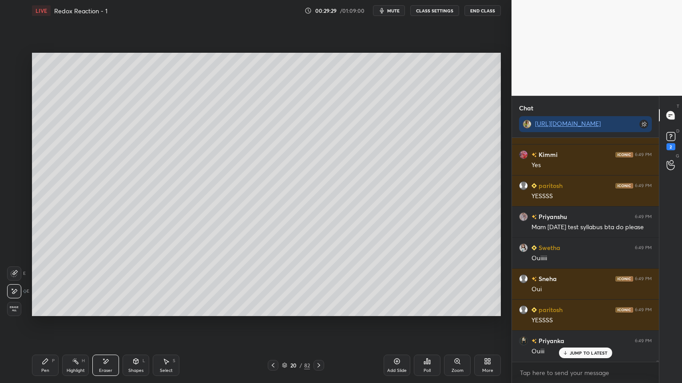
scroll to position [32434, 0]
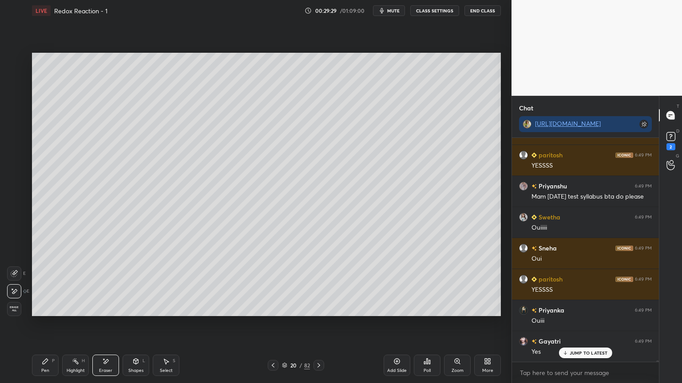
click at [271, 324] on icon at bounding box center [272, 365] width 7 height 7
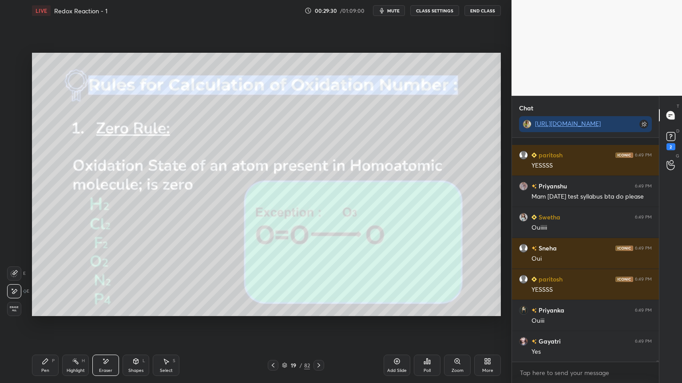
scroll to position [32498, 0]
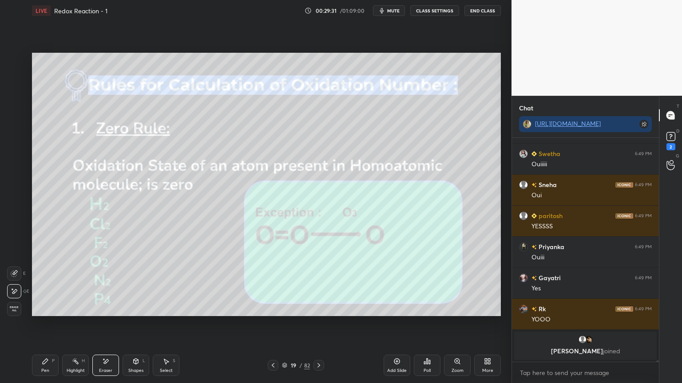
click at [67, 324] on div "Highlight H" at bounding box center [75, 365] width 27 height 21
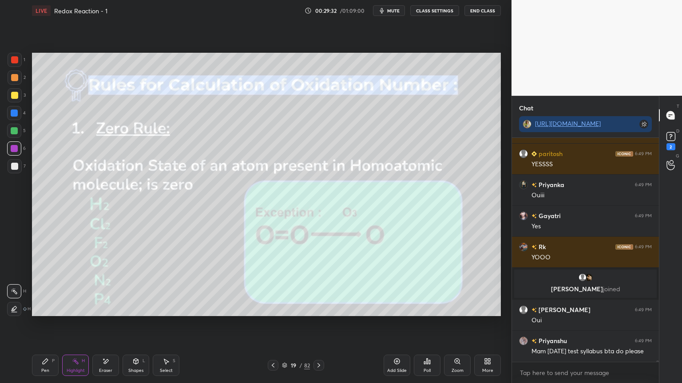
scroll to position [32590, 0]
click at [435, 9] on button "CLASS SETTINGS" at bounding box center [434, 10] width 49 height 11
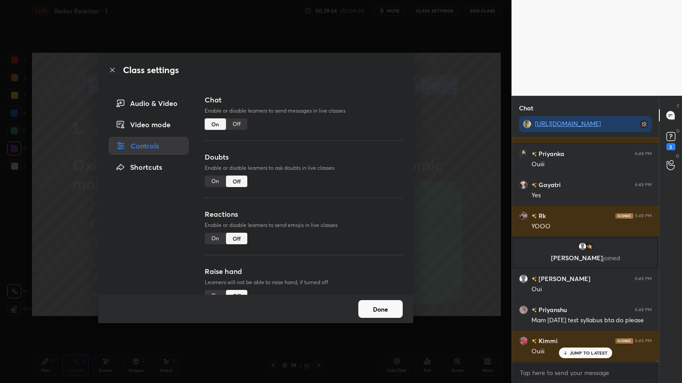
click at [237, 123] on div "Off" at bounding box center [236, 124] width 21 height 12
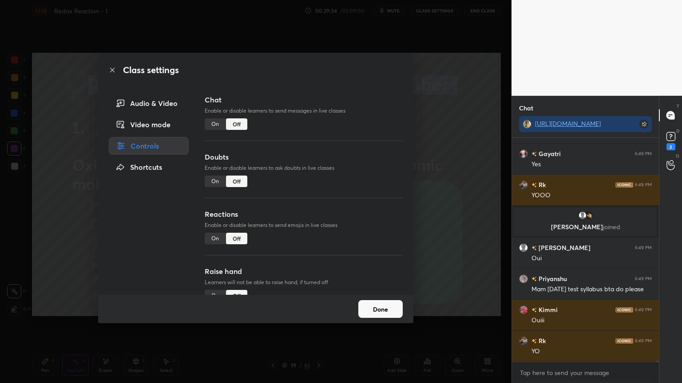
scroll to position [204, 144]
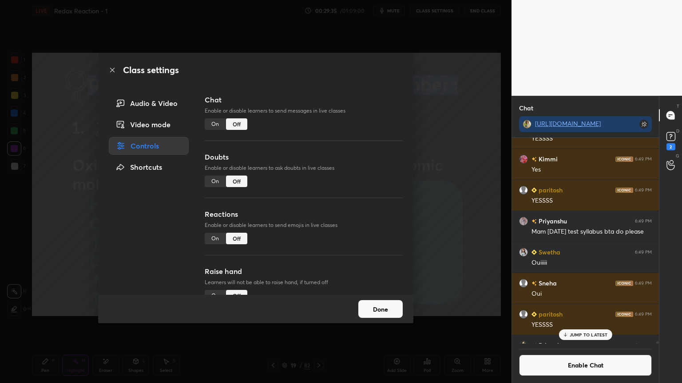
click at [376, 319] on div "Done" at bounding box center [255, 309] width 315 height 28
click at [380, 309] on button "Done" at bounding box center [380, 309] width 44 height 18
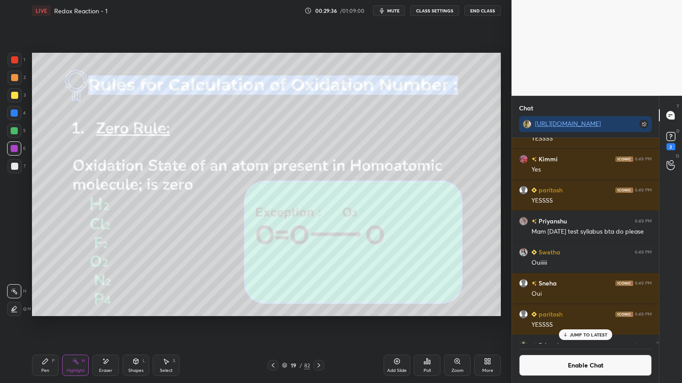
click at [80, 324] on div "Highlight H" at bounding box center [75, 365] width 27 height 21
click at [320, 324] on icon at bounding box center [318, 365] width 7 height 7
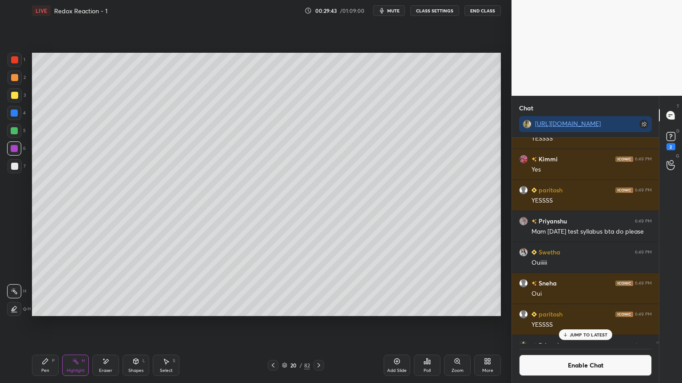
click at [319, 324] on icon at bounding box center [318, 365] width 3 height 4
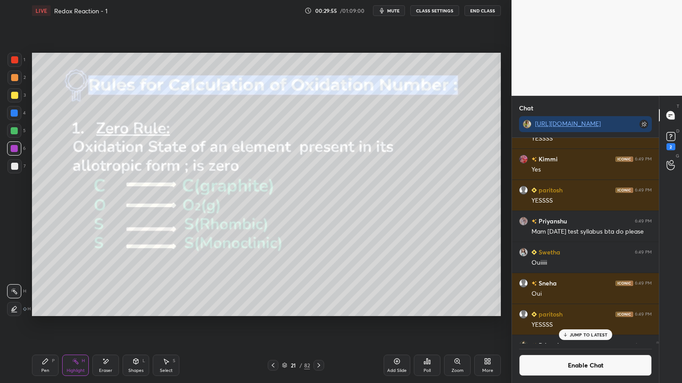
click at [46, 324] on icon at bounding box center [45, 361] width 7 height 7
click at [9, 167] on div at bounding box center [15, 166] width 14 height 14
click at [16, 98] on div at bounding box center [14, 95] width 7 height 7
click at [16, 81] on div at bounding box center [15, 78] width 14 height 14
click at [8, 113] on div at bounding box center [14, 113] width 14 height 14
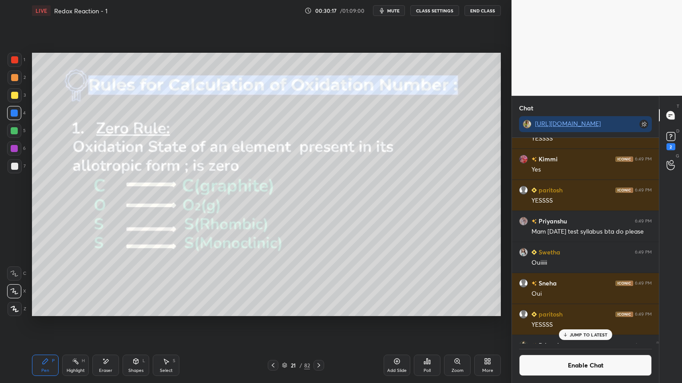
click at [78, 324] on icon at bounding box center [75, 361] width 7 height 7
click at [57, 324] on div "Pen P" at bounding box center [45, 365] width 27 height 21
click at [318, 324] on icon at bounding box center [318, 365] width 3 height 4
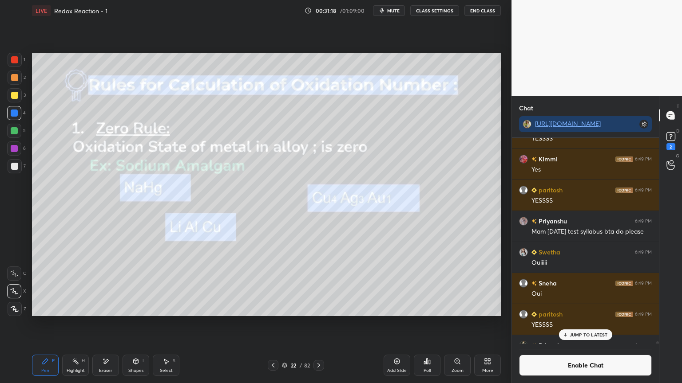
click at [79, 324] on div "Highlight" at bounding box center [76, 371] width 18 height 4
click at [7, 133] on div at bounding box center [14, 131] width 14 height 14
click at [13, 305] on div at bounding box center [14, 309] width 14 height 14
click at [11, 152] on div at bounding box center [14, 149] width 14 height 14
click at [140, 324] on div "Shapes L" at bounding box center [135, 365] width 27 height 21
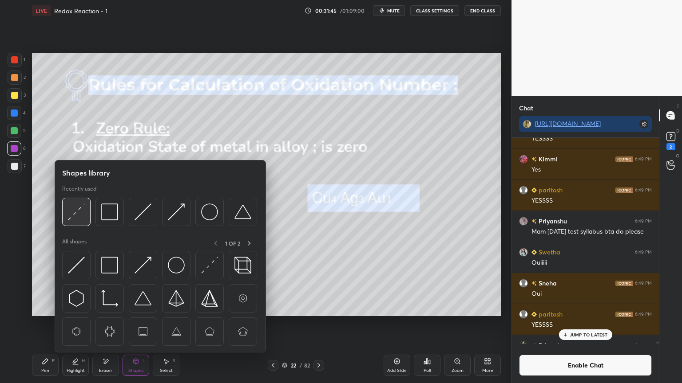
click at [74, 222] on div at bounding box center [76, 212] width 28 height 28
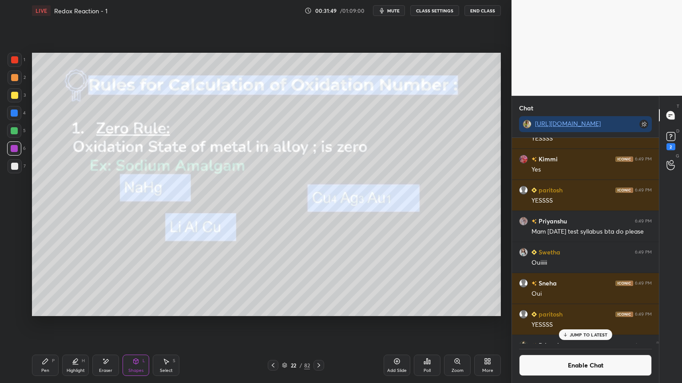
click at [72, 324] on icon at bounding box center [75, 361] width 7 height 7
click at [20, 292] on div at bounding box center [14, 291] width 14 height 14
click at [48, 324] on div "Pen" at bounding box center [45, 371] width 8 height 4
click at [84, 324] on div "Highlight H" at bounding box center [75, 365] width 27 height 21
click at [318, 324] on icon at bounding box center [318, 365] width 7 height 7
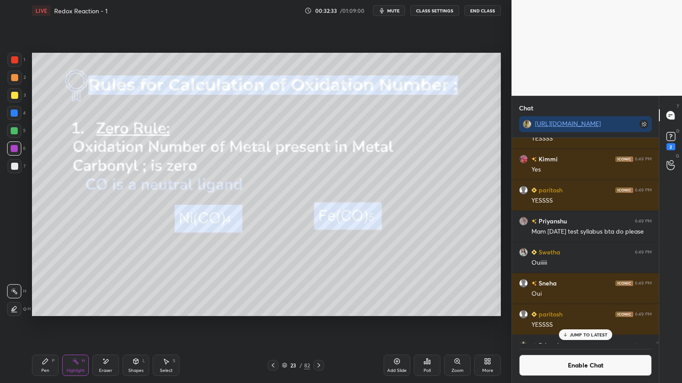
click at [14, 308] on icon at bounding box center [14, 309] width 7 height 7
click at [17, 130] on div at bounding box center [14, 130] width 7 height 7
click at [47, 324] on div "Pen P" at bounding box center [45, 365] width 27 height 21
click at [70, 324] on div "Highlight H" at bounding box center [75, 365] width 27 height 21
click at [11, 295] on icon at bounding box center [14, 291] width 7 height 7
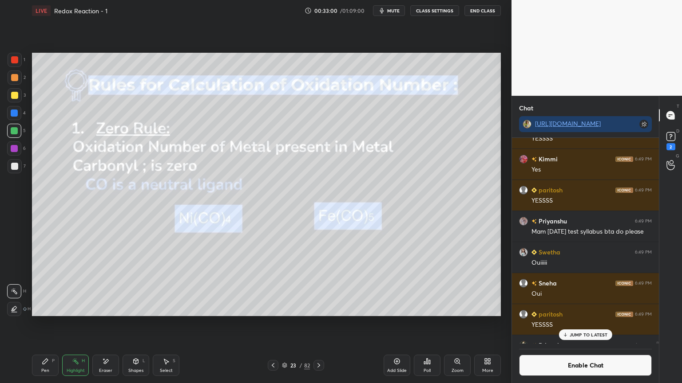
click at [402, 324] on div "Add Slide" at bounding box center [396, 365] width 27 height 21
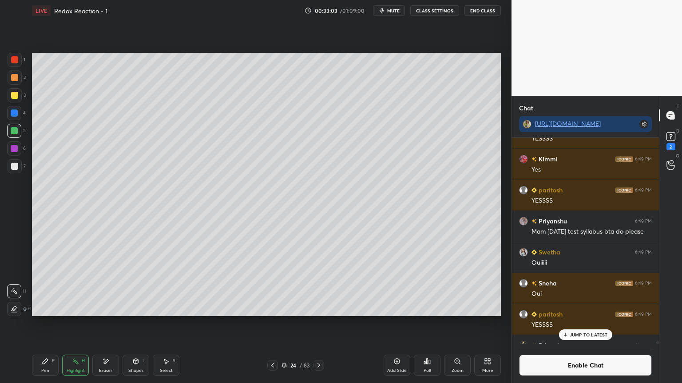
click at [54, 324] on div "Pen P" at bounding box center [45, 365] width 27 height 21
click at [169, 324] on icon at bounding box center [165, 361] width 7 height 7
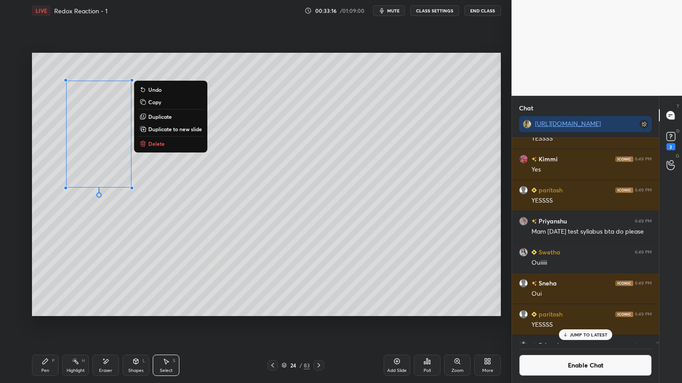
click at [54, 324] on div "Pen P" at bounding box center [45, 365] width 27 height 21
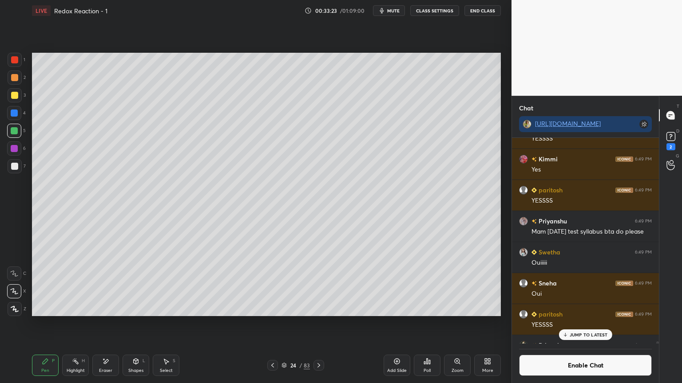
click at [19, 166] on div at bounding box center [15, 166] width 14 height 14
click at [162, 324] on div "Select S" at bounding box center [166, 365] width 27 height 21
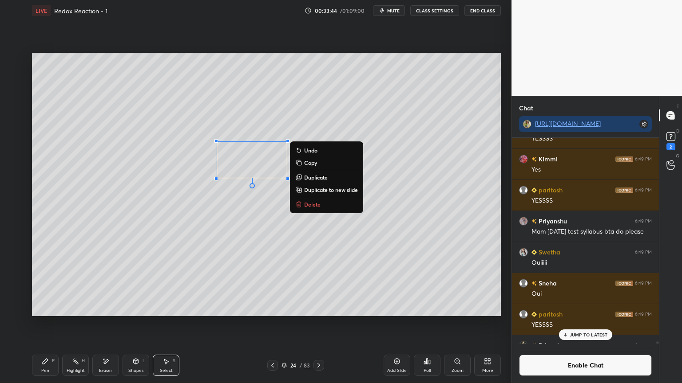
click at [115, 324] on div "Eraser" at bounding box center [105, 365] width 27 height 21
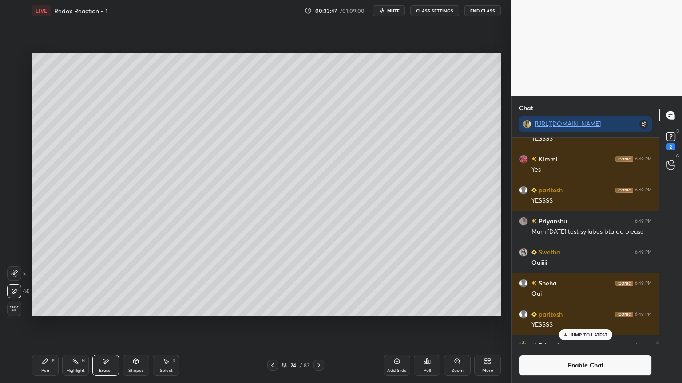
click at [44, 324] on icon at bounding box center [45, 361] width 7 height 7
click at [17, 149] on div at bounding box center [14, 148] width 7 height 7
click at [81, 324] on div "Highlight" at bounding box center [76, 371] width 18 height 4
click at [131, 324] on div "Pen P Highlight H Eraser Shapes L Select S 24 / 83 Add Slide Poll Zoom More" at bounding box center [266, 366] width 469 height 36
click at [136, 324] on div "Shapes L" at bounding box center [135, 365] width 27 height 21
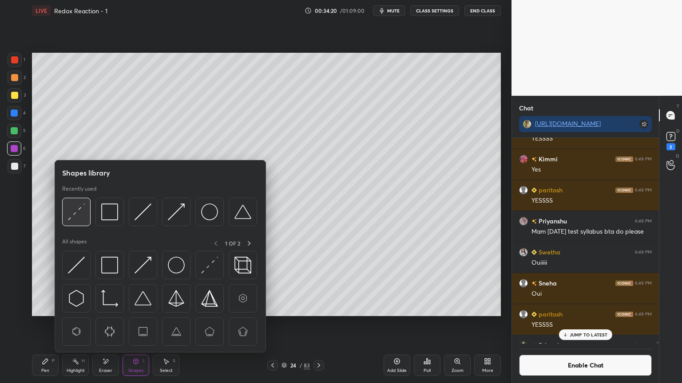
click at [85, 221] on div at bounding box center [76, 212] width 28 height 28
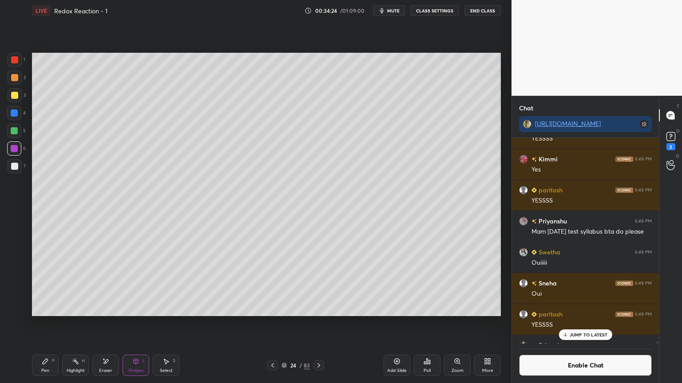
click at [48, 324] on div "Pen P" at bounding box center [45, 365] width 27 height 21
click at [17, 170] on div at bounding box center [15, 166] width 14 height 14
click at [16, 113] on div at bounding box center [14, 113] width 7 height 7
click at [394, 324] on icon at bounding box center [396, 361] width 7 height 7
click at [11, 81] on div at bounding box center [14, 77] width 7 height 7
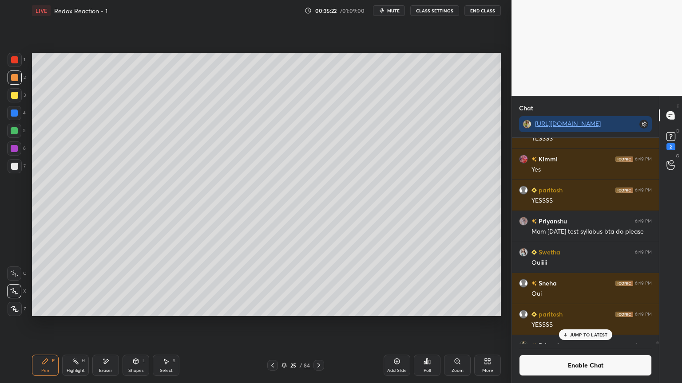
click at [137, 324] on icon at bounding box center [136, 361] width 5 height 5
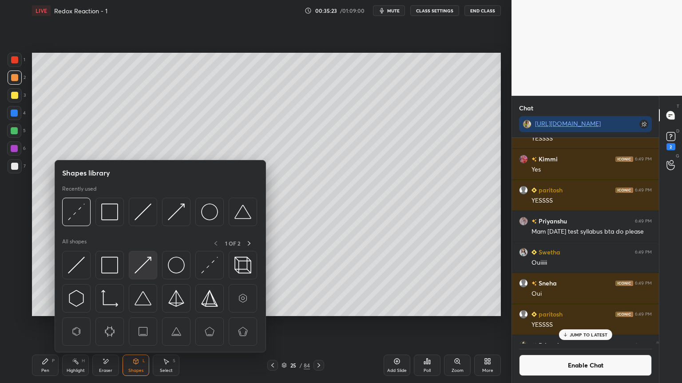
click at [147, 265] on img at bounding box center [142, 265] width 17 height 17
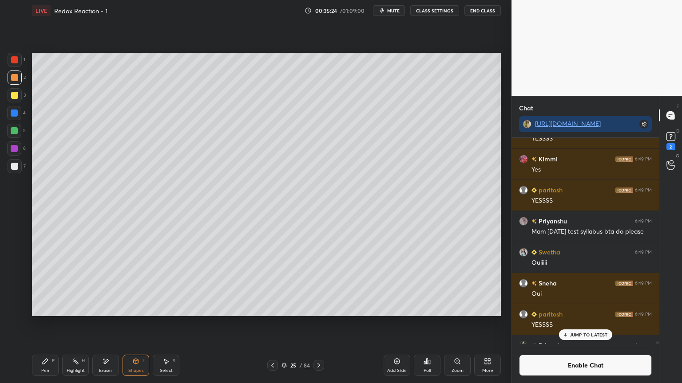
click at [16, 128] on div at bounding box center [14, 130] width 7 height 7
click at [52, 324] on div "P" at bounding box center [53, 361] width 3 height 4
click at [84, 324] on div "Highlight" at bounding box center [76, 371] width 18 height 4
click at [16, 151] on div at bounding box center [14, 148] width 7 height 7
click at [272, 324] on icon at bounding box center [272, 365] width 7 height 7
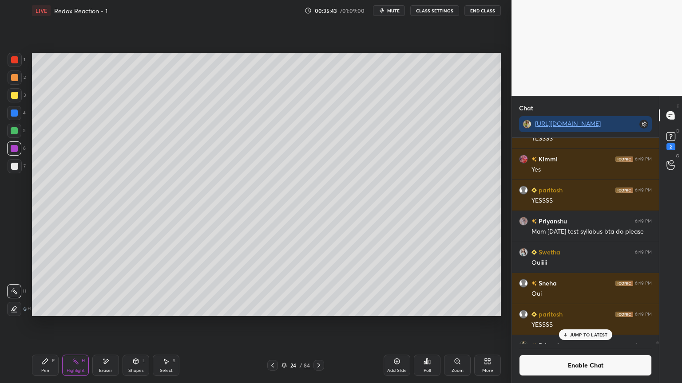
click at [274, 324] on icon at bounding box center [272, 365] width 7 height 7
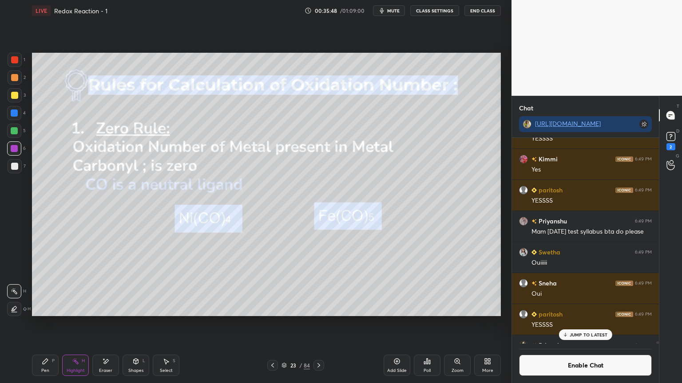
click at [128, 324] on div "Shapes" at bounding box center [135, 371] width 15 height 4
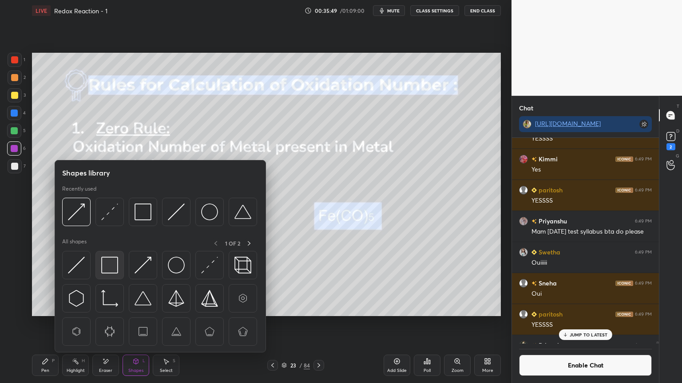
click at [105, 266] on img at bounding box center [109, 265] width 17 height 17
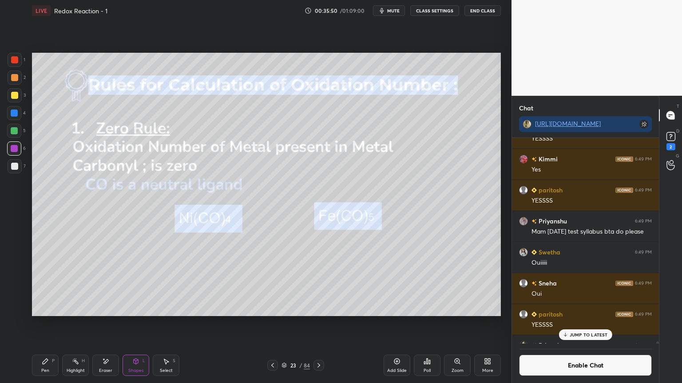
click at [16, 79] on div at bounding box center [14, 77] width 7 height 7
click at [51, 324] on div "Pen P" at bounding box center [45, 365] width 27 height 21
click at [79, 324] on div "Highlight H" at bounding box center [75, 365] width 27 height 21
click at [586, 324] on div "JUMP TO LATEST" at bounding box center [584, 335] width 53 height 11
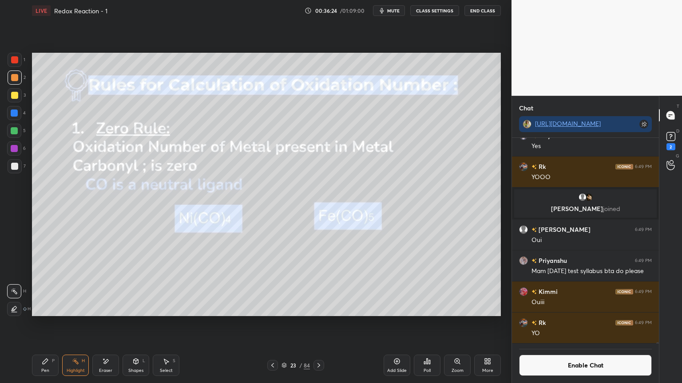
click at [579, 324] on button "Enable Chat" at bounding box center [585, 365] width 133 height 21
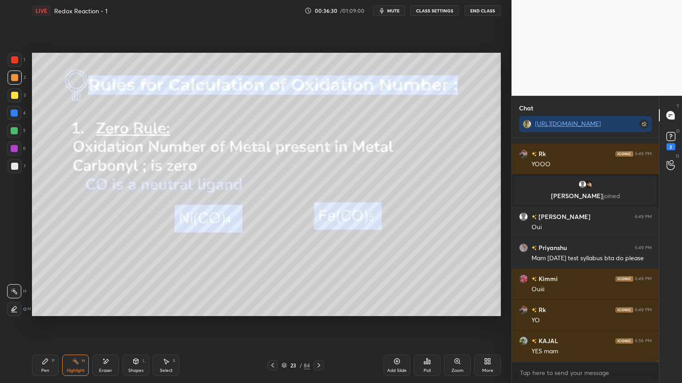
scroll to position [32491, 0]
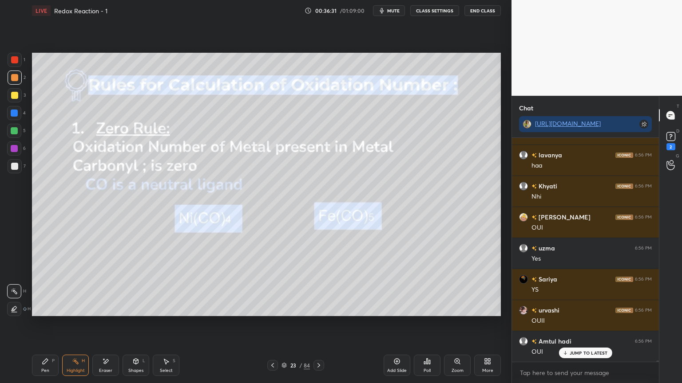
click at [428, 11] on button "CLASS SETTINGS" at bounding box center [434, 10] width 49 height 11
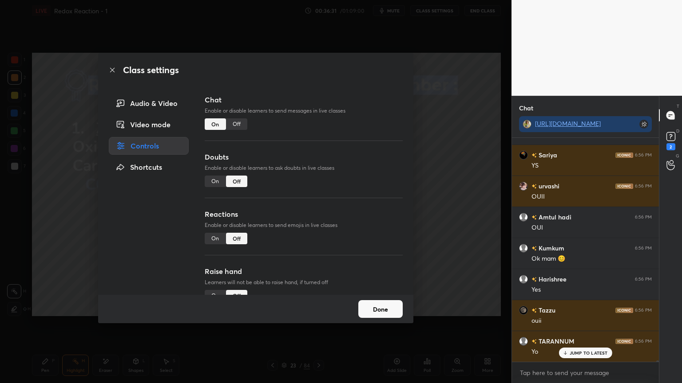
click at [237, 122] on div "Off" at bounding box center [236, 124] width 21 height 12
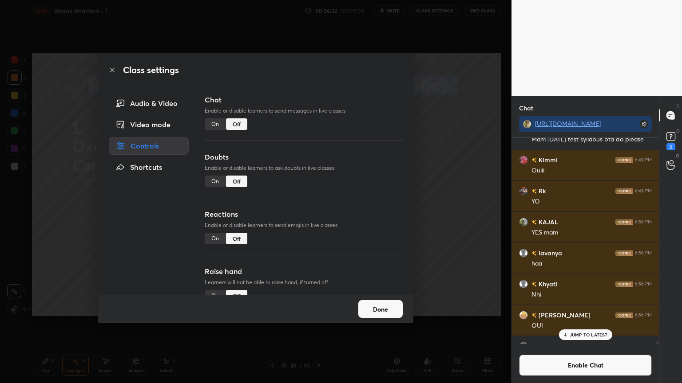
click at [370, 304] on button "Done" at bounding box center [380, 309] width 44 height 18
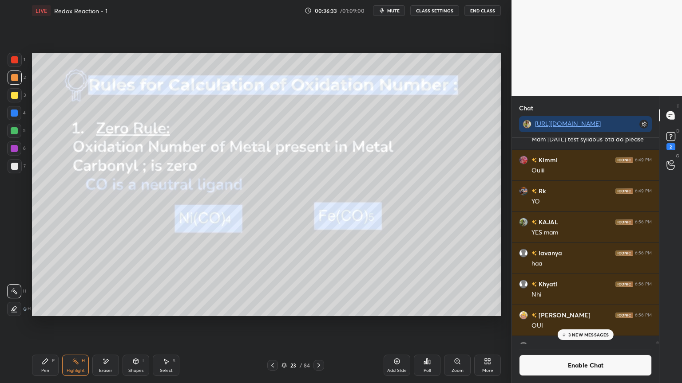
click at [316, 324] on icon at bounding box center [318, 365] width 7 height 7
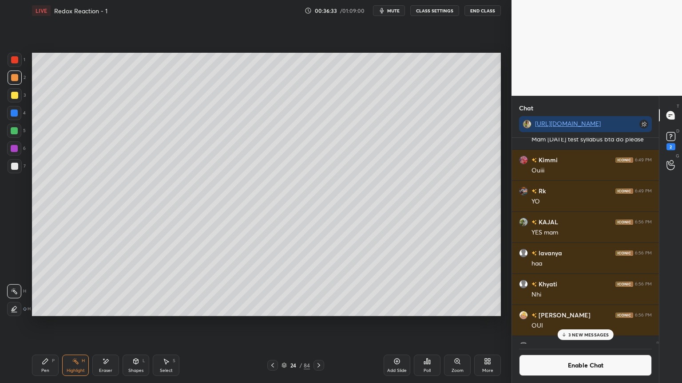
click at [319, 324] on icon at bounding box center [318, 365] width 7 height 7
click at [321, 324] on icon at bounding box center [318, 365] width 7 height 7
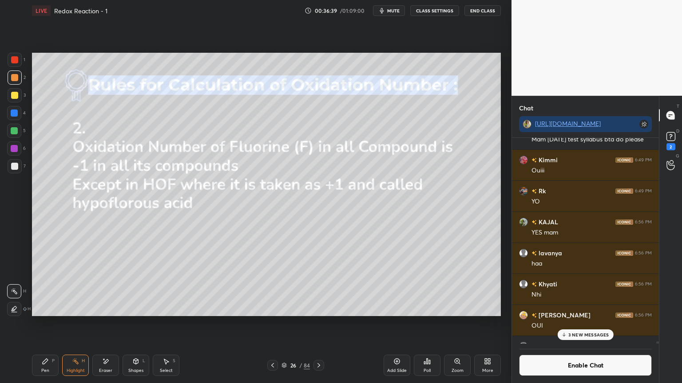
click at [586, 324] on p "3 NEW MESSAGES" at bounding box center [588, 334] width 41 height 5
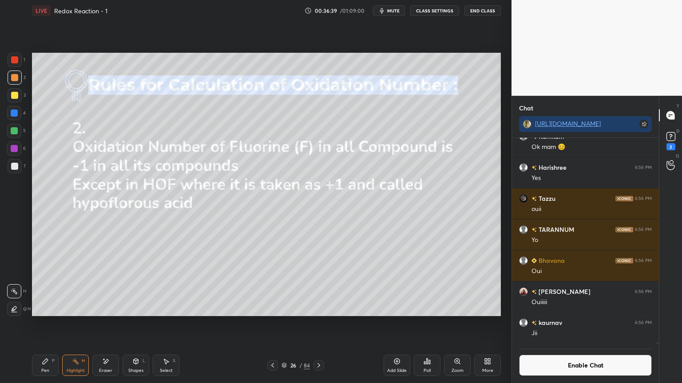
click at [578, 324] on button "Enable Chat" at bounding box center [585, 365] width 133 height 21
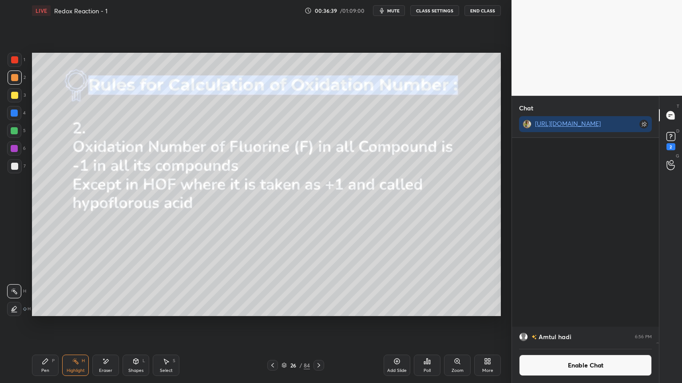
scroll to position [221, 144]
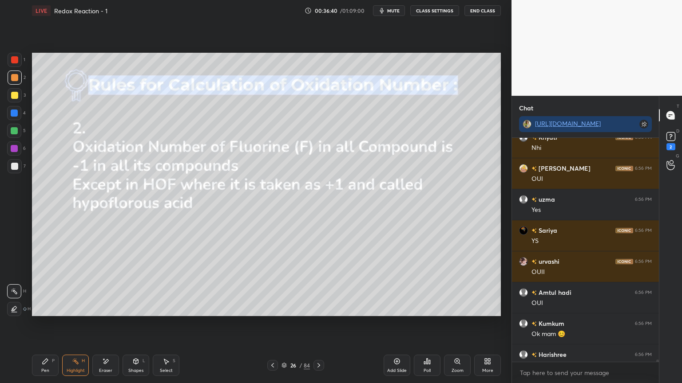
click at [268, 324] on div at bounding box center [272, 365] width 11 height 11
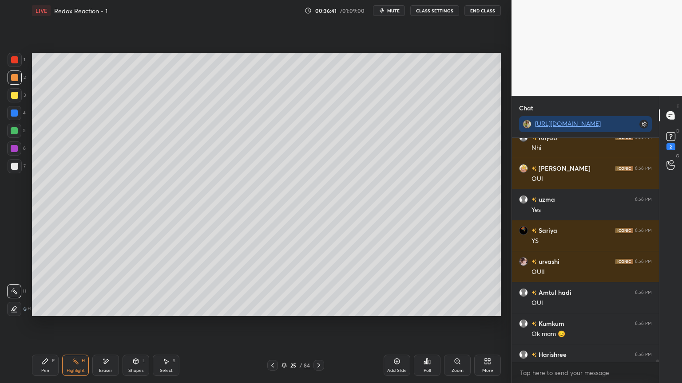
click at [273, 324] on icon at bounding box center [272, 365] width 3 height 4
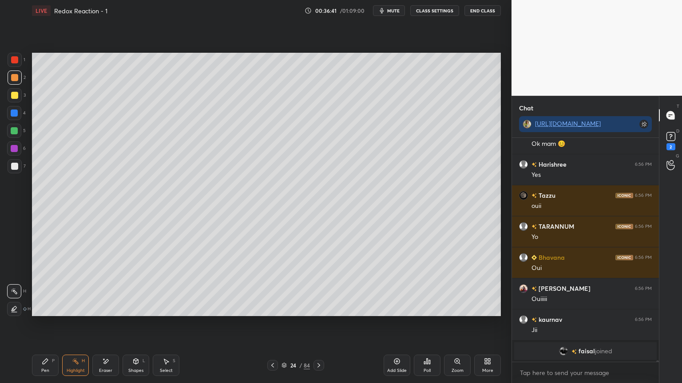
click at [272, 324] on icon at bounding box center [272, 365] width 7 height 7
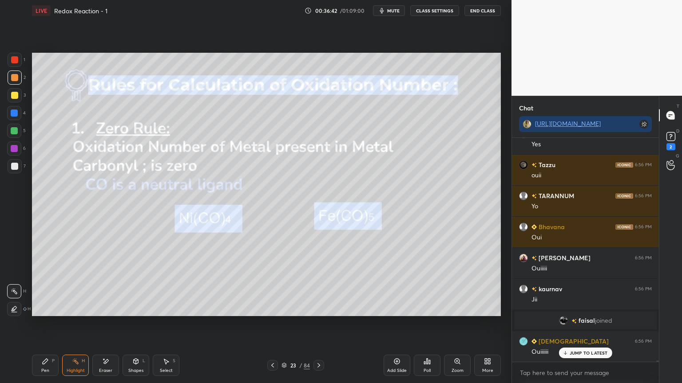
click at [272, 324] on div at bounding box center [272, 365] width 11 height 11
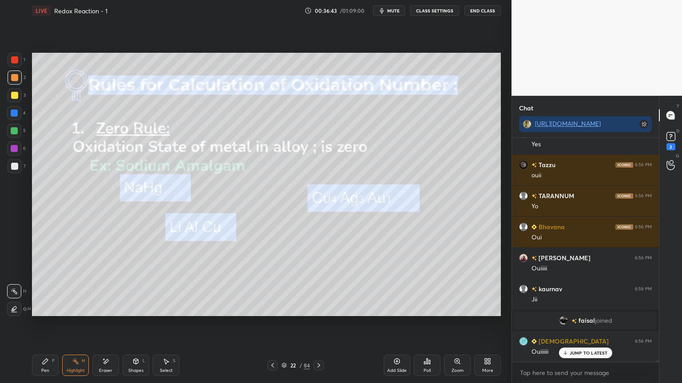
click at [272, 324] on icon at bounding box center [272, 365] width 7 height 7
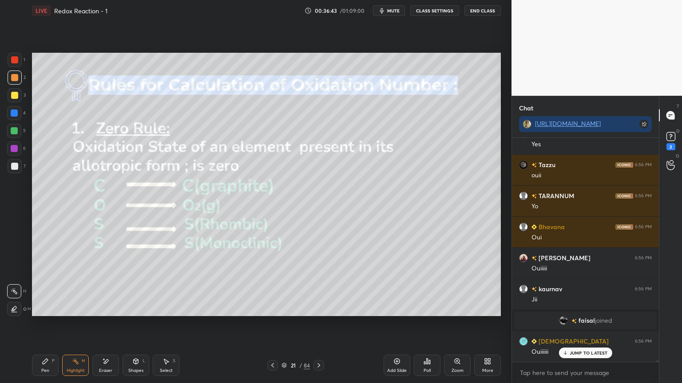
scroll to position [32703, 0]
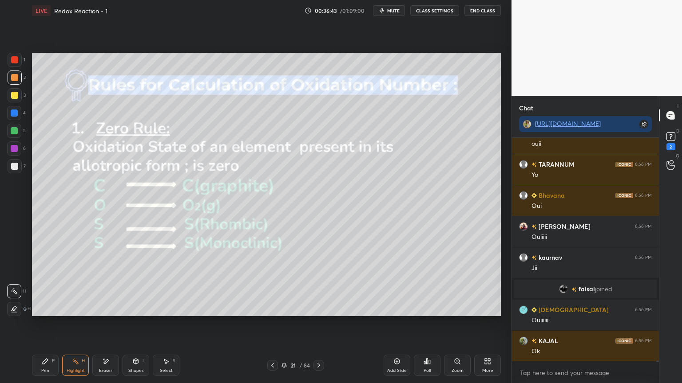
click at [275, 324] on icon at bounding box center [272, 365] width 7 height 7
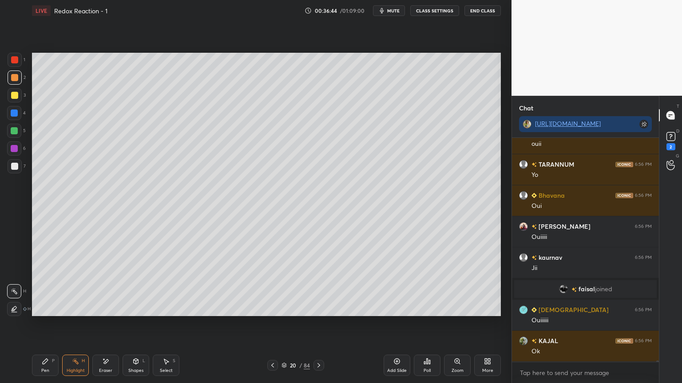
click at [277, 324] on div at bounding box center [272, 365] width 11 height 11
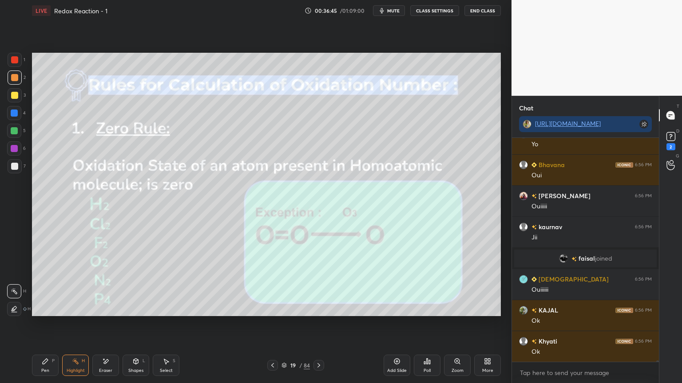
click at [275, 324] on icon at bounding box center [272, 365] width 7 height 7
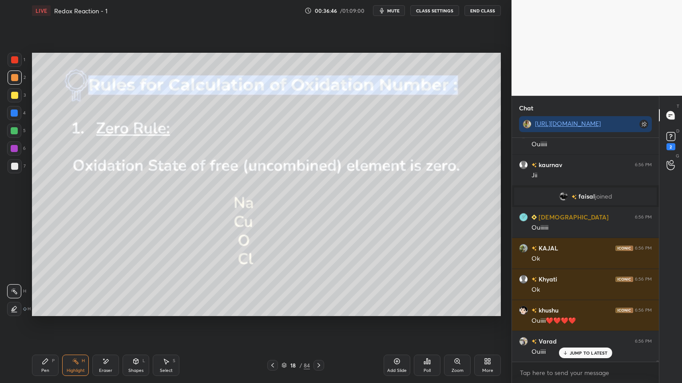
click at [273, 324] on icon at bounding box center [272, 365] width 7 height 7
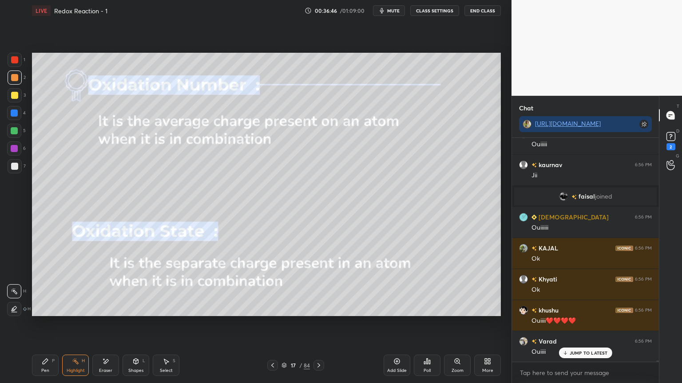
scroll to position [32858, 0]
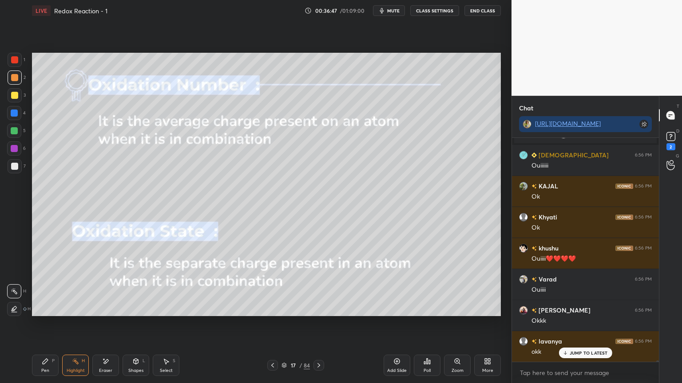
click at [276, 324] on icon at bounding box center [272, 365] width 7 height 7
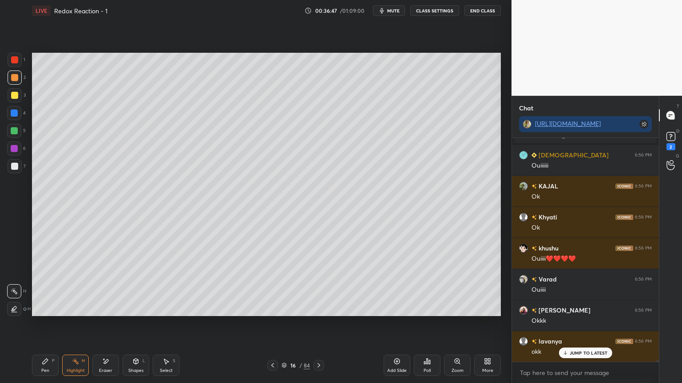
click at [272, 324] on icon at bounding box center [272, 365] width 7 height 7
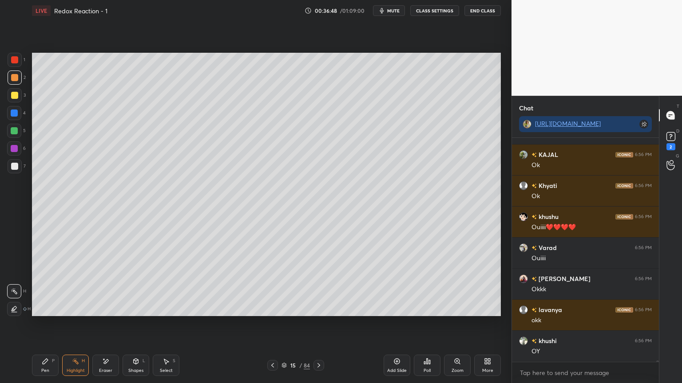
click at [321, 324] on icon at bounding box center [318, 365] width 7 height 7
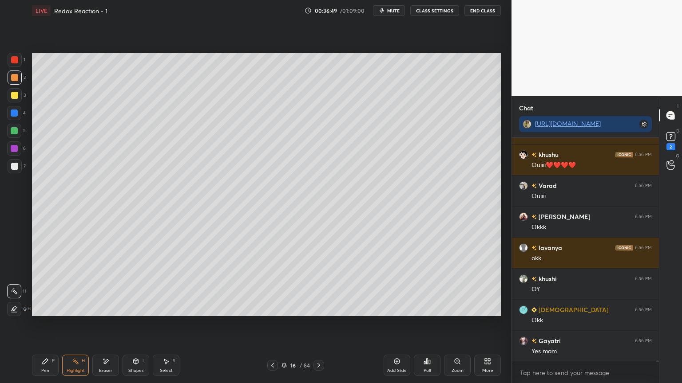
click at [319, 324] on icon at bounding box center [318, 365] width 3 height 4
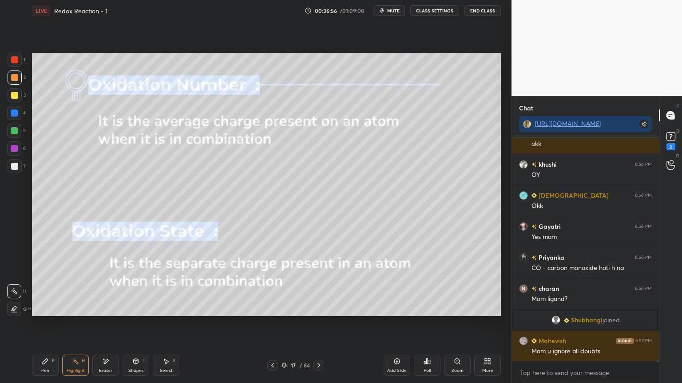
scroll to position [32915, 0]
click at [425, 12] on button "CLASS SETTINGS" at bounding box center [434, 10] width 49 height 11
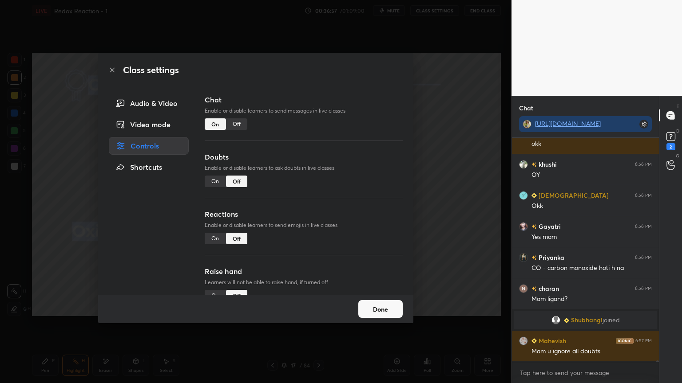
click at [240, 126] on div "Off" at bounding box center [236, 124] width 21 height 12
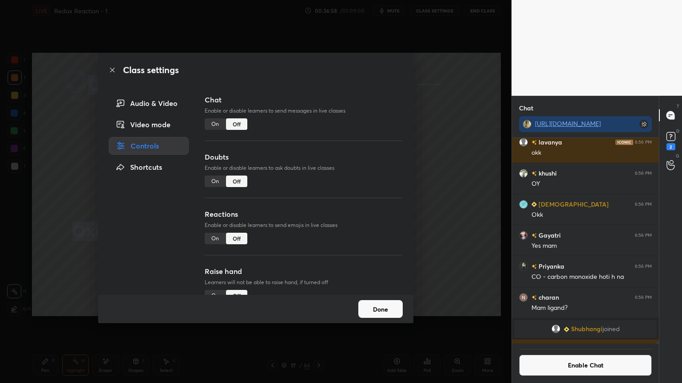
click at [375, 305] on button "Done" at bounding box center [380, 309] width 44 height 18
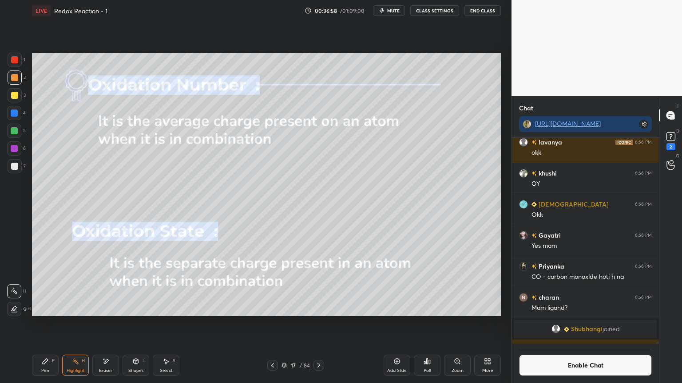
click at [77, 324] on div "Highlight H" at bounding box center [75, 365] width 27 height 21
click at [536, 324] on button "Enable Chat" at bounding box center [585, 365] width 133 height 21
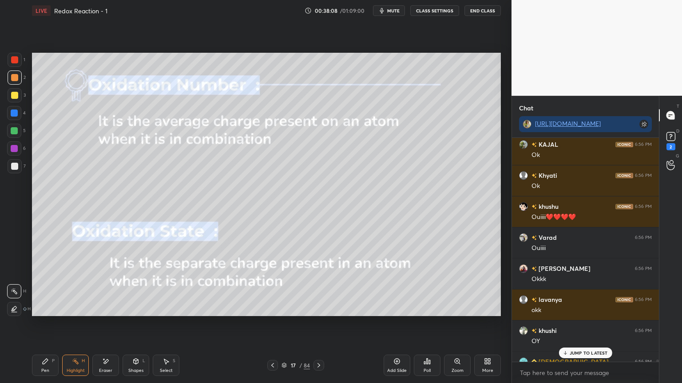
click at [571, 324] on div "JUMP TO LATEST" at bounding box center [584, 353] width 53 height 11
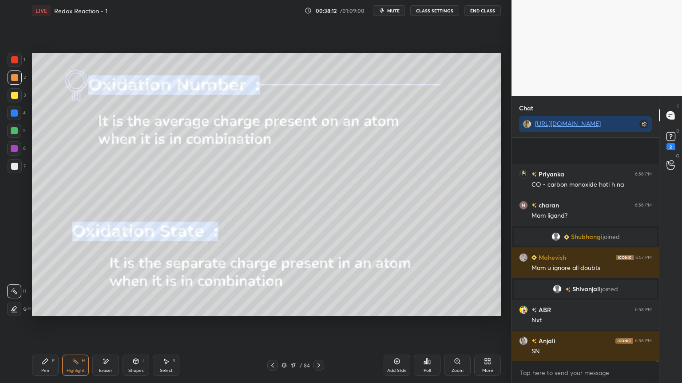
scroll to position [33078, 0]
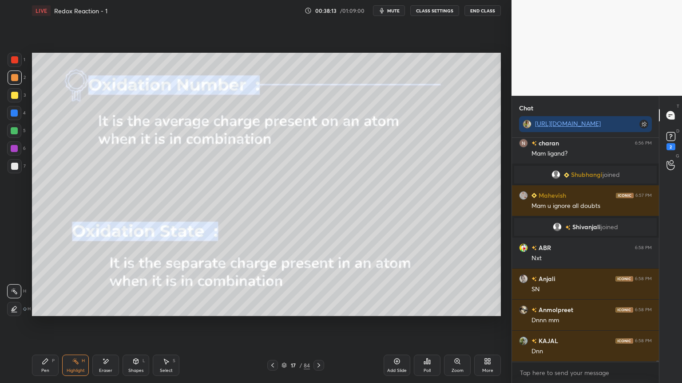
click at [425, 12] on button "CLASS SETTINGS" at bounding box center [434, 10] width 49 height 11
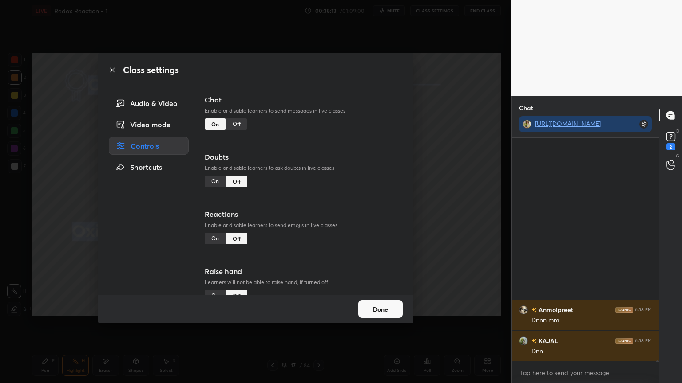
scroll to position [33272, 0]
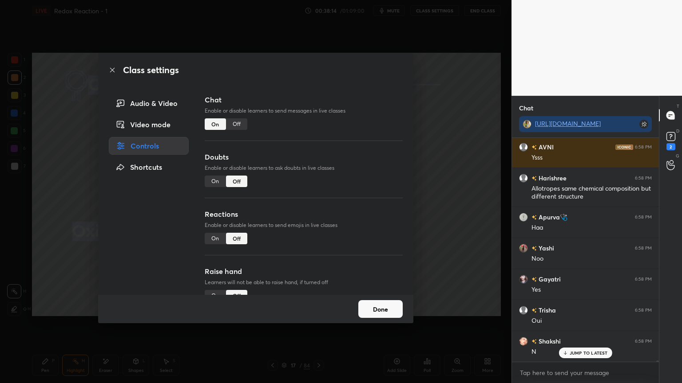
click at [237, 124] on div "Off" at bounding box center [236, 124] width 21 height 12
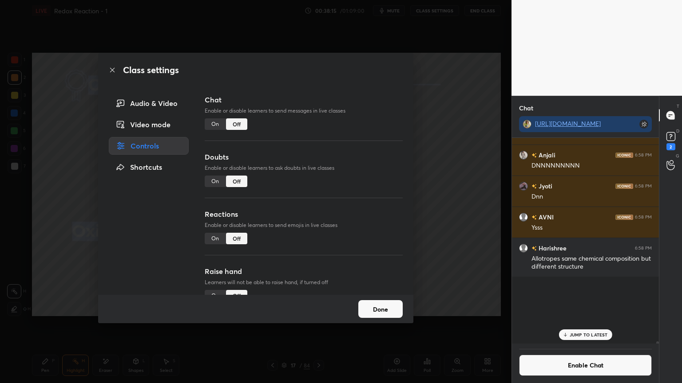
scroll to position [204, 144]
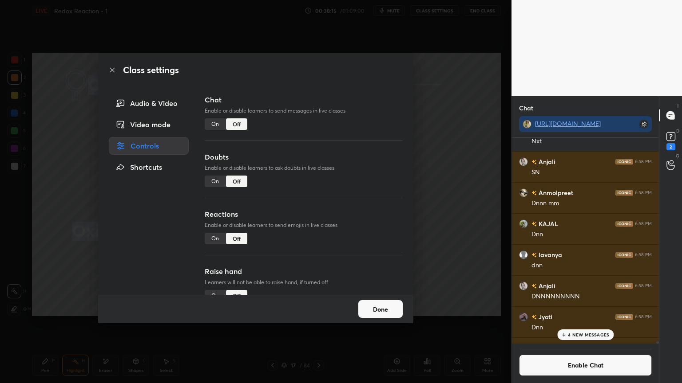
click at [378, 309] on button "Done" at bounding box center [380, 309] width 44 height 18
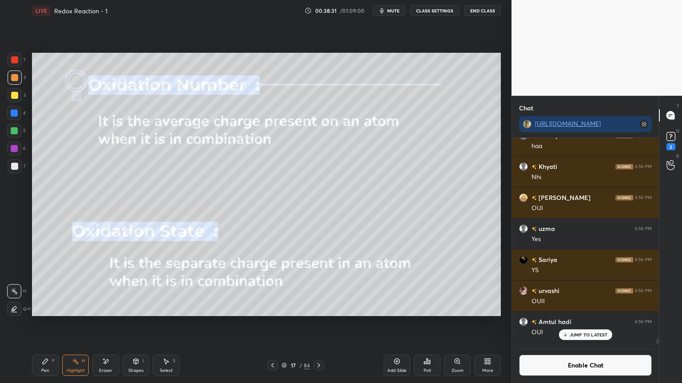
scroll to position [32429, 0]
click at [318, 324] on icon at bounding box center [318, 365] width 7 height 7
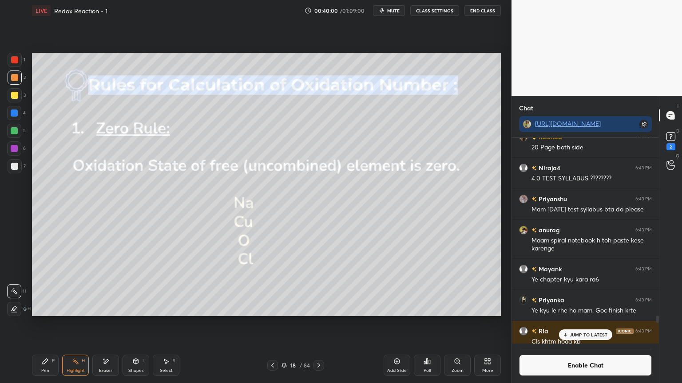
scroll to position [26765, 0]
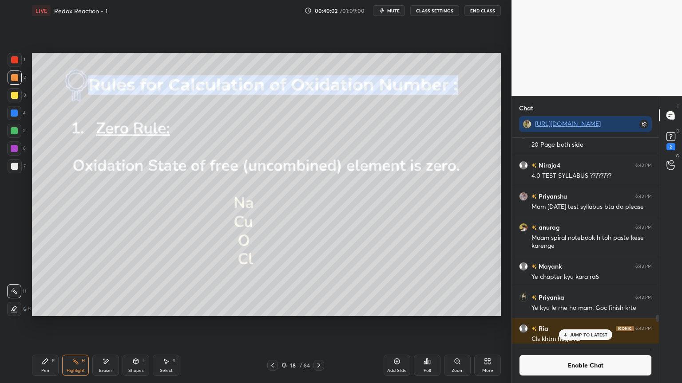
click at [320, 324] on icon at bounding box center [318, 365] width 7 height 7
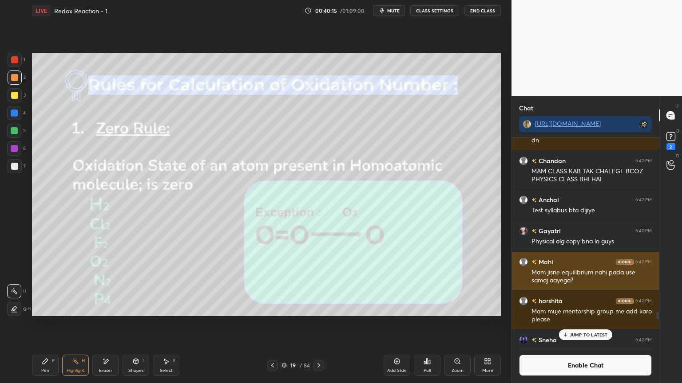
scroll to position [25944, 0]
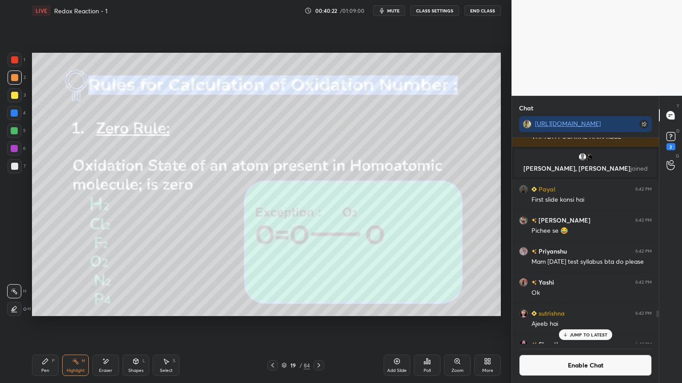
click at [596, 324] on div "JUMP TO LATEST" at bounding box center [584, 335] width 53 height 11
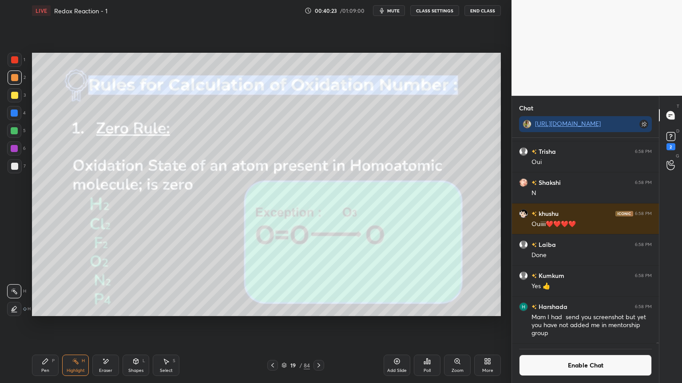
click at [611, 324] on button "Enable Chat" at bounding box center [585, 365] width 133 height 21
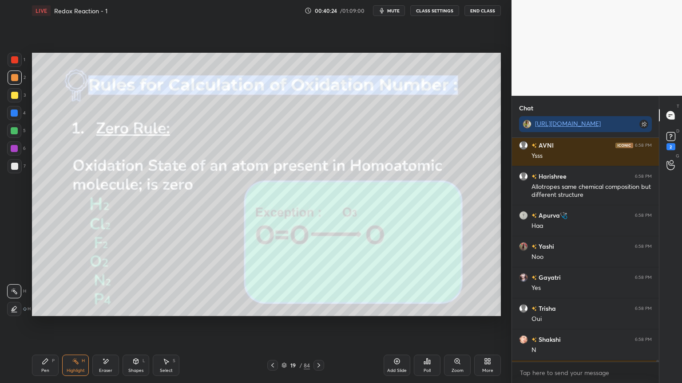
click at [608, 324] on div "x" at bounding box center [585, 373] width 147 height 21
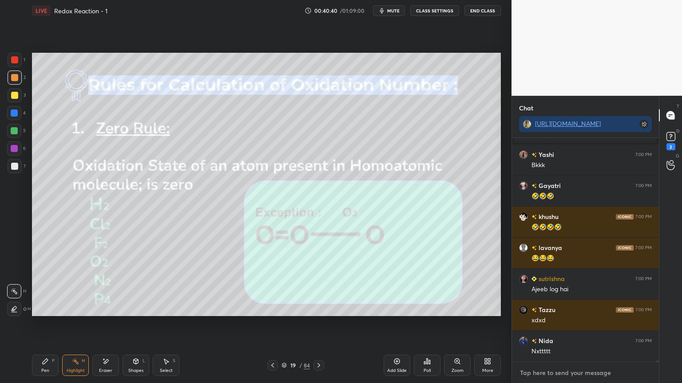
scroll to position [33716, 0]
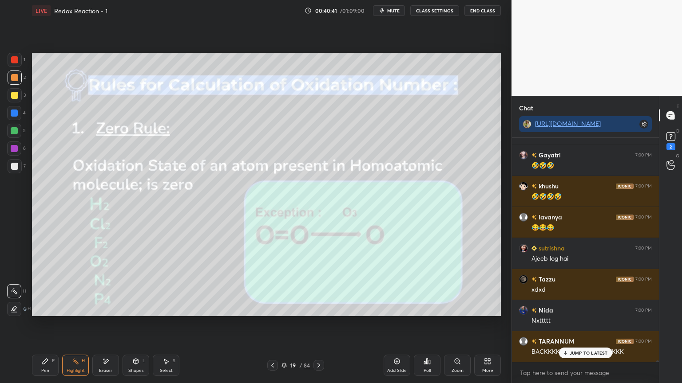
click at [9, 113] on div at bounding box center [14, 113] width 14 height 14
type textarea "x"
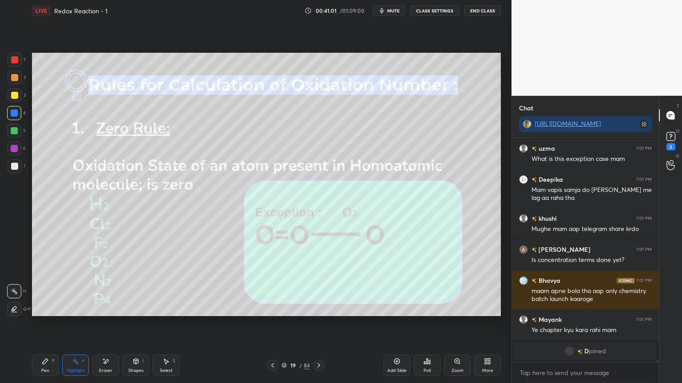
scroll to position [34573, 0]
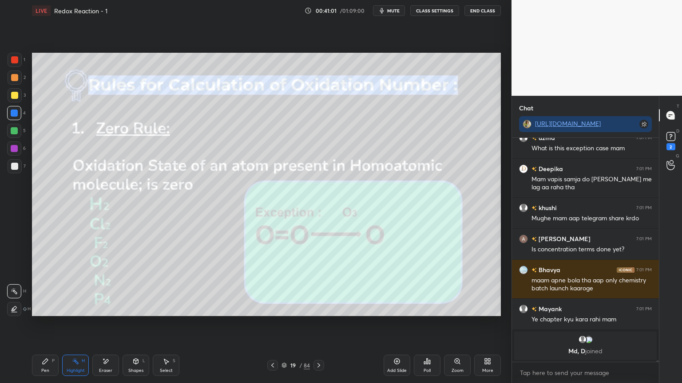
click at [322, 324] on div at bounding box center [318, 365] width 11 height 11
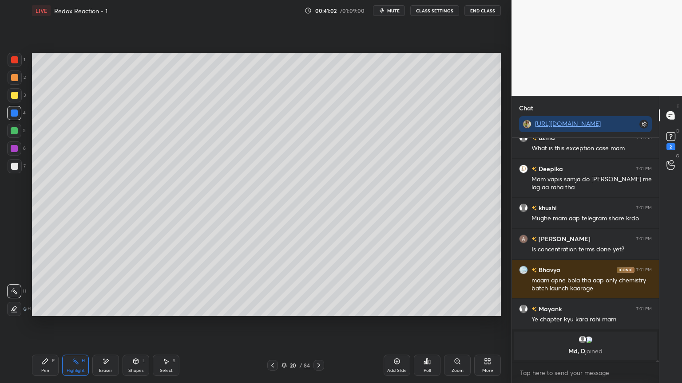
click at [319, 324] on icon at bounding box center [318, 365] width 3 height 4
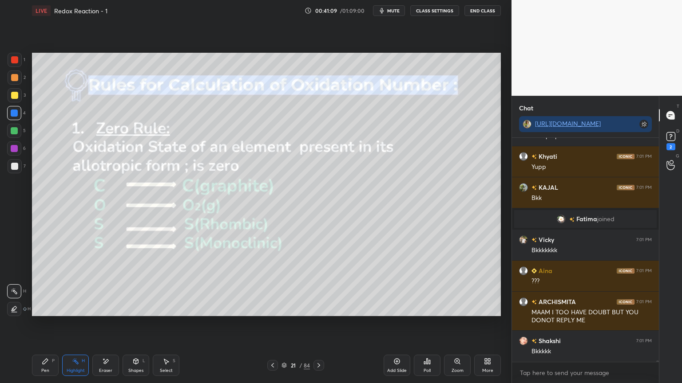
scroll to position [35075, 0]
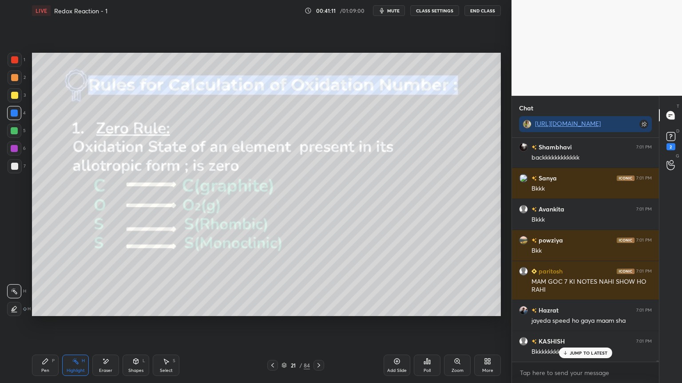
click at [270, 324] on icon at bounding box center [272, 365] width 7 height 7
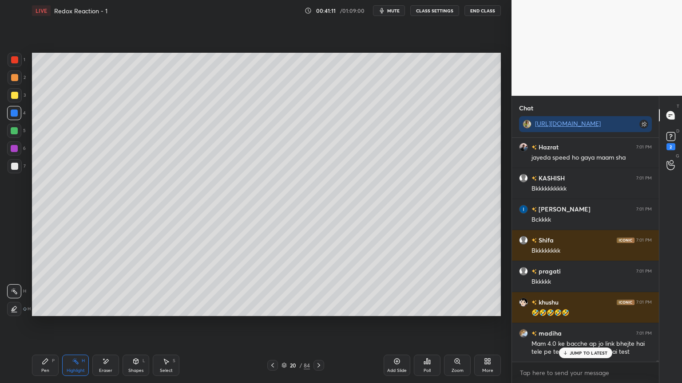
click at [270, 324] on icon at bounding box center [272, 365] width 7 height 7
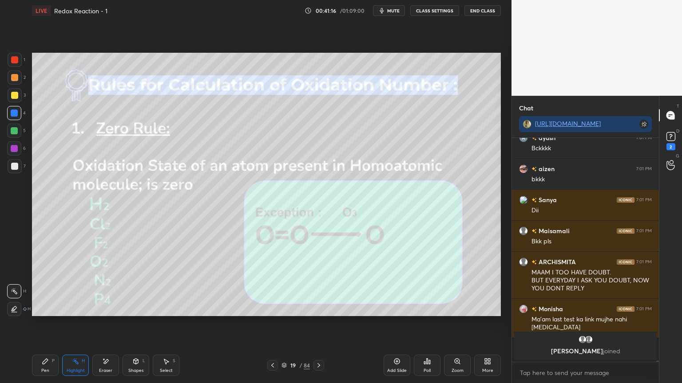
click at [435, 14] on button "CLASS SETTINGS" at bounding box center [434, 10] width 49 height 11
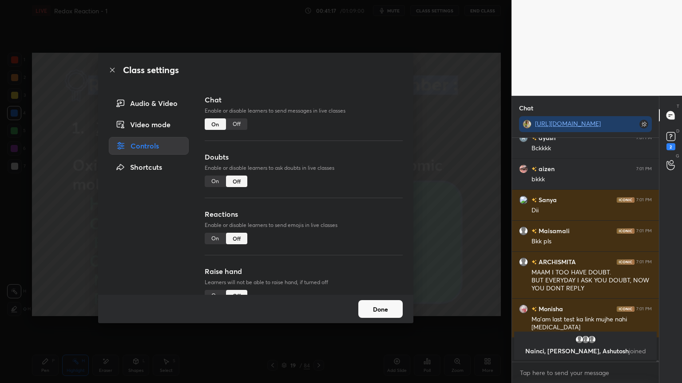
click at [240, 121] on div "Off" at bounding box center [236, 124] width 21 height 12
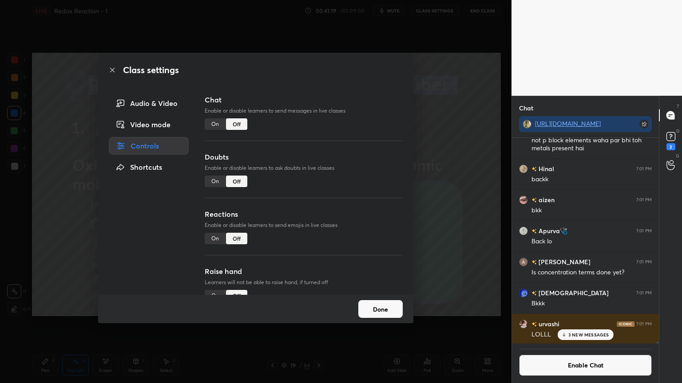
click at [383, 309] on button "Done" at bounding box center [380, 309] width 44 height 18
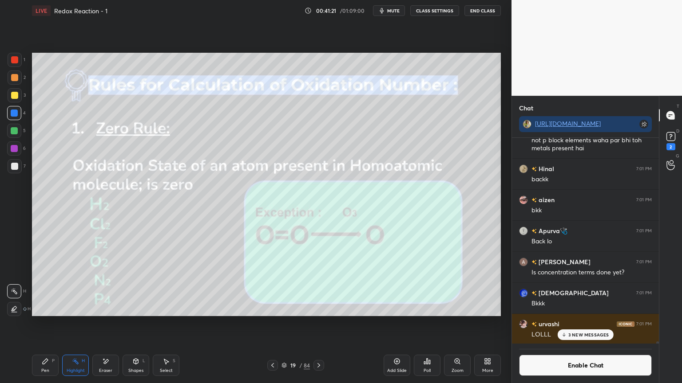
click at [582, 324] on p "3 NEW MESSAGES" at bounding box center [588, 334] width 41 height 5
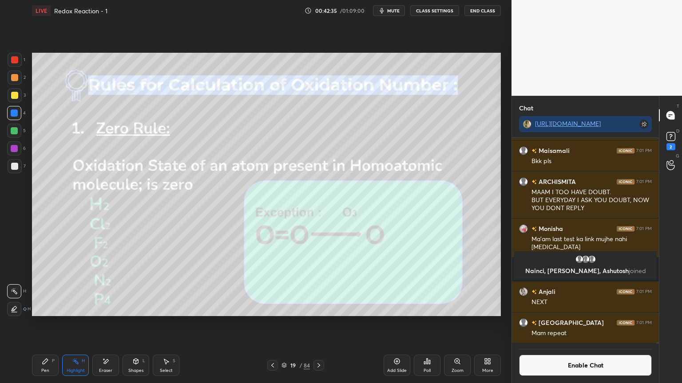
click at [83, 324] on div "Highlight H" at bounding box center [75, 365] width 27 height 21
click at [58, 324] on div "Pen P" at bounding box center [45, 365] width 27 height 21
click at [18, 61] on div at bounding box center [15, 60] width 14 height 14
click at [553, 324] on button "Enable Chat" at bounding box center [585, 365] width 133 height 21
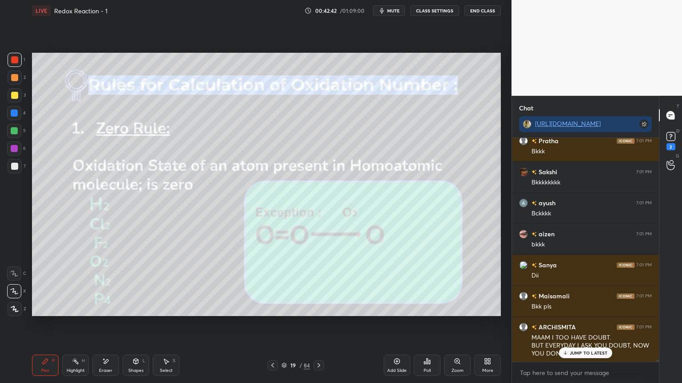
scroll to position [35642, 0]
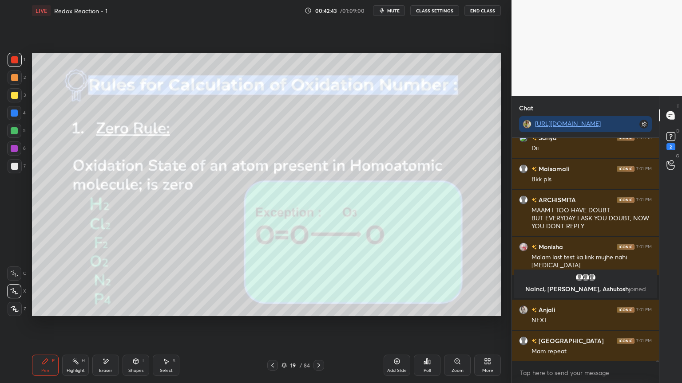
click at [78, 324] on div "Highlight H" at bounding box center [75, 365] width 27 height 21
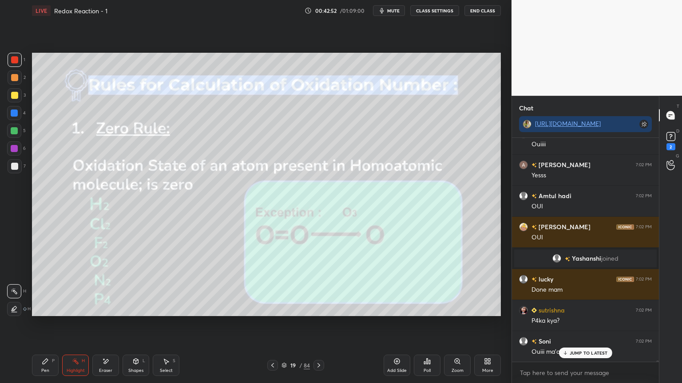
scroll to position [36149, 0]
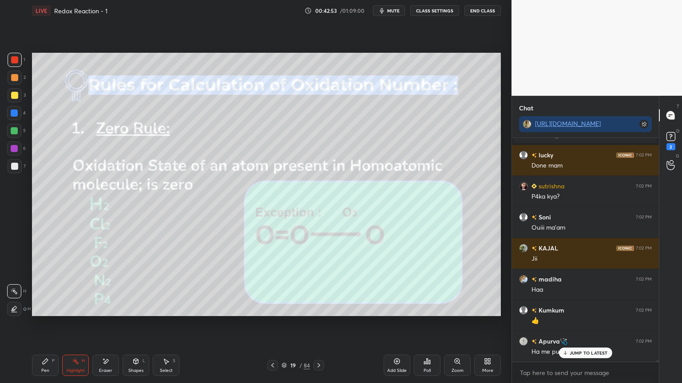
click at [46, 324] on icon at bounding box center [45, 361] width 7 height 7
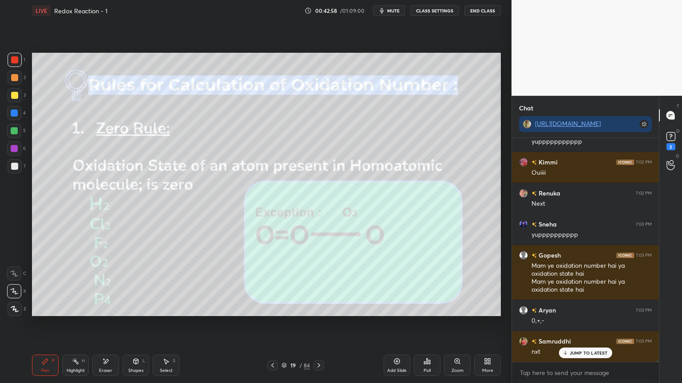
scroll to position [36515, 0]
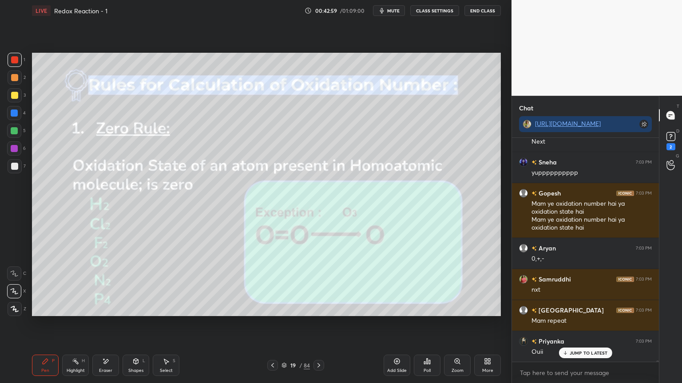
click at [114, 324] on div "Eraser" at bounding box center [105, 365] width 27 height 21
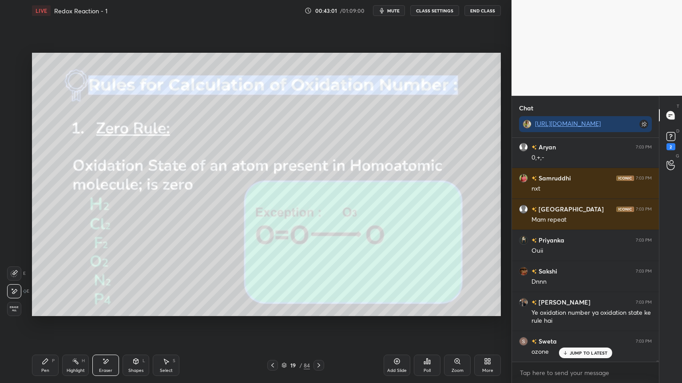
scroll to position [36648, 0]
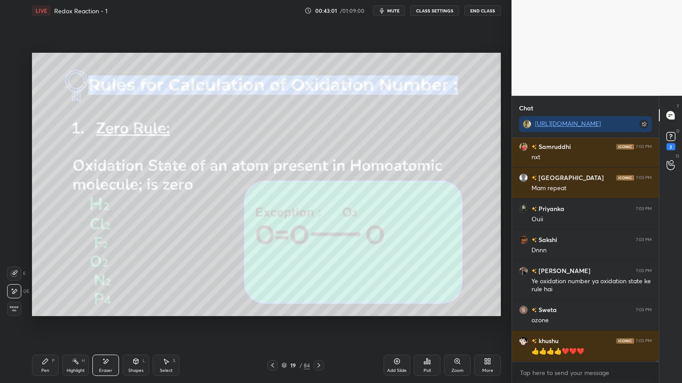
click at [47, 324] on icon at bounding box center [45, 361] width 7 height 7
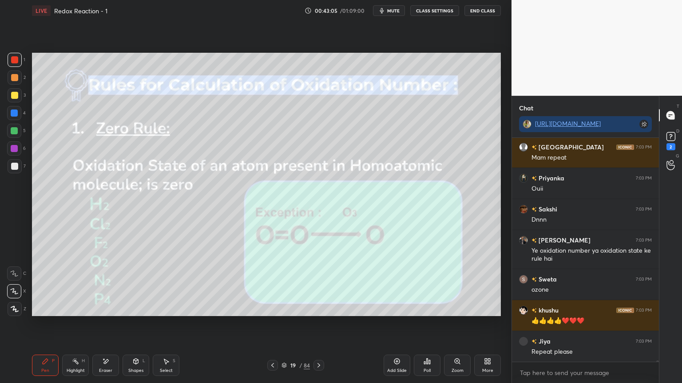
scroll to position [36710, 0]
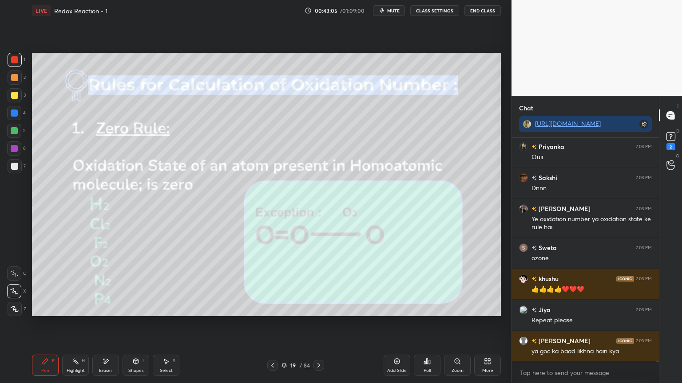
click at [79, 324] on div "Highlight" at bounding box center [76, 371] width 18 height 4
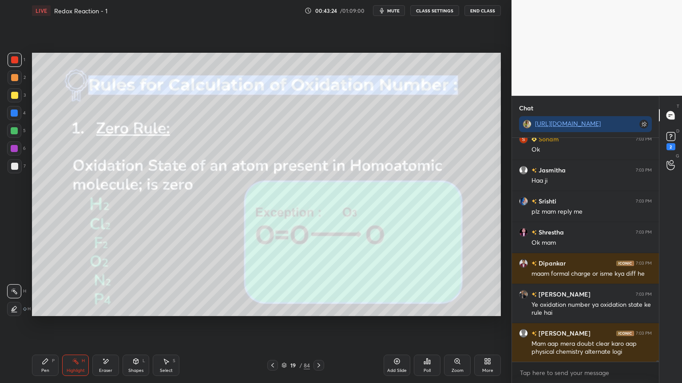
scroll to position [37465, 0]
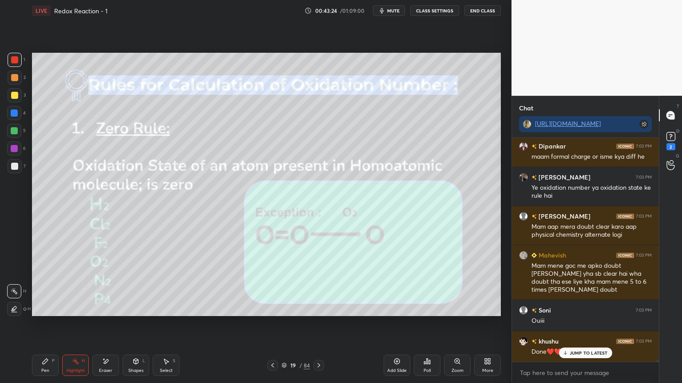
click at [429, 13] on button "CLASS SETTINGS" at bounding box center [434, 10] width 49 height 11
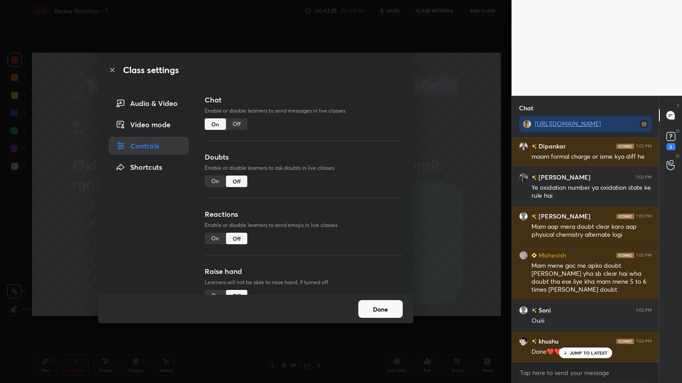
click at [236, 126] on div "Off" at bounding box center [236, 124] width 21 height 12
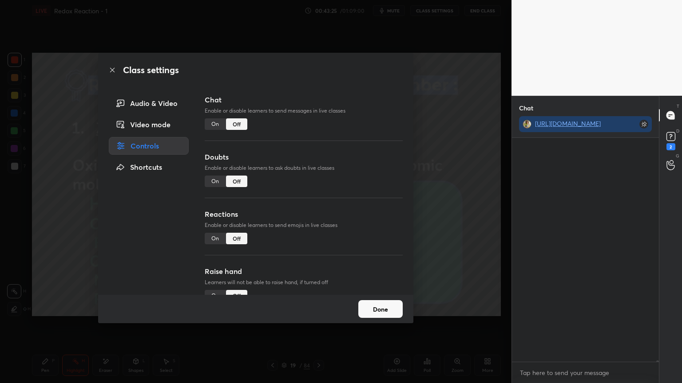
scroll to position [204, 144]
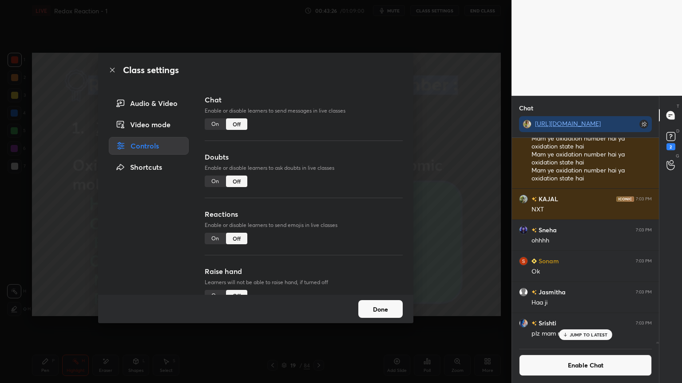
click at [375, 313] on button "Done" at bounding box center [380, 309] width 44 height 18
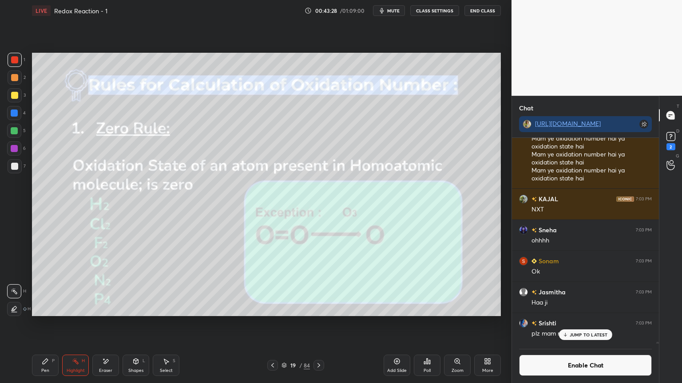
click at [582, 324] on p "JUMP TO LATEST" at bounding box center [588, 334] width 38 height 5
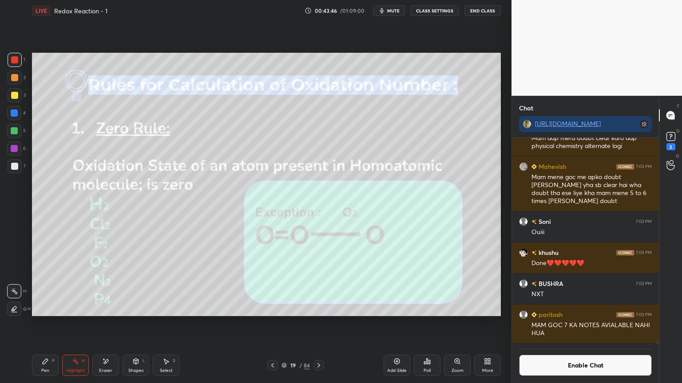
click at [316, 324] on icon at bounding box center [318, 365] width 7 height 7
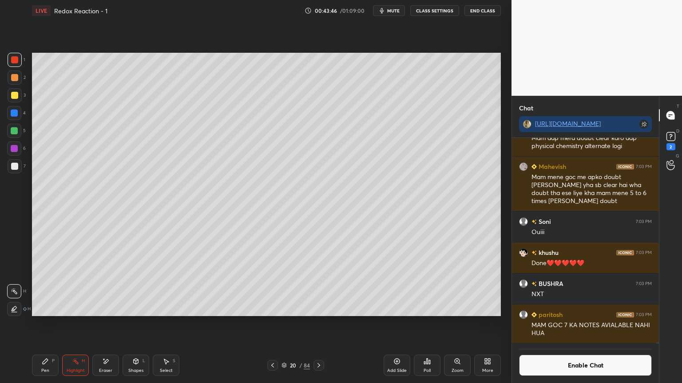
click at [320, 324] on icon at bounding box center [318, 365] width 7 height 7
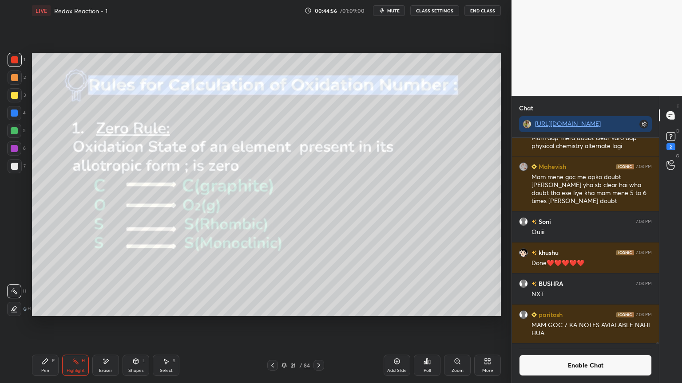
click at [544, 324] on button "Enable Chat" at bounding box center [585, 365] width 133 height 21
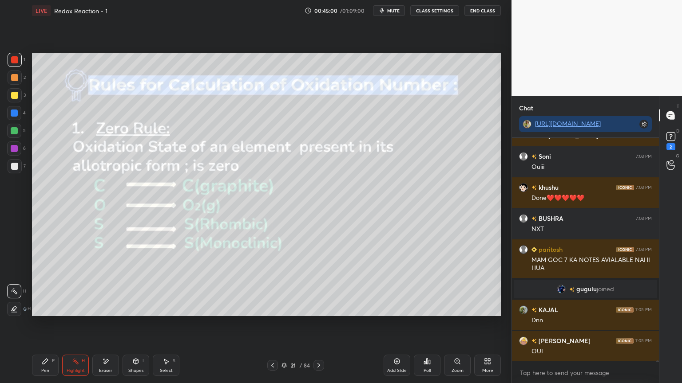
scroll to position [37623, 0]
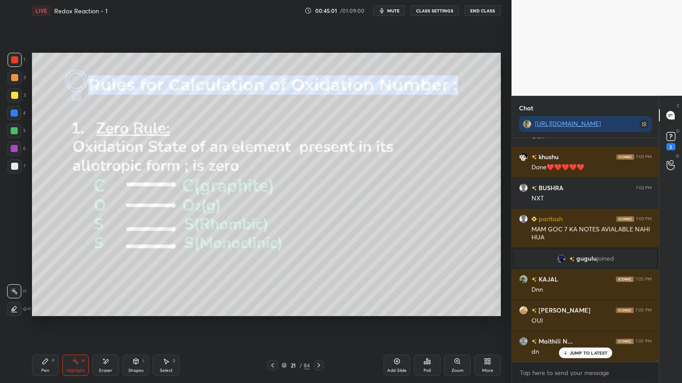
click at [318, 324] on icon at bounding box center [318, 365] width 7 height 7
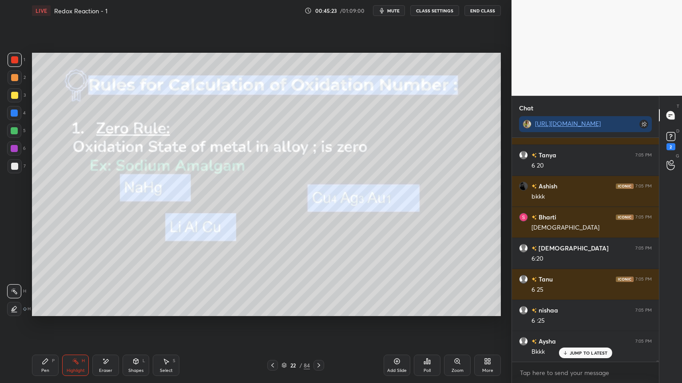
scroll to position [42300, 0]
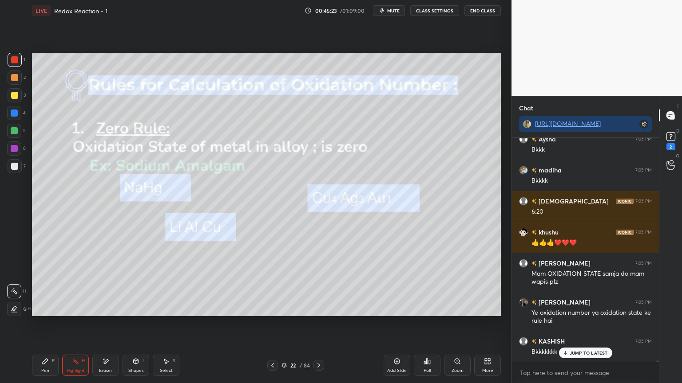
click at [430, 10] on button "CLASS SETTINGS" at bounding box center [434, 10] width 49 height 11
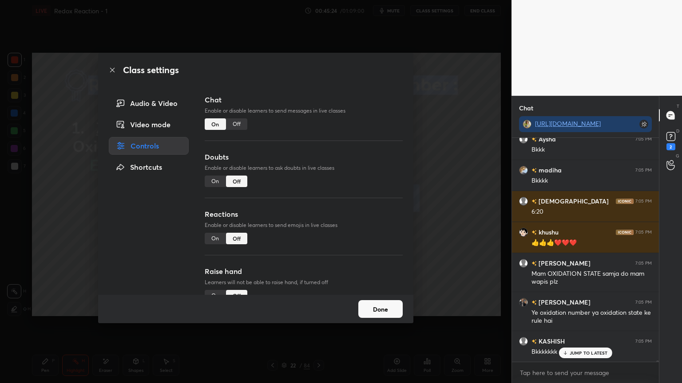
click at [234, 126] on div "Off" at bounding box center [236, 124] width 21 height 12
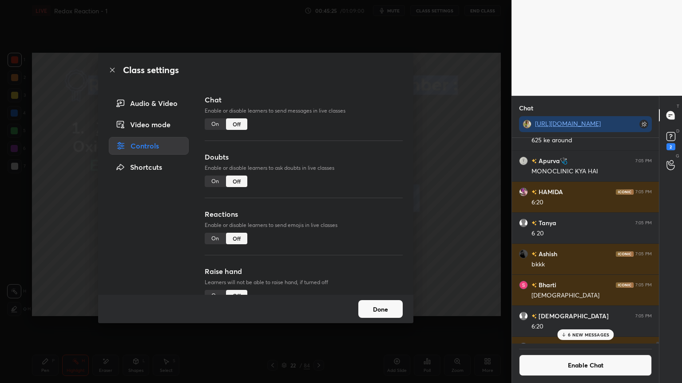
click at [378, 310] on button "Done" at bounding box center [380, 309] width 44 height 18
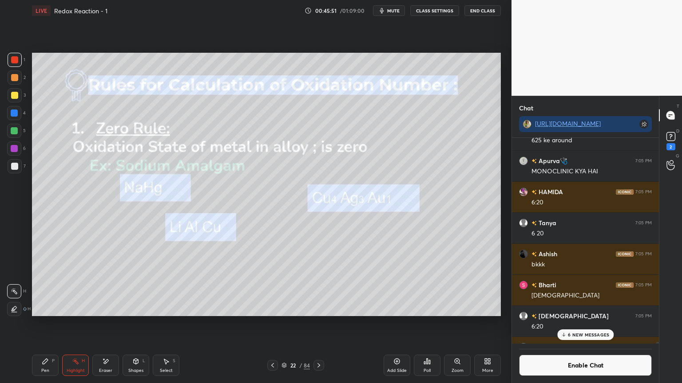
click at [584, 324] on div "6 NEW MESSAGES" at bounding box center [585, 335] width 56 height 11
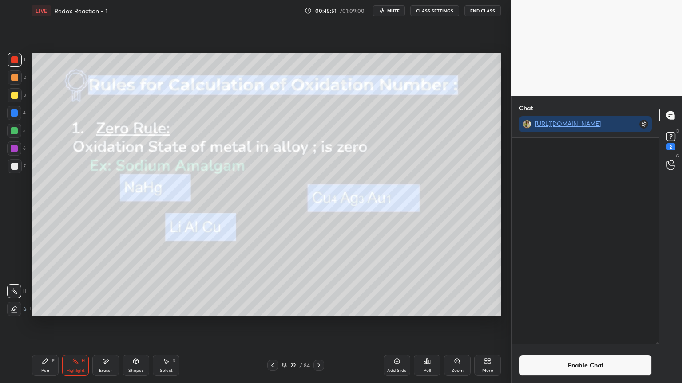
scroll to position [41027, 0]
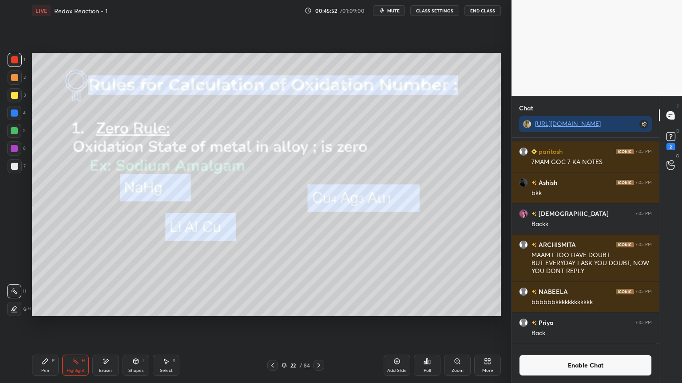
click at [583, 324] on button "Enable Chat" at bounding box center [585, 365] width 133 height 21
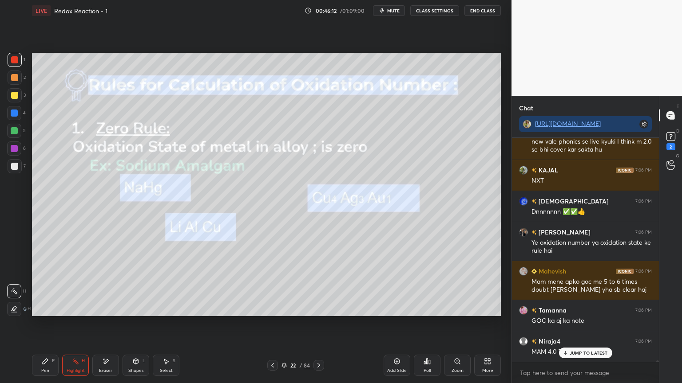
scroll to position [41661, 0]
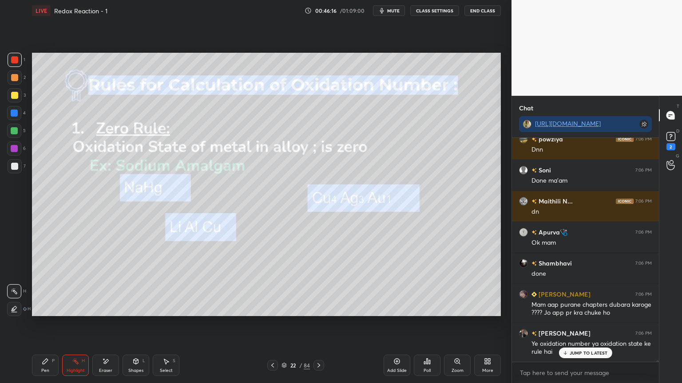
click at [431, 11] on button "CLASS SETTINGS" at bounding box center [434, 10] width 49 height 11
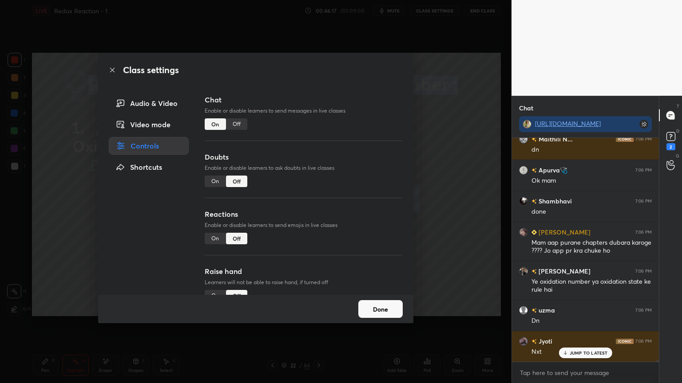
click at [233, 126] on div "Off" at bounding box center [236, 124] width 21 height 12
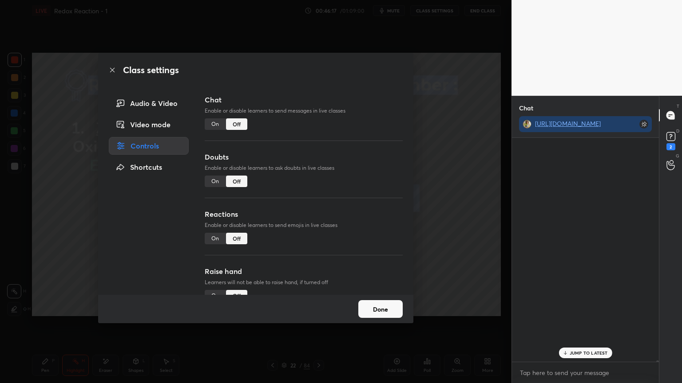
scroll to position [204, 144]
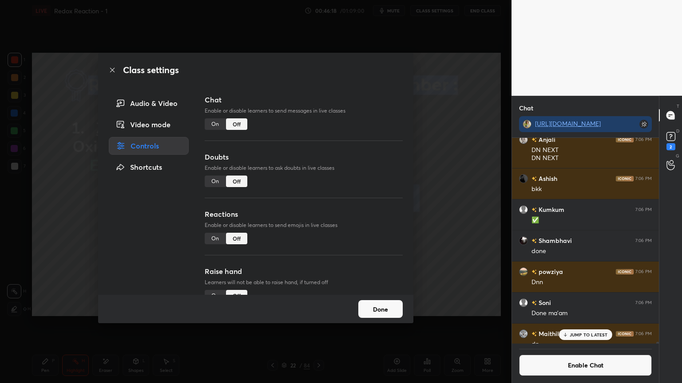
click at [371, 313] on button "Done" at bounding box center [380, 309] width 44 height 18
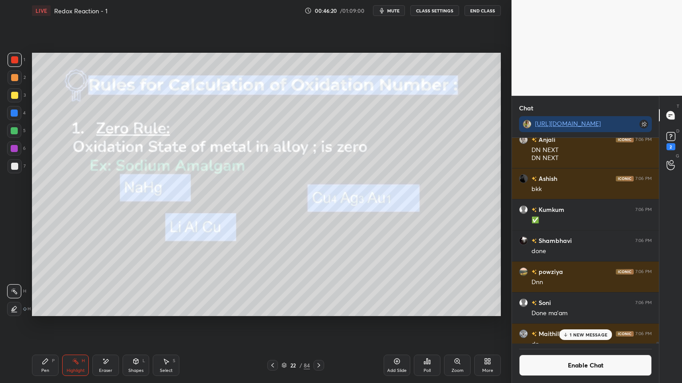
click at [316, 324] on icon at bounding box center [318, 365] width 7 height 7
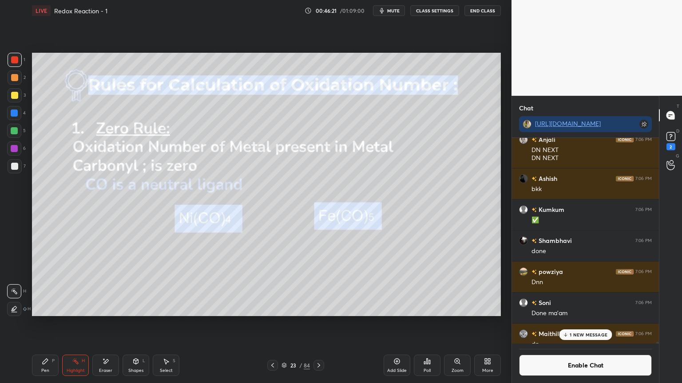
click at [16, 112] on div at bounding box center [14, 113] width 7 height 7
click at [16, 96] on div at bounding box center [14, 95] width 7 height 7
click at [17, 77] on div at bounding box center [14, 77] width 7 height 7
click at [133, 324] on icon at bounding box center [135, 361] width 7 height 7
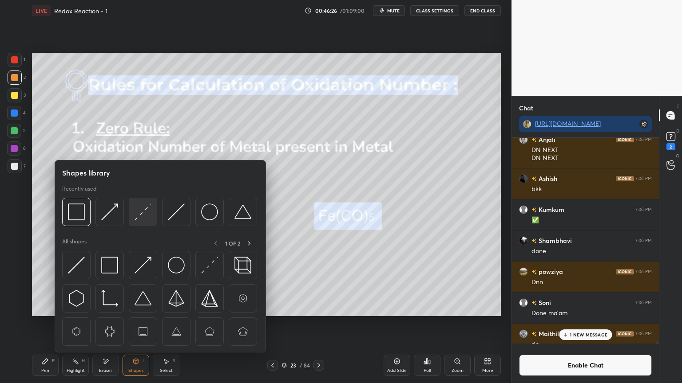
click at [146, 211] on img at bounding box center [142, 212] width 17 height 17
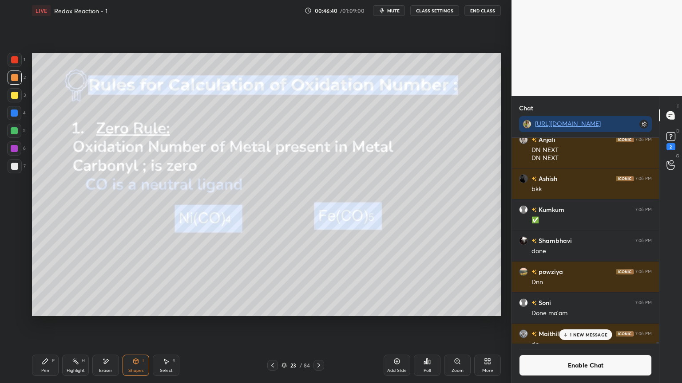
click at [19, 147] on div at bounding box center [14, 149] width 14 height 14
click at [78, 324] on icon at bounding box center [75, 361] width 7 height 7
click at [16, 306] on icon at bounding box center [14, 309] width 7 height 7
click at [15, 114] on div at bounding box center [14, 113] width 7 height 7
click at [102, 324] on icon at bounding box center [105, 362] width 7 height 8
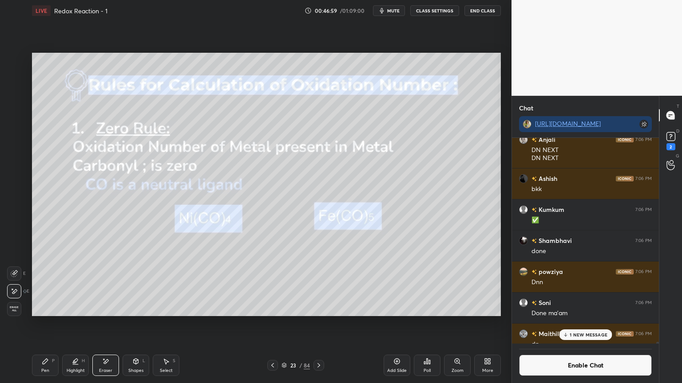
click at [79, 324] on div "Highlight" at bounding box center [76, 371] width 18 height 4
click at [19, 292] on div at bounding box center [14, 291] width 14 height 14
click at [569, 324] on div "1 NEW MESSAGE" at bounding box center [585, 335] width 53 height 11
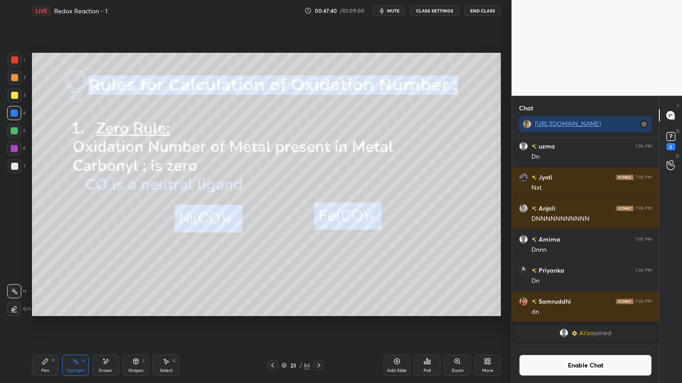
click at [577, 324] on button "Enable Chat" at bounding box center [585, 365] width 133 height 21
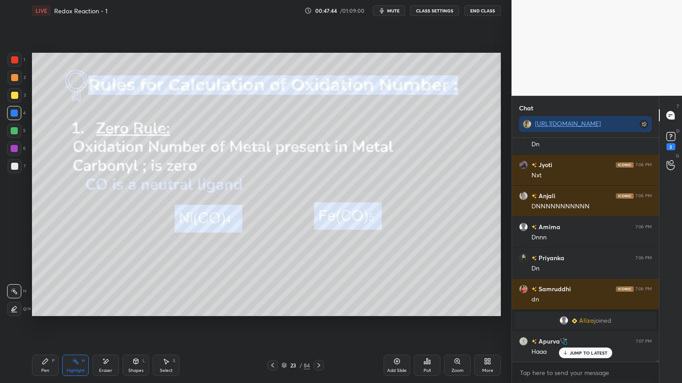
scroll to position [41779, 0]
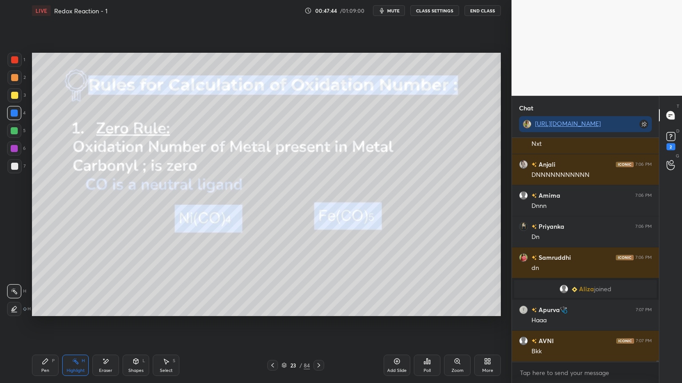
click at [321, 324] on icon at bounding box center [318, 365] width 7 height 7
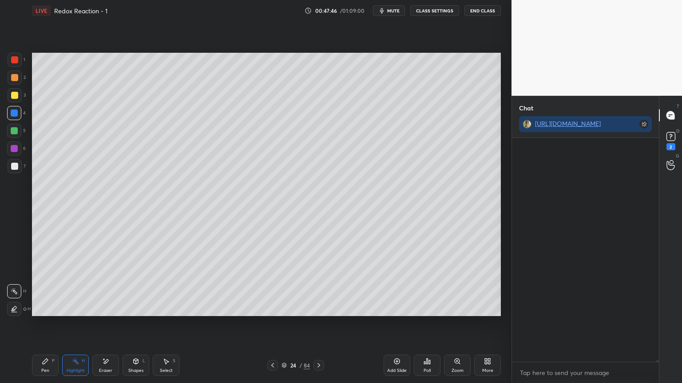
scroll to position [42291, 0]
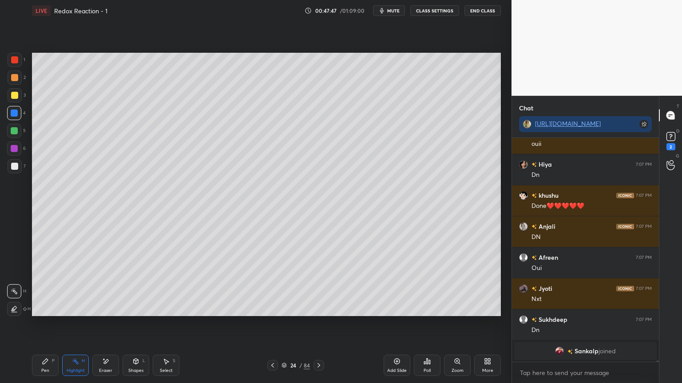
click at [424, 14] on button "CLASS SETTINGS" at bounding box center [434, 10] width 49 height 11
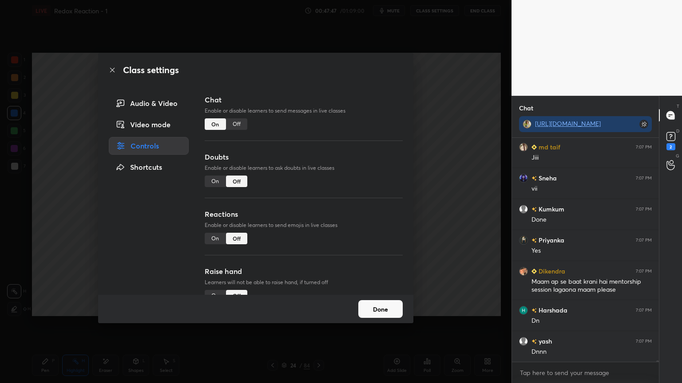
click at [237, 119] on div "Off" at bounding box center [236, 124] width 21 height 12
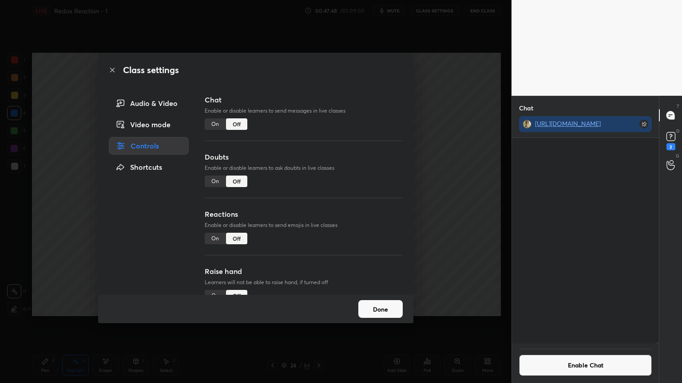
scroll to position [42543, 0]
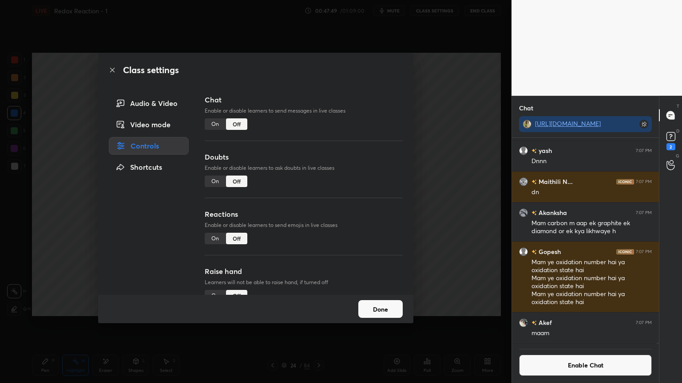
click at [387, 319] on div "Done" at bounding box center [255, 309] width 315 height 28
click at [386, 317] on button "Done" at bounding box center [380, 309] width 44 height 18
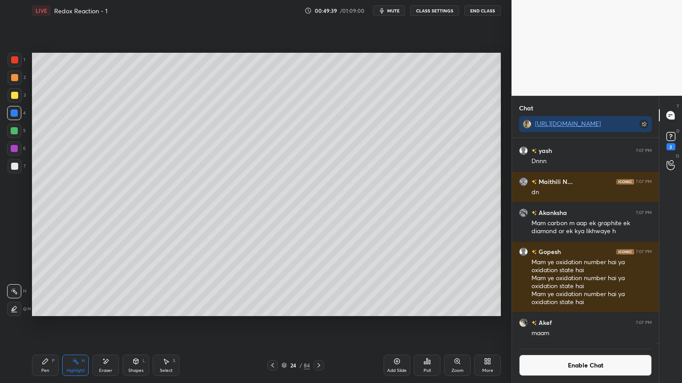
click at [539, 324] on button "Enable Chat" at bounding box center [585, 365] width 133 height 21
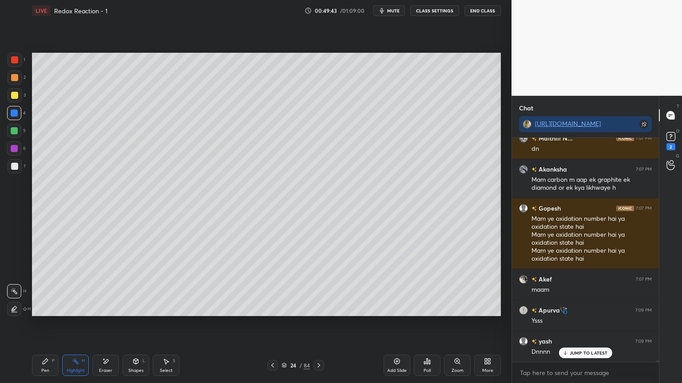
scroll to position [42728, 0]
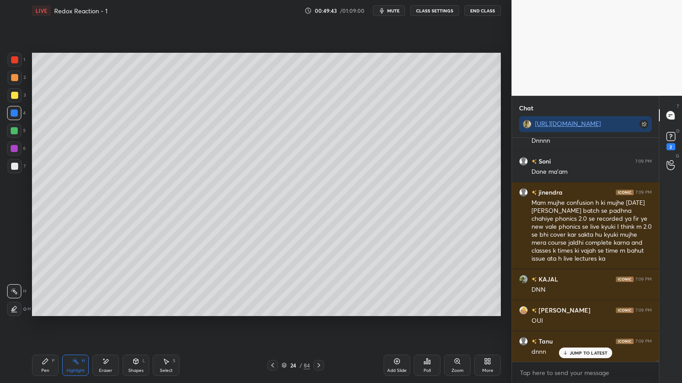
click at [320, 324] on icon at bounding box center [318, 365] width 7 height 7
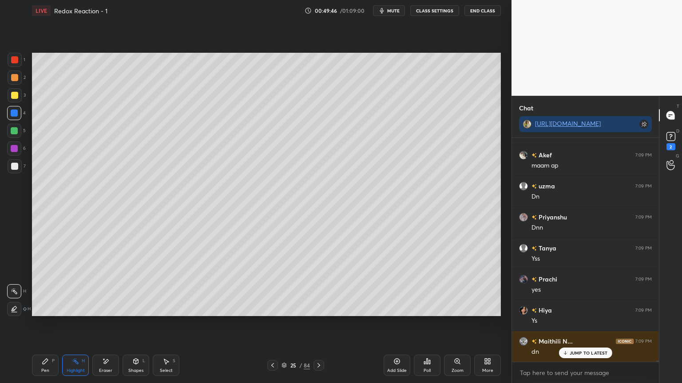
scroll to position [43256, 0]
click at [430, 12] on button "CLASS SETTINGS" at bounding box center [434, 10] width 49 height 11
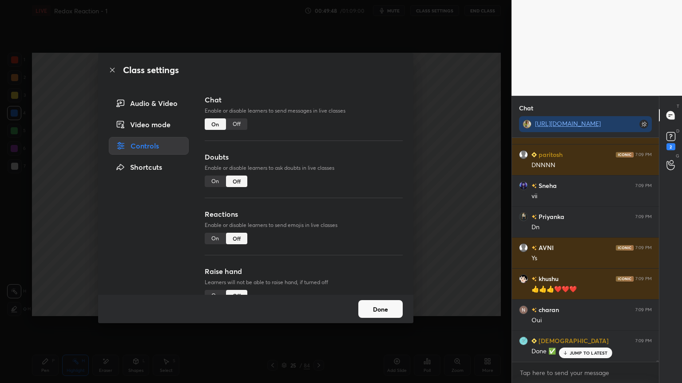
scroll to position [43411, 0]
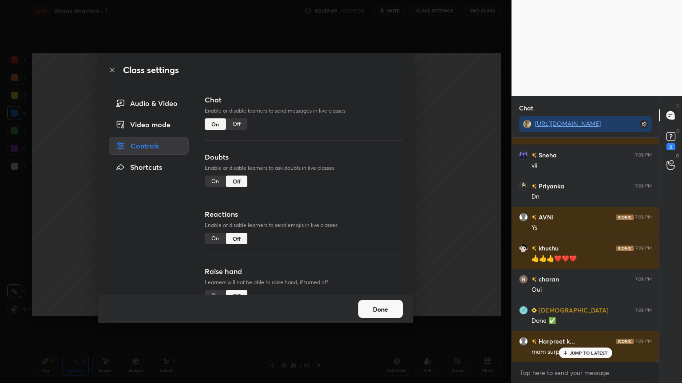
click at [382, 304] on button "Done" at bounding box center [380, 309] width 44 height 18
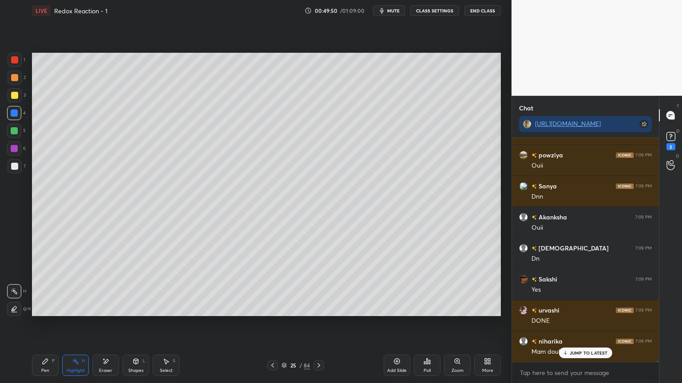
scroll to position [43938, 0]
click at [46, 324] on icon at bounding box center [45, 361] width 5 height 5
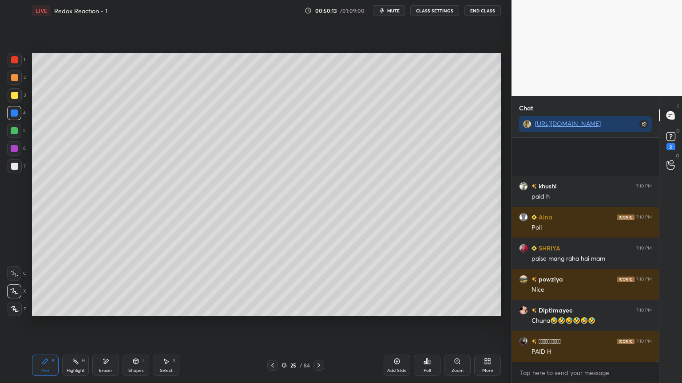
scroll to position [48012, 0]
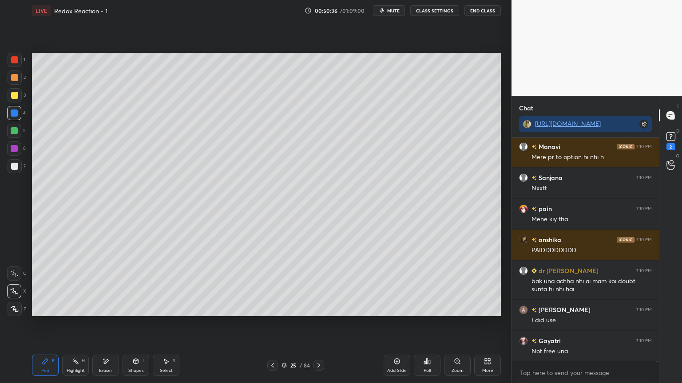
click at [107, 324] on icon at bounding box center [105, 362] width 7 height 8
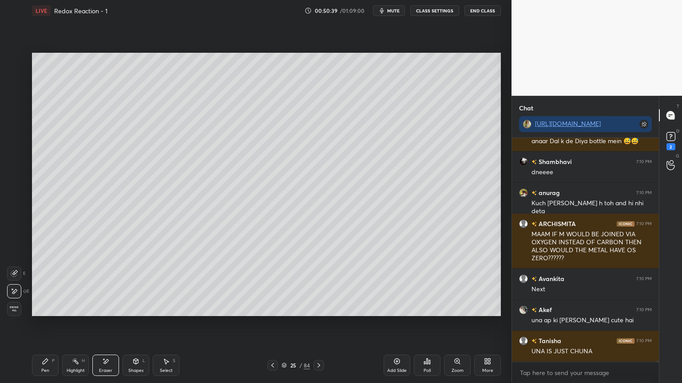
click at [319, 324] on icon at bounding box center [318, 365] width 7 height 7
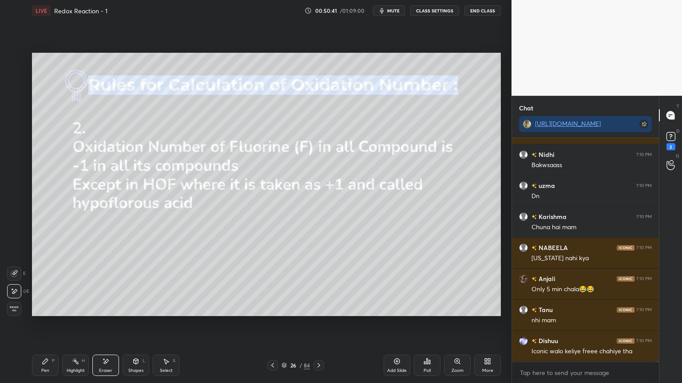
click at [432, 11] on button "CLASS SETTINGS" at bounding box center [434, 10] width 49 height 11
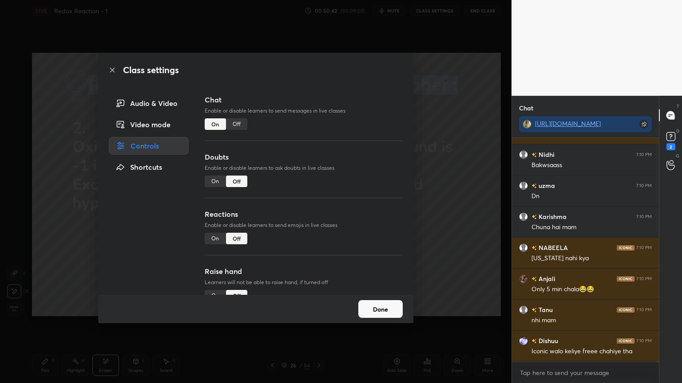
click at [235, 126] on div "Off" at bounding box center [236, 124] width 21 height 12
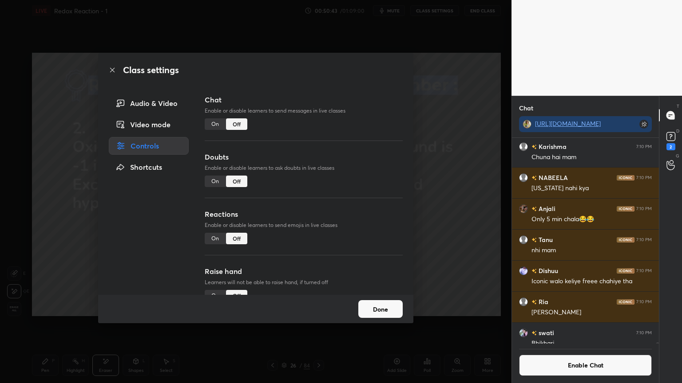
click at [376, 312] on button "Done" at bounding box center [380, 309] width 44 height 18
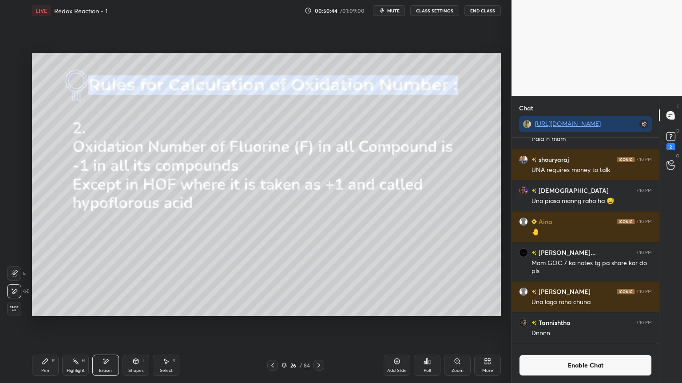
click at [79, 324] on div "Highlight H" at bounding box center [75, 365] width 27 height 21
click at [20, 147] on div at bounding box center [14, 149] width 14 height 14
click at [80, 324] on div "Highlight H" at bounding box center [75, 365] width 27 height 21
click at [16, 307] on icon at bounding box center [14, 309] width 7 height 7
click at [50, 324] on div "Pen P" at bounding box center [45, 365] width 27 height 21
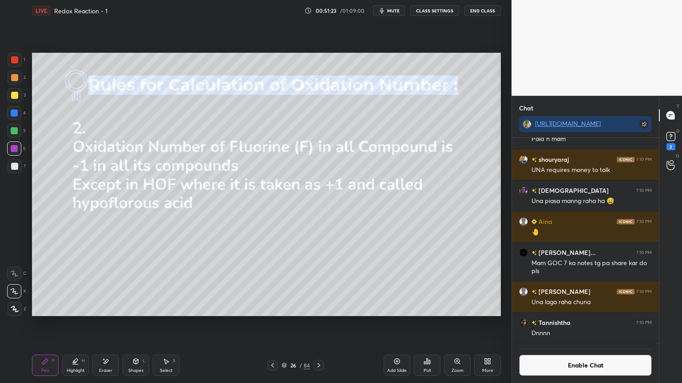
click at [395, 324] on div "Add Slide" at bounding box center [396, 365] width 27 height 21
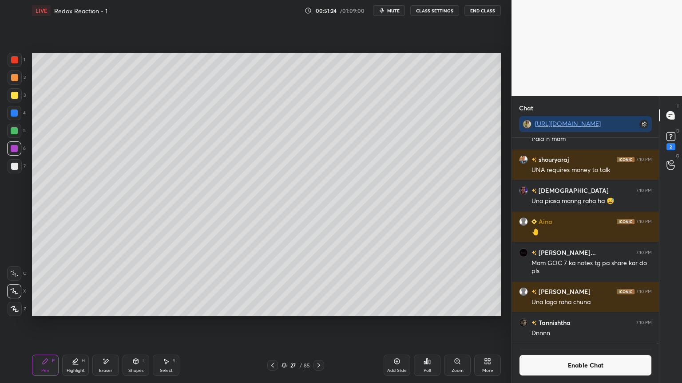
click at [14, 98] on div at bounding box center [14, 95] width 7 height 7
click at [15, 81] on div at bounding box center [14, 77] width 7 height 7
click at [17, 170] on div at bounding box center [14, 166] width 7 height 7
click at [78, 324] on icon at bounding box center [75, 361] width 7 height 7
click at [14, 288] on icon at bounding box center [14, 291] width 7 height 7
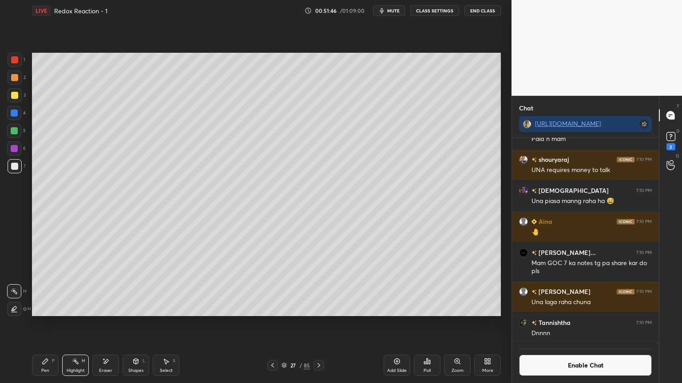
click at [14, 110] on div at bounding box center [14, 113] width 7 height 7
click at [53, 324] on div "Pen P" at bounding box center [45, 365] width 27 height 21
click at [83, 324] on div "Highlight H" at bounding box center [75, 365] width 27 height 21
click at [19, 135] on div at bounding box center [14, 131] width 14 height 14
click at [60, 324] on div "Pen P Highlight H Eraser Shapes L Select S" at bounding box center [120, 365] width 176 height 21
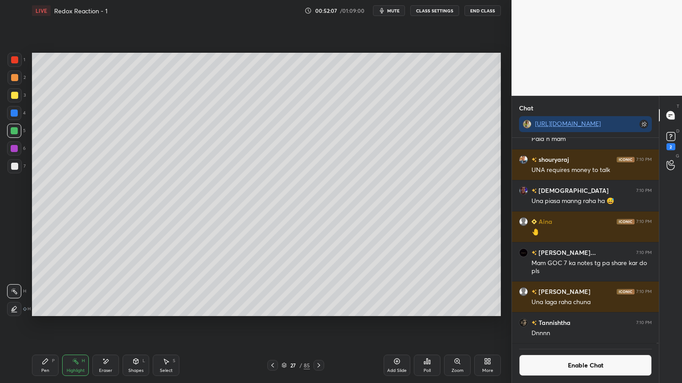
click at [51, 324] on div "Pen P" at bounding box center [45, 365] width 27 height 21
click at [15, 170] on div at bounding box center [14, 166] width 7 height 7
click at [76, 324] on div "Highlight H" at bounding box center [75, 365] width 27 height 21
click at [18, 154] on div at bounding box center [14, 149] width 14 height 14
click at [43, 324] on icon at bounding box center [45, 361] width 5 height 5
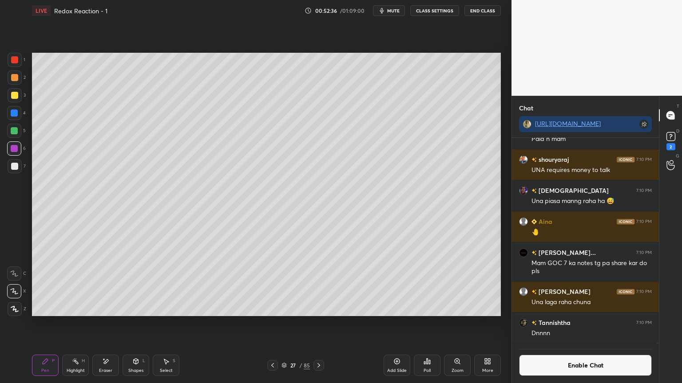
click at [16, 98] on div at bounding box center [14, 95] width 7 height 7
click at [73, 318] on div "Setting up your live class Poll for secs No correct answer Start poll" at bounding box center [266, 184] width 476 height 327
click at [76, 324] on div "Highlight" at bounding box center [76, 371] width 18 height 4
click at [10, 80] on div at bounding box center [15, 78] width 14 height 14
click at [13, 149] on div at bounding box center [14, 148] width 7 height 7
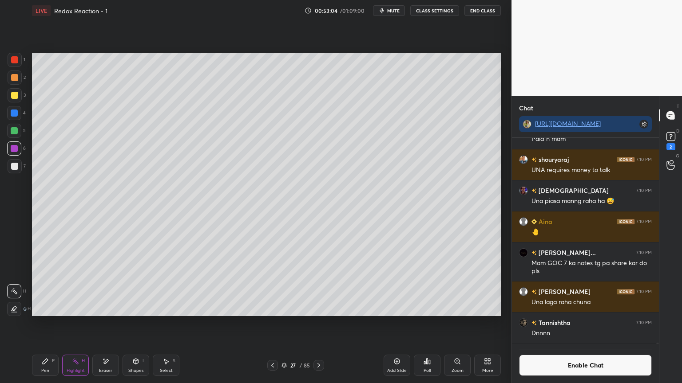
click at [44, 324] on icon at bounding box center [45, 361] width 5 height 5
click at [81, 324] on div "Highlight" at bounding box center [76, 371] width 18 height 4
click at [274, 324] on icon at bounding box center [272, 365] width 7 height 7
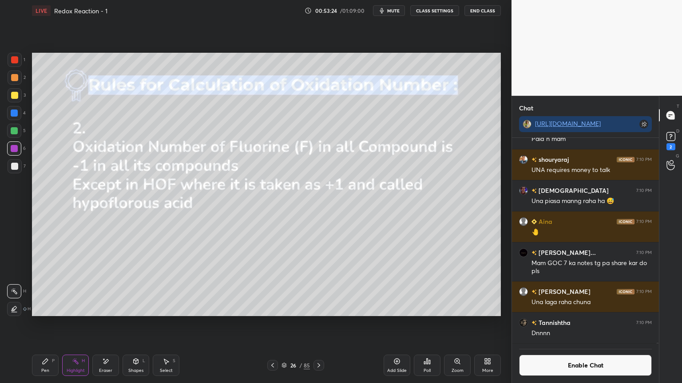
click at [137, 324] on div "Shapes L" at bounding box center [135, 365] width 27 height 21
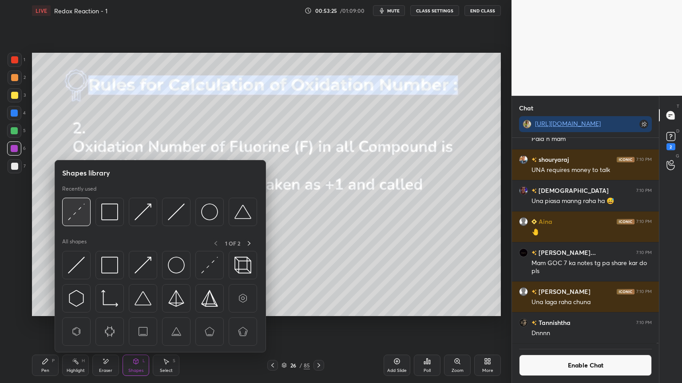
click at [80, 217] on img at bounding box center [76, 212] width 17 height 17
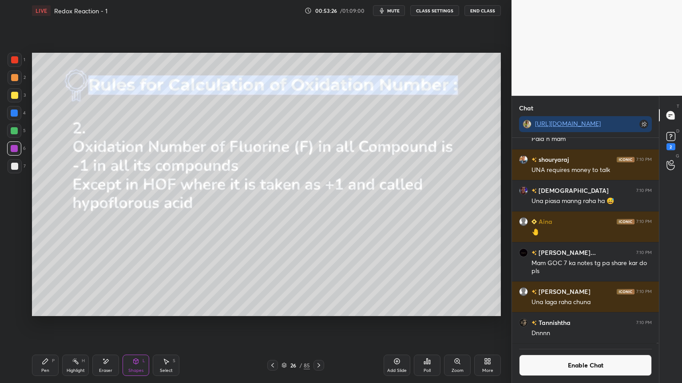
click at [12, 81] on div at bounding box center [14, 77] width 7 height 7
click at [45, 324] on icon at bounding box center [45, 361] width 7 height 7
click at [16, 116] on div at bounding box center [14, 113] width 7 height 7
click at [71, 324] on div "Highlight H" at bounding box center [75, 365] width 27 height 21
click at [12, 309] on icon at bounding box center [14, 309] width 4 height 4
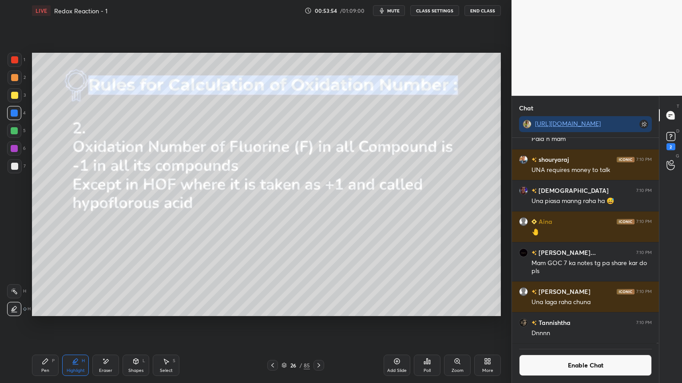
click at [17, 123] on div "4" at bounding box center [16, 115] width 19 height 18
click at [13, 132] on div at bounding box center [14, 130] width 7 height 7
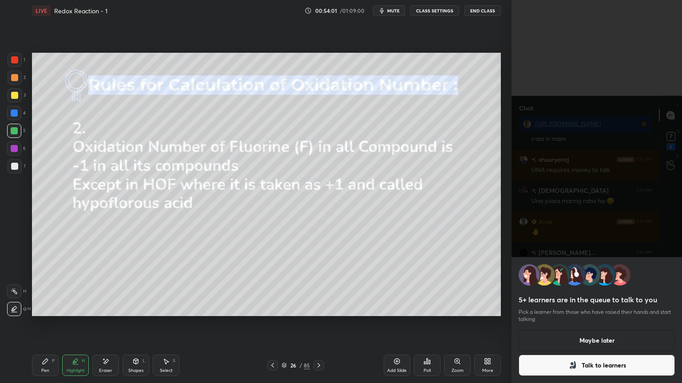
click at [570, 324] on button "Maybe later" at bounding box center [596, 340] width 156 height 21
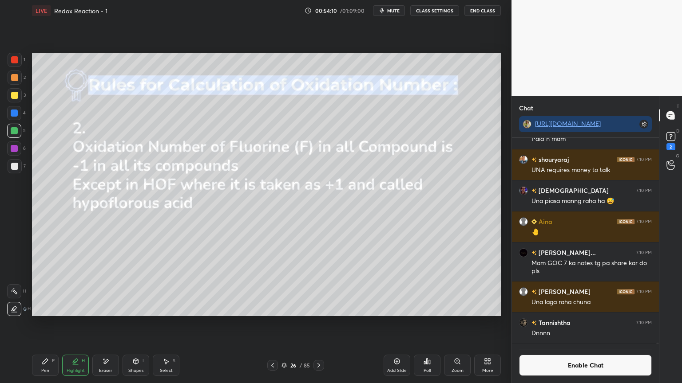
click at [320, 324] on icon at bounding box center [318, 365] width 7 height 7
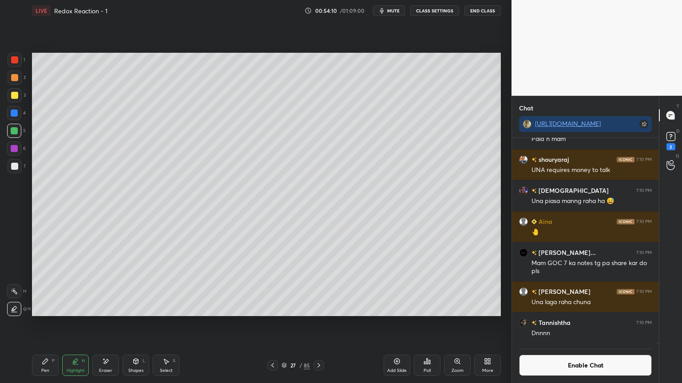
click at [321, 324] on icon at bounding box center [318, 365] width 7 height 7
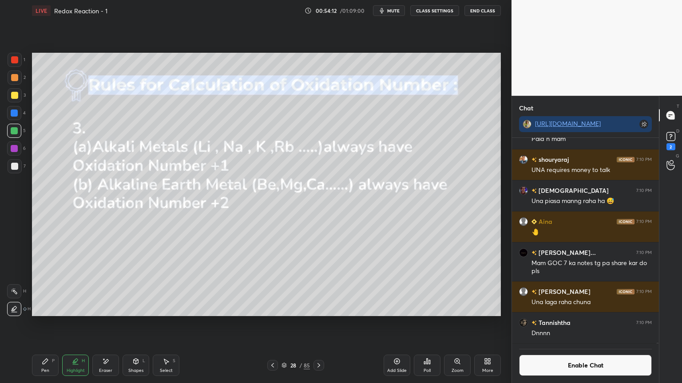
click at [56, 324] on div "Pen P" at bounding box center [45, 365] width 27 height 21
click at [76, 324] on div "Highlight H" at bounding box center [75, 365] width 27 height 21
click at [17, 292] on icon at bounding box center [14, 291] width 7 height 7
click at [395, 324] on div "Add Slide" at bounding box center [397, 371] width 20 height 4
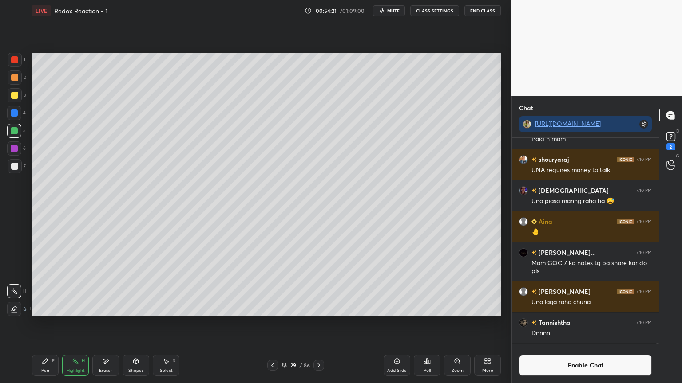
click at [40, 324] on div "Pen P" at bounding box center [45, 365] width 27 height 21
click at [129, 324] on div "Shapes" at bounding box center [135, 371] width 15 height 4
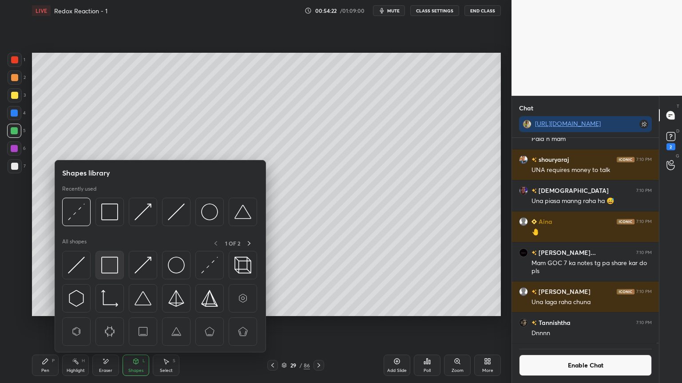
click at [107, 257] on img at bounding box center [109, 265] width 17 height 17
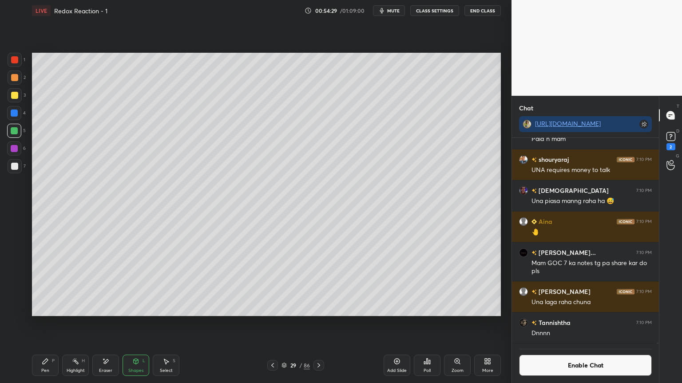
click at [43, 324] on div "Pen" at bounding box center [45, 371] width 8 height 4
click at [13, 110] on div at bounding box center [14, 113] width 7 height 7
click at [110, 324] on div "Eraser" at bounding box center [105, 365] width 27 height 21
click at [39, 324] on div "Pen P" at bounding box center [45, 365] width 27 height 21
click at [16, 167] on div at bounding box center [14, 166] width 7 height 7
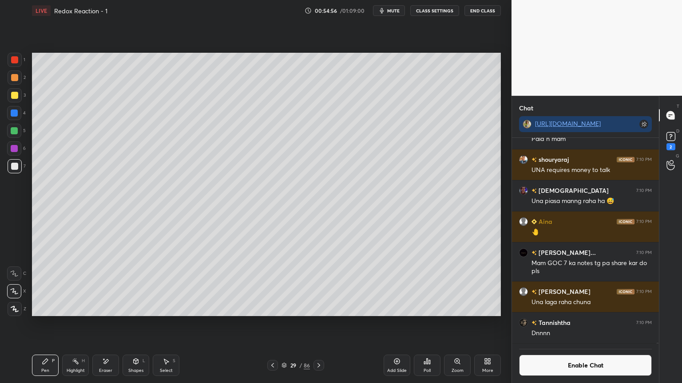
click at [11, 115] on div at bounding box center [14, 113] width 7 height 7
click at [16, 150] on div at bounding box center [14, 148] width 7 height 7
click at [13, 167] on div at bounding box center [14, 166] width 7 height 7
click at [13, 95] on div at bounding box center [14, 95] width 7 height 7
click at [12, 114] on div at bounding box center [14, 113] width 7 height 7
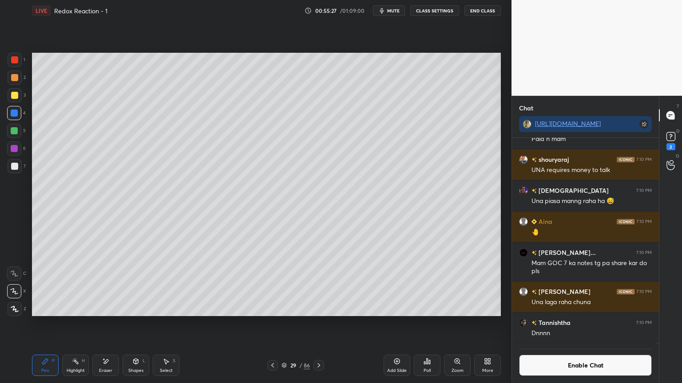
click at [9, 154] on div at bounding box center [14, 149] width 14 height 14
click at [79, 324] on div "Highlight H" at bounding box center [75, 365] width 27 height 21
click at [19, 111] on div at bounding box center [14, 113] width 14 height 14
click at [39, 324] on div "Pen P" at bounding box center [45, 365] width 27 height 21
click at [395, 324] on icon at bounding box center [396, 361] width 7 height 7
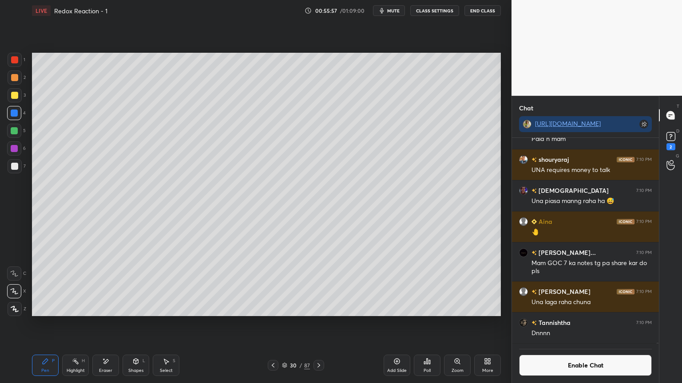
click at [16, 168] on div at bounding box center [14, 166] width 7 height 7
click at [268, 324] on div at bounding box center [273, 365] width 11 height 11
click at [75, 324] on circle at bounding box center [74, 359] width 1 height 1
click at [17, 149] on div at bounding box center [14, 148] width 7 height 7
click at [270, 324] on icon at bounding box center [272, 365] width 7 height 7
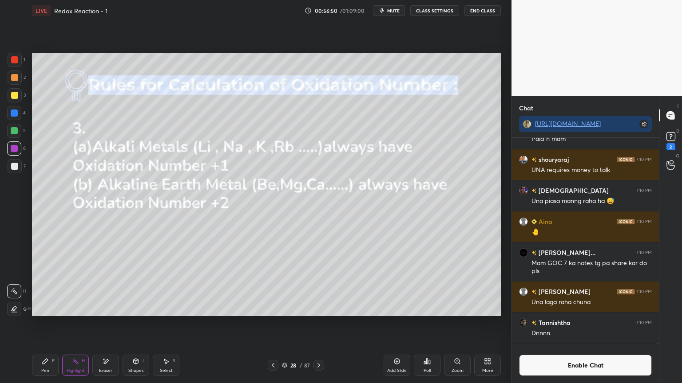
click at [8, 310] on div at bounding box center [14, 309] width 14 height 14
click at [15, 131] on div at bounding box center [14, 130] width 7 height 7
click at [51, 324] on div "Pen P" at bounding box center [45, 365] width 27 height 21
click at [73, 324] on icon at bounding box center [75, 361] width 7 height 7
click at [16, 292] on icon at bounding box center [14, 291] width 7 height 7
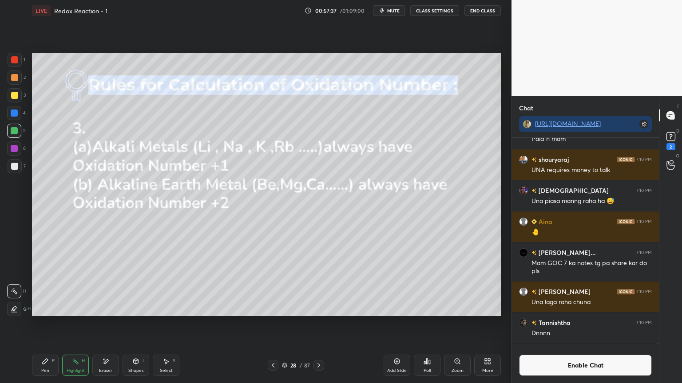
click at [318, 324] on icon at bounding box center [318, 365] width 7 height 7
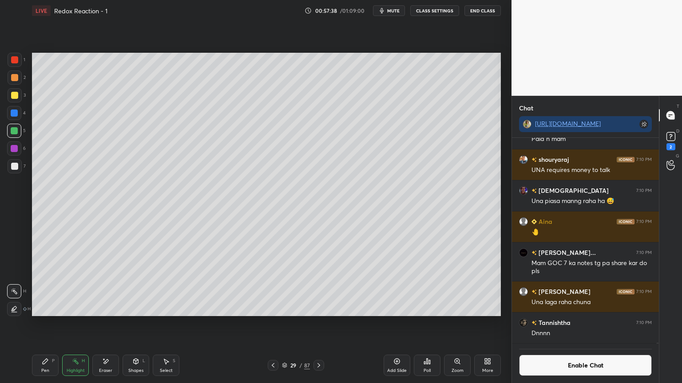
click at [318, 324] on div at bounding box center [318, 365] width 11 height 11
click at [315, 324] on icon at bounding box center [318, 365] width 7 height 7
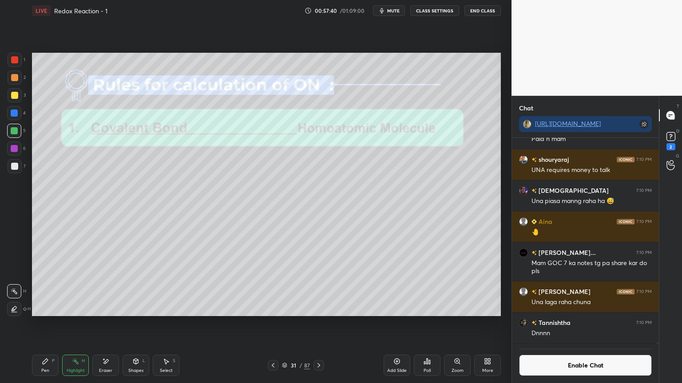
click at [272, 324] on icon at bounding box center [272, 365] width 7 height 7
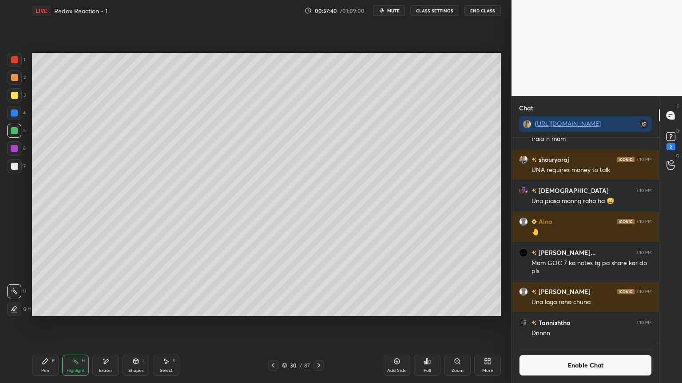
click at [274, 324] on icon at bounding box center [272, 365] width 7 height 7
click at [273, 324] on icon at bounding box center [272, 365] width 7 height 7
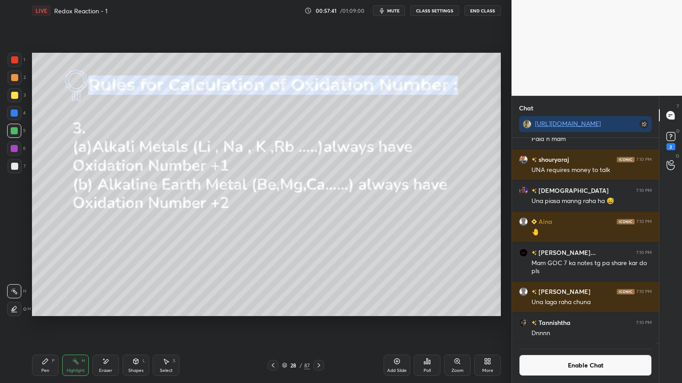
click at [273, 324] on div at bounding box center [273, 365] width 11 height 11
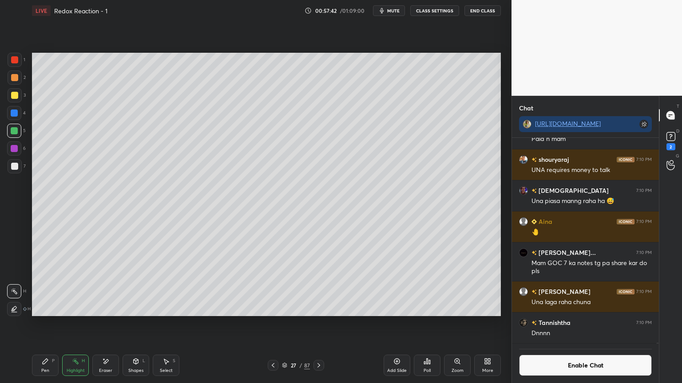
click at [273, 324] on icon at bounding box center [272, 365] width 7 height 7
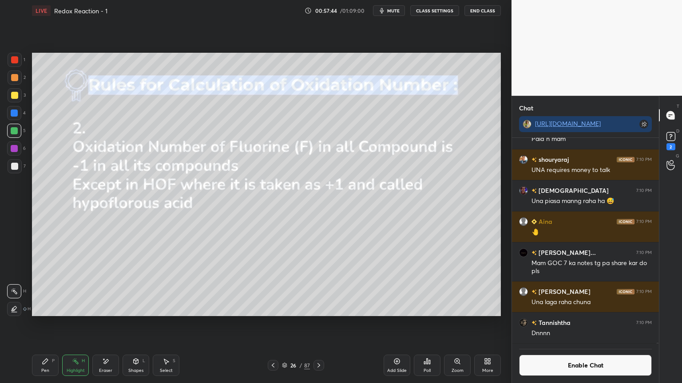
click at [266, 324] on div "26 / 87" at bounding box center [296, 365] width 176 height 11
click at [553, 324] on button "Enable Chat" at bounding box center [585, 365] width 133 height 21
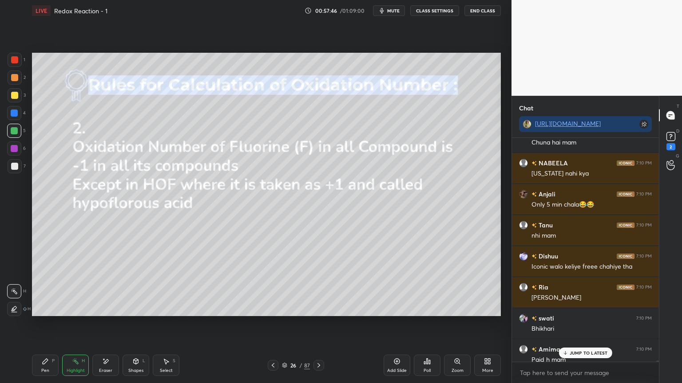
click at [572, 324] on p "JUMP TO LATEST" at bounding box center [588, 353] width 38 height 5
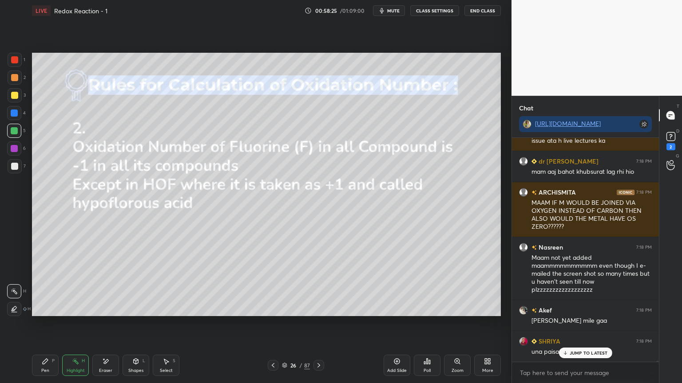
scroll to position [51816, 0]
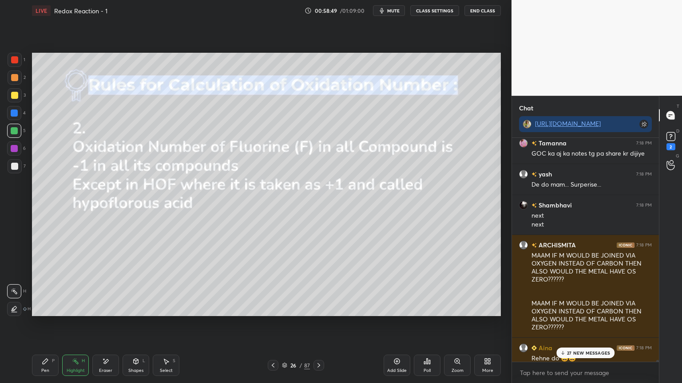
click at [73, 324] on div "Highlight H" at bounding box center [75, 365] width 27 height 21
click at [584, 324] on div "41 NEW MESSAGES" at bounding box center [585, 353] width 59 height 11
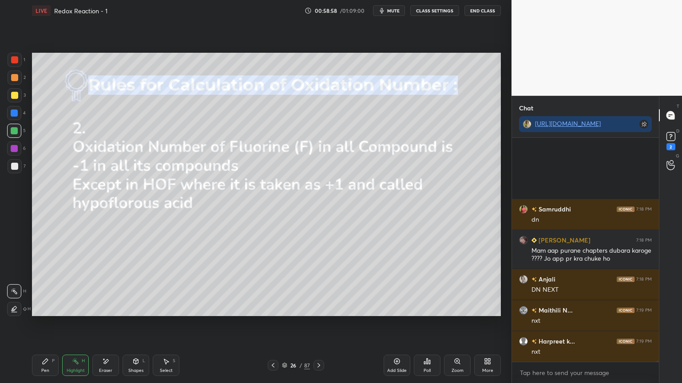
scroll to position [53493, 0]
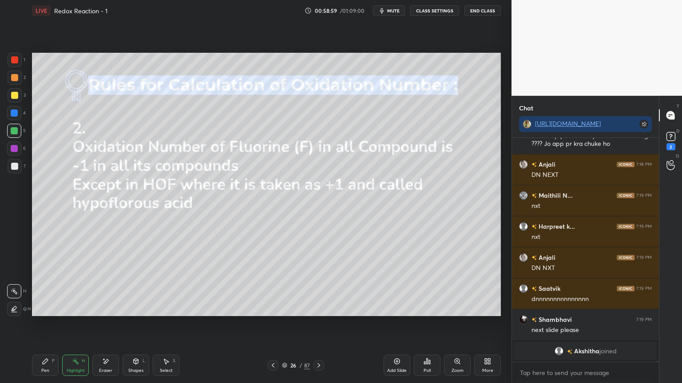
click at [320, 324] on icon at bounding box center [318, 365] width 7 height 7
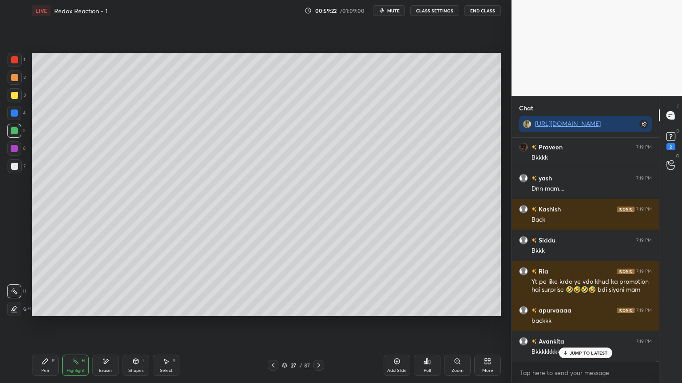
scroll to position [56260, 0]
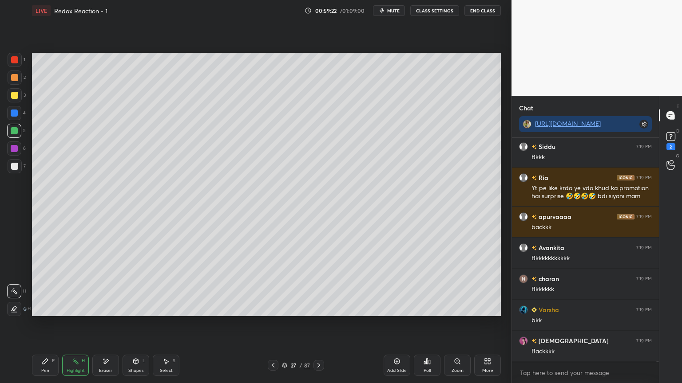
click at [72, 324] on icon at bounding box center [75, 361] width 7 height 7
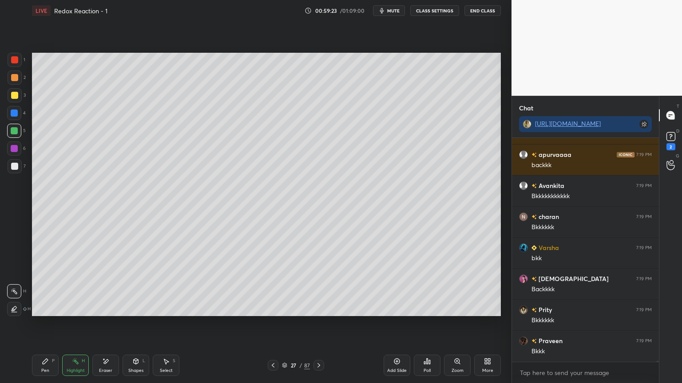
scroll to position [54046, 0]
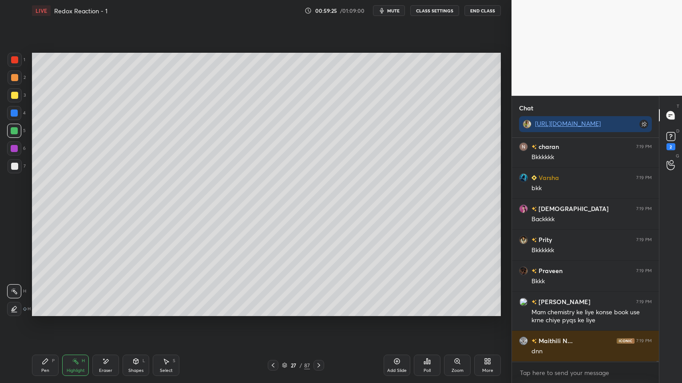
click at [275, 324] on icon at bounding box center [272, 365] width 7 height 7
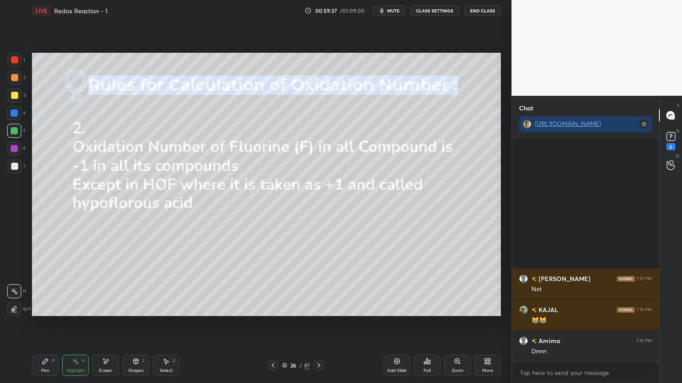
scroll to position [54972, 0]
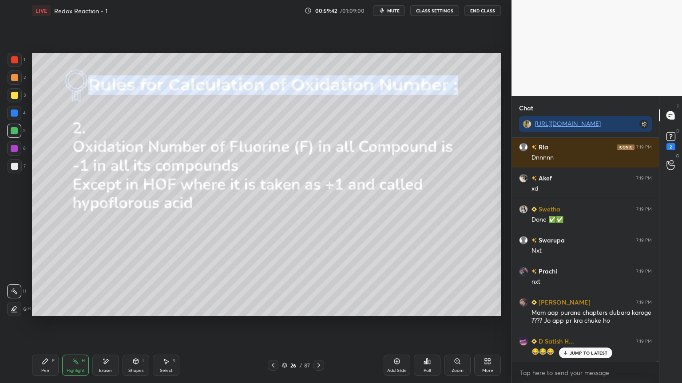
click at [320, 324] on icon at bounding box center [318, 365] width 7 height 7
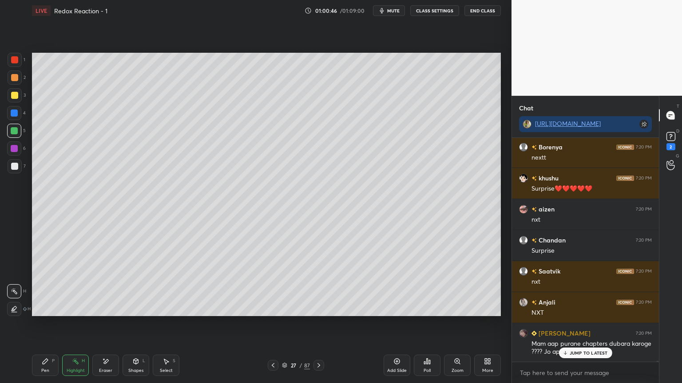
click at [318, 324] on icon at bounding box center [318, 365] width 3 height 4
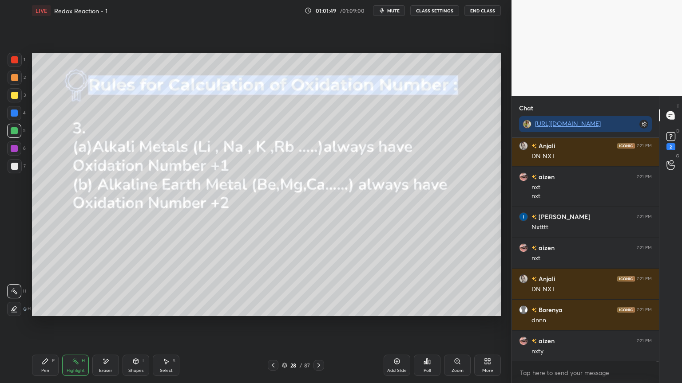
click at [321, 324] on icon at bounding box center [318, 365] width 7 height 7
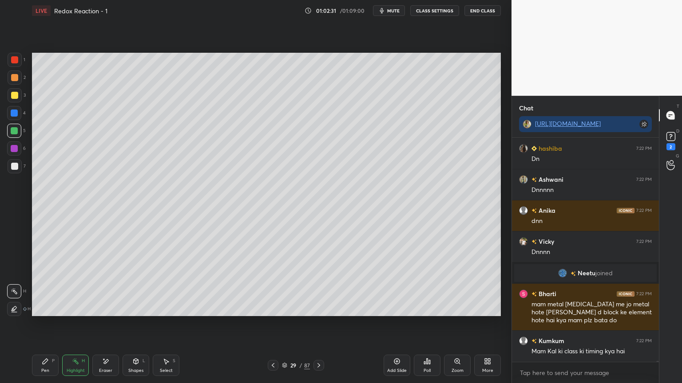
click at [316, 324] on icon at bounding box center [318, 365] width 7 height 7
click at [318, 324] on icon at bounding box center [318, 365] width 7 height 7
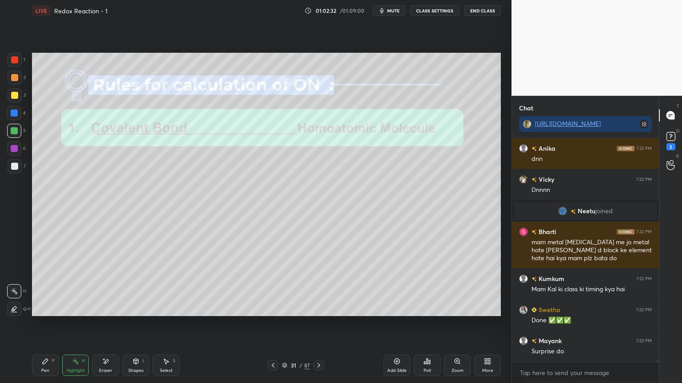
click at [274, 324] on icon at bounding box center [272, 365] width 7 height 7
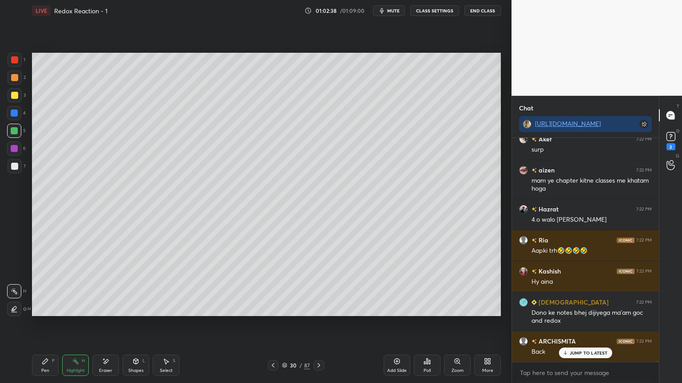
click at [404, 324] on div "Add Slide" at bounding box center [396, 365] width 27 height 21
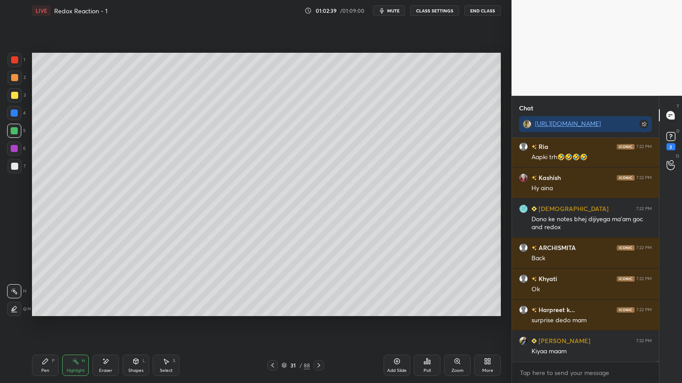
click at [49, 324] on div "Pen P" at bounding box center [45, 365] width 27 height 21
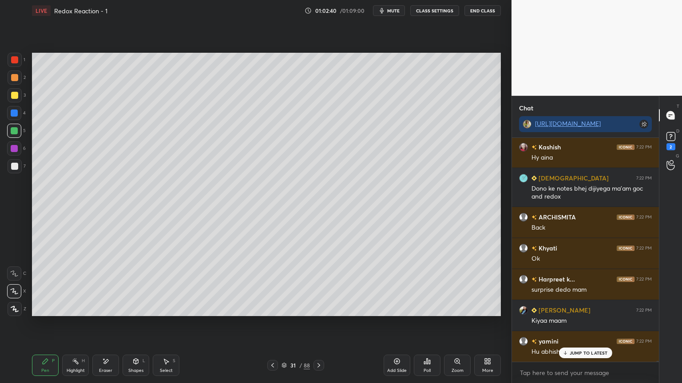
click at [481, 324] on div "More" at bounding box center [487, 365] width 27 height 21
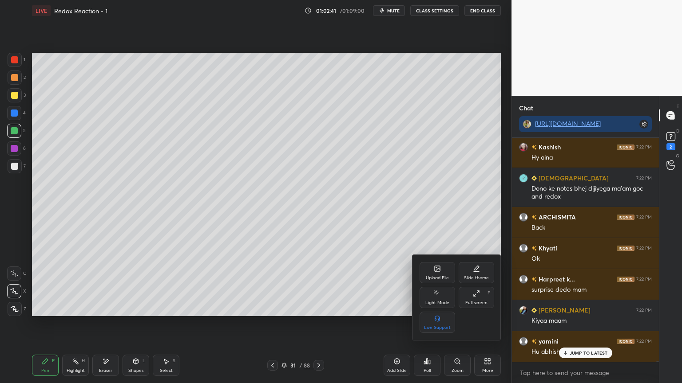
click at [472, 294] on div "Full screen F" at bounding box center [476, 297] width 36 height 21
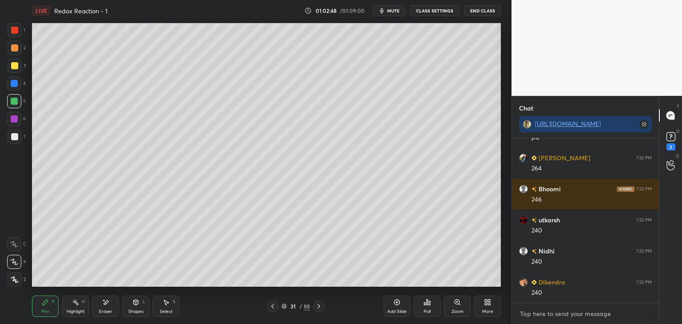
click at [539, 318] on textarea at bounding box center [585, 314] width 133 height 14
type textarea "x"
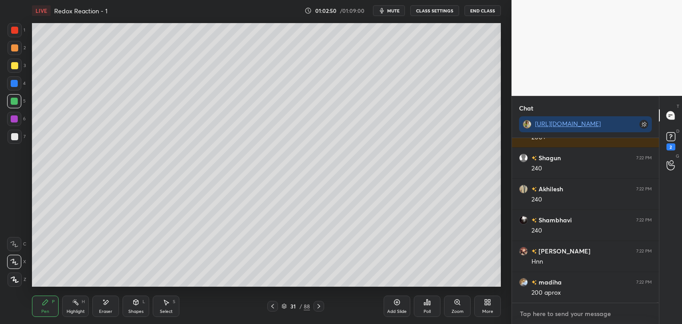
paste textarea "[URL][DOMAIN_NAME]"
type textarea "[URL][DOMAIN_NAME]"
type textarea "x"
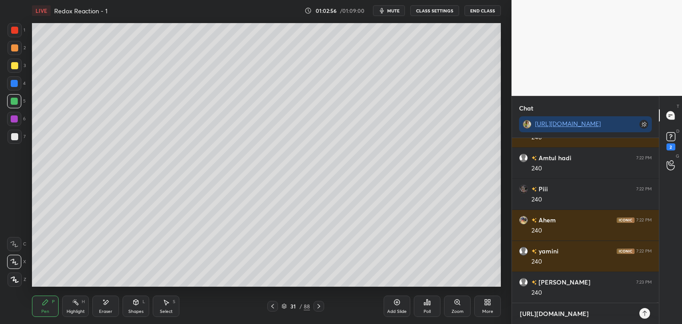
type textarea "[URL][DOMAIN_NAME]"
click at [39, 308] on div "Pen P" at bounding box center [45, 306] width 27 height 21
type textarea "x"
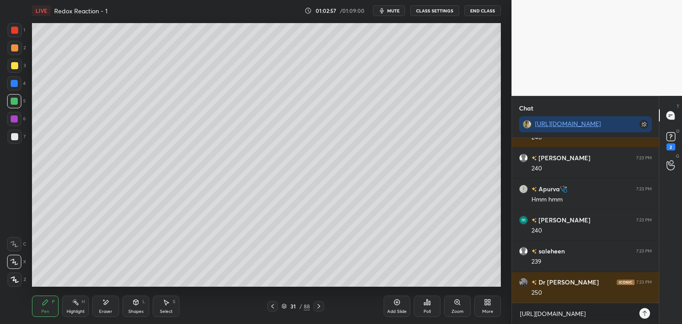
click at [18, 114] on div at bounding box center [14, 119] width 14 height 14
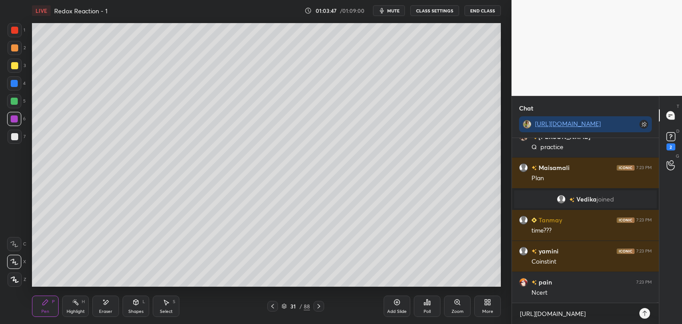
click at [644, 315] on icon at bounding box center [644, 313] width 7 height 7
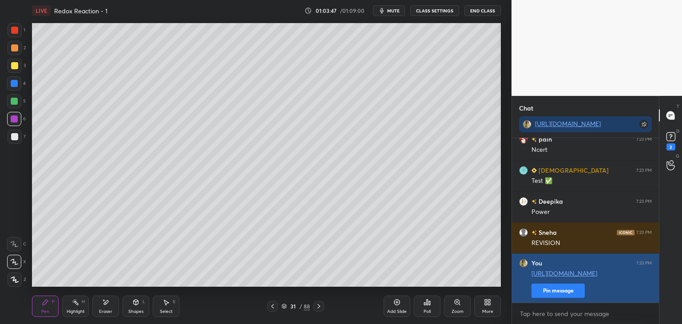
click at [564, 290] on button "Pin message" at bounding box center [557, 291] width 53 height 14
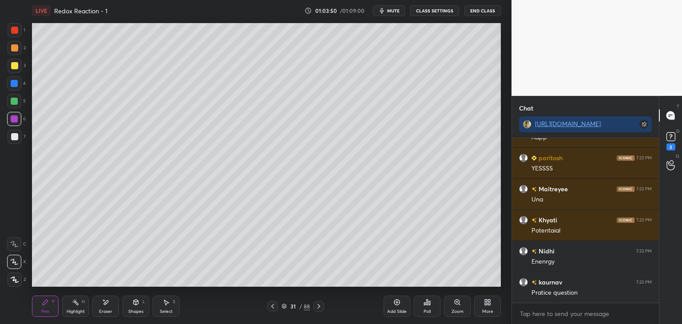
click at [78, 306] on icon at bounding box center [75, 302] width 7 height 7
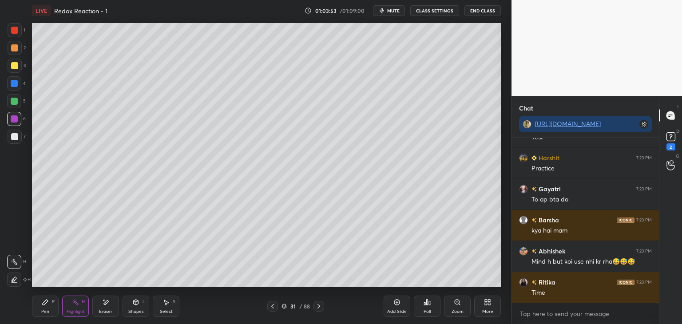
click at [106, 306] on icon at bounding box center [105, 303] width 7 height 8
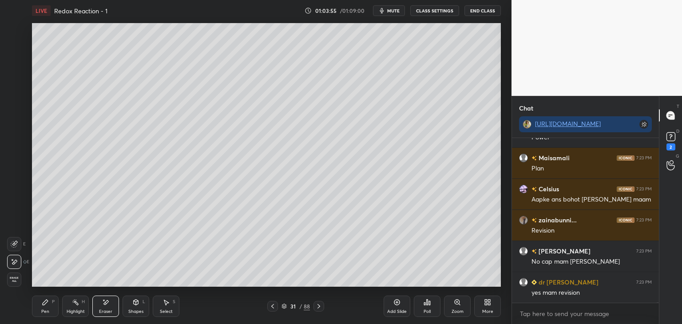
click at [48, 309] on div "Pen" at bounding box center [45, 311] width 8 height 4
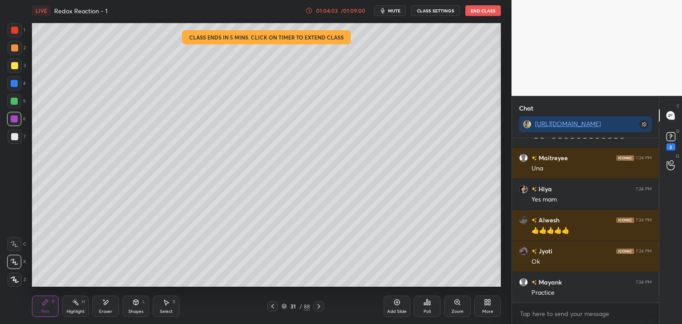
click at [70, 310] on div "Highlight" at bounding box center [76, 311] width 18 height 4
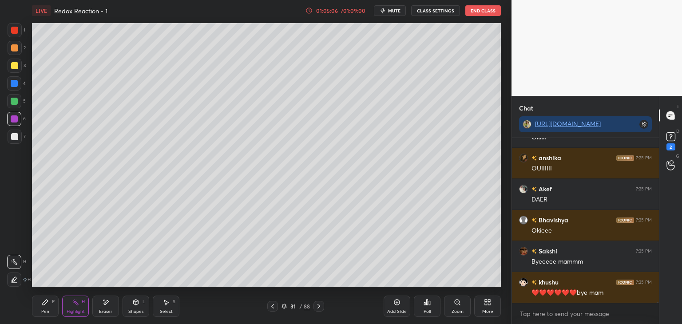
click at [485, 10] on button "End Class" at bounding box center [483, 10] width 36 height 11
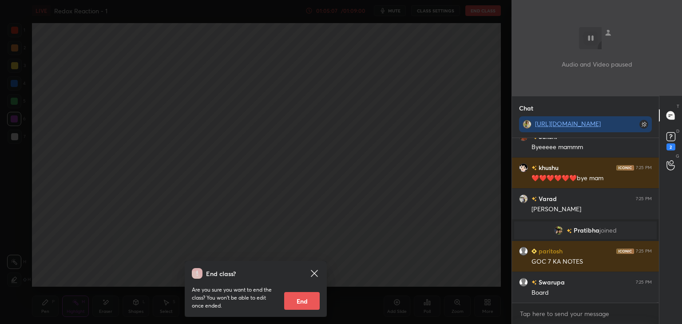
click at [304, 301] on button "End" at bounding box center [302, 301] width 36 height 18
type textarea "x"
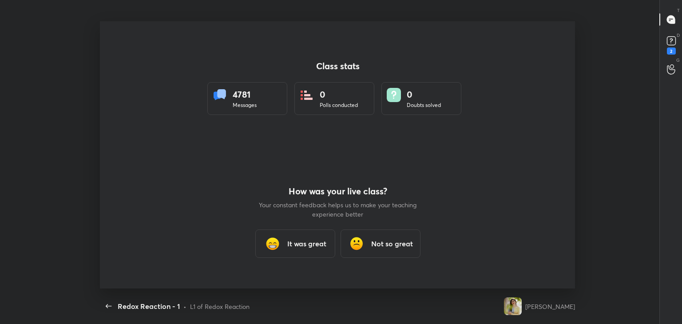
click at [314, 245] on h3 "It was great" at bounding box center [306, 243] width 39 height 11
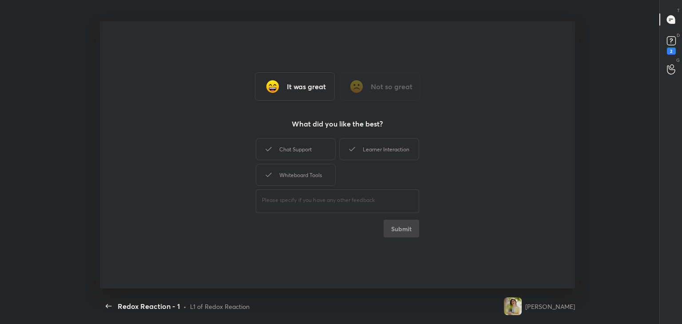
click at [311, 155] on div "Chat Support" at bounding box center [296, 149] width 80 height 22
click at [383, 154] on div "Learner Interaction" at bounding box center [379, 149] width 80 height 22
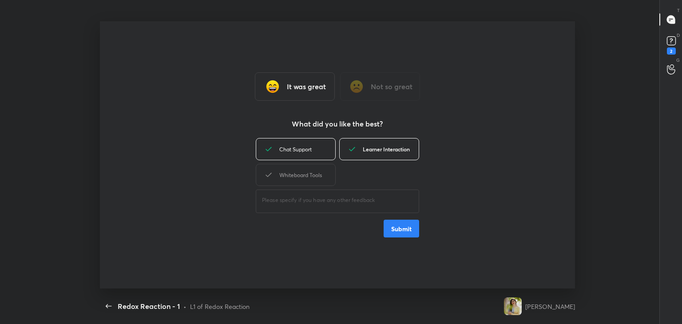
click at [311, 174] on div "Whiteboard Tools" at bounding box center [296, 175] width 80 height 22
click at [406, 233] on button "Submit" at bounding box center [401, 229] width 36 height 18
